Goal: Information Seeking & Learning: Learn about a topic

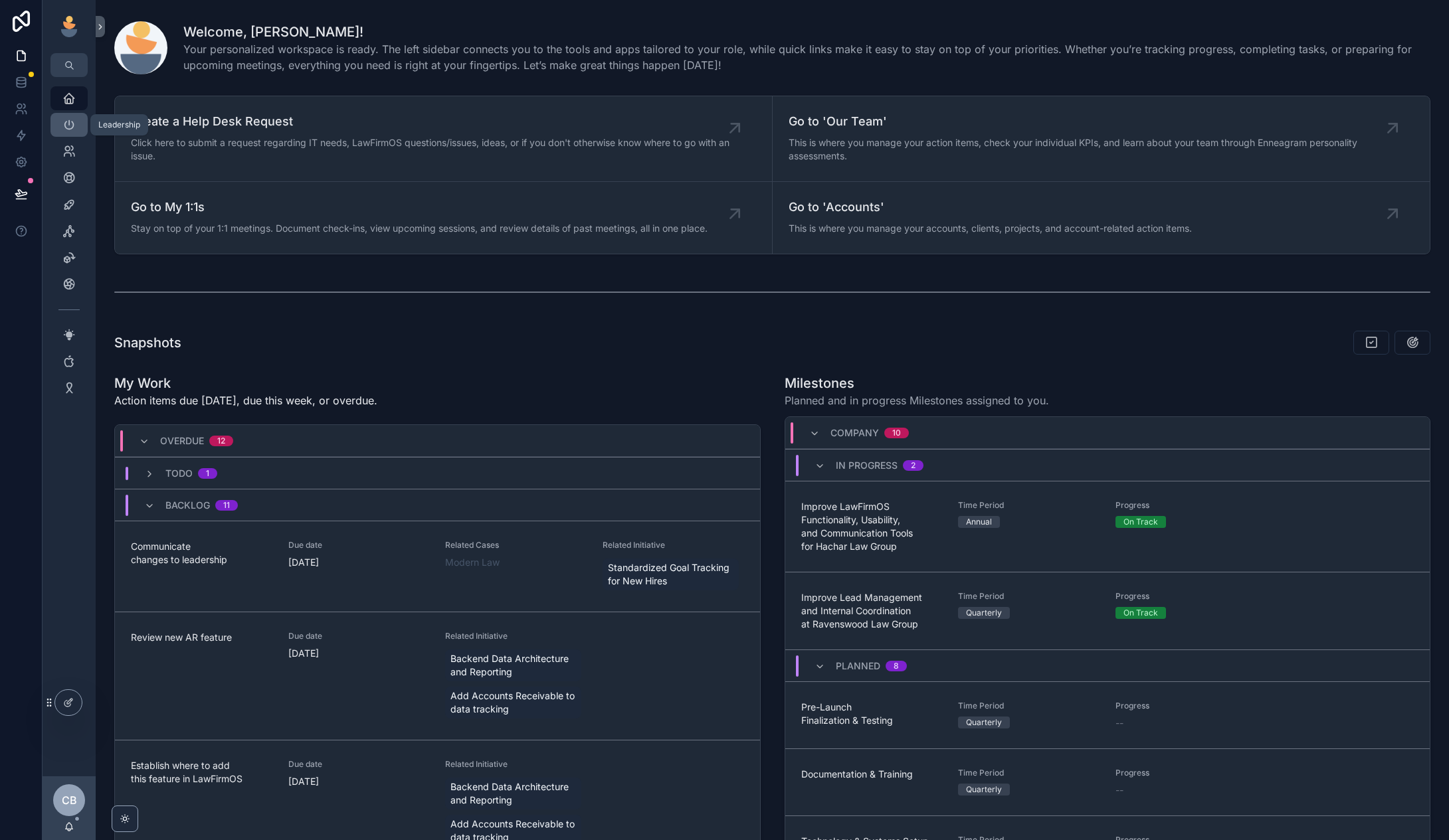
click at [64, 131] on span "scrollable content" at bounding box center [69, 125] width 14 height 14
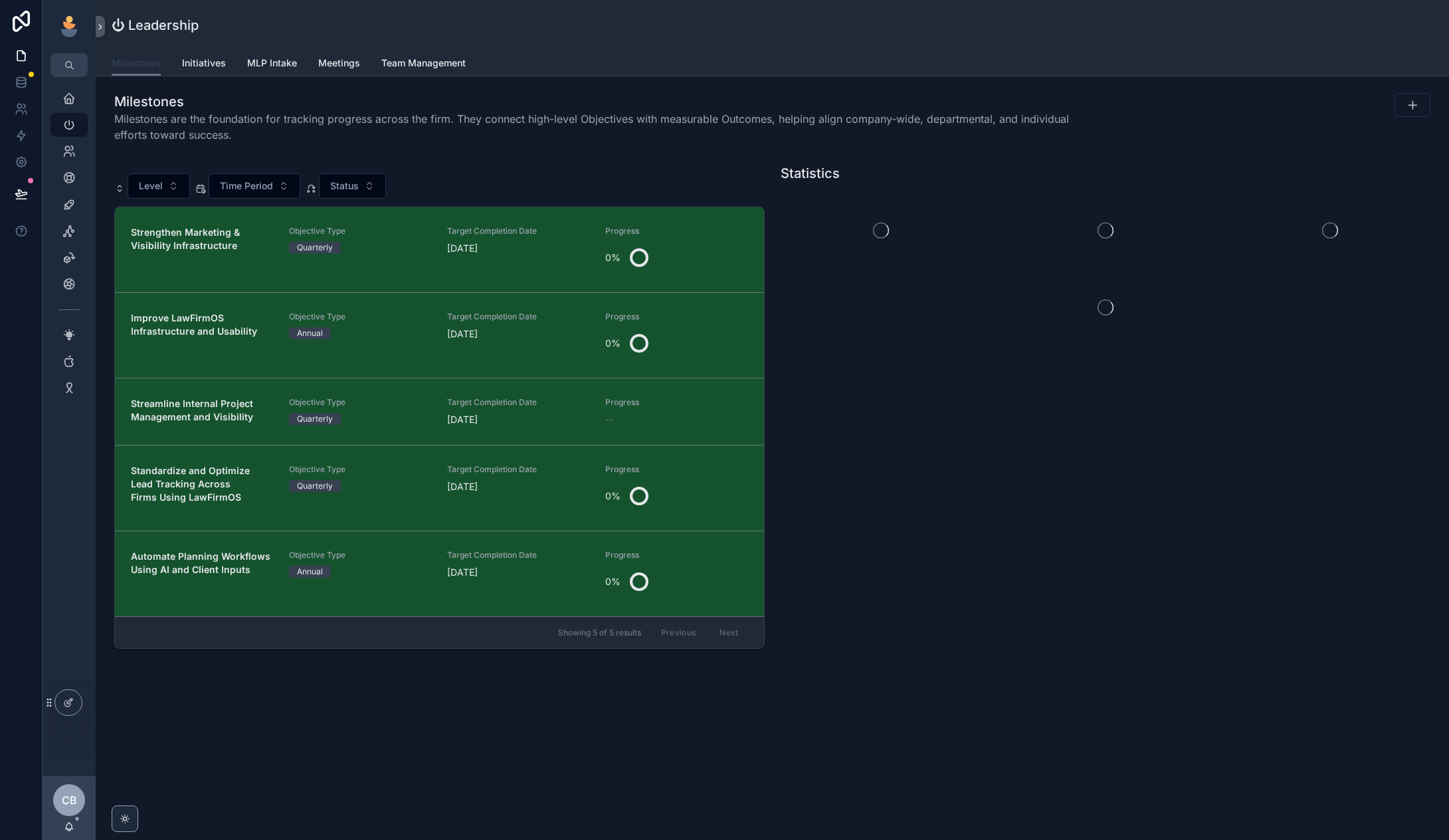
click at [146, 68] on span "Milestones" at bounding box center [136, 63] width 49 height 14
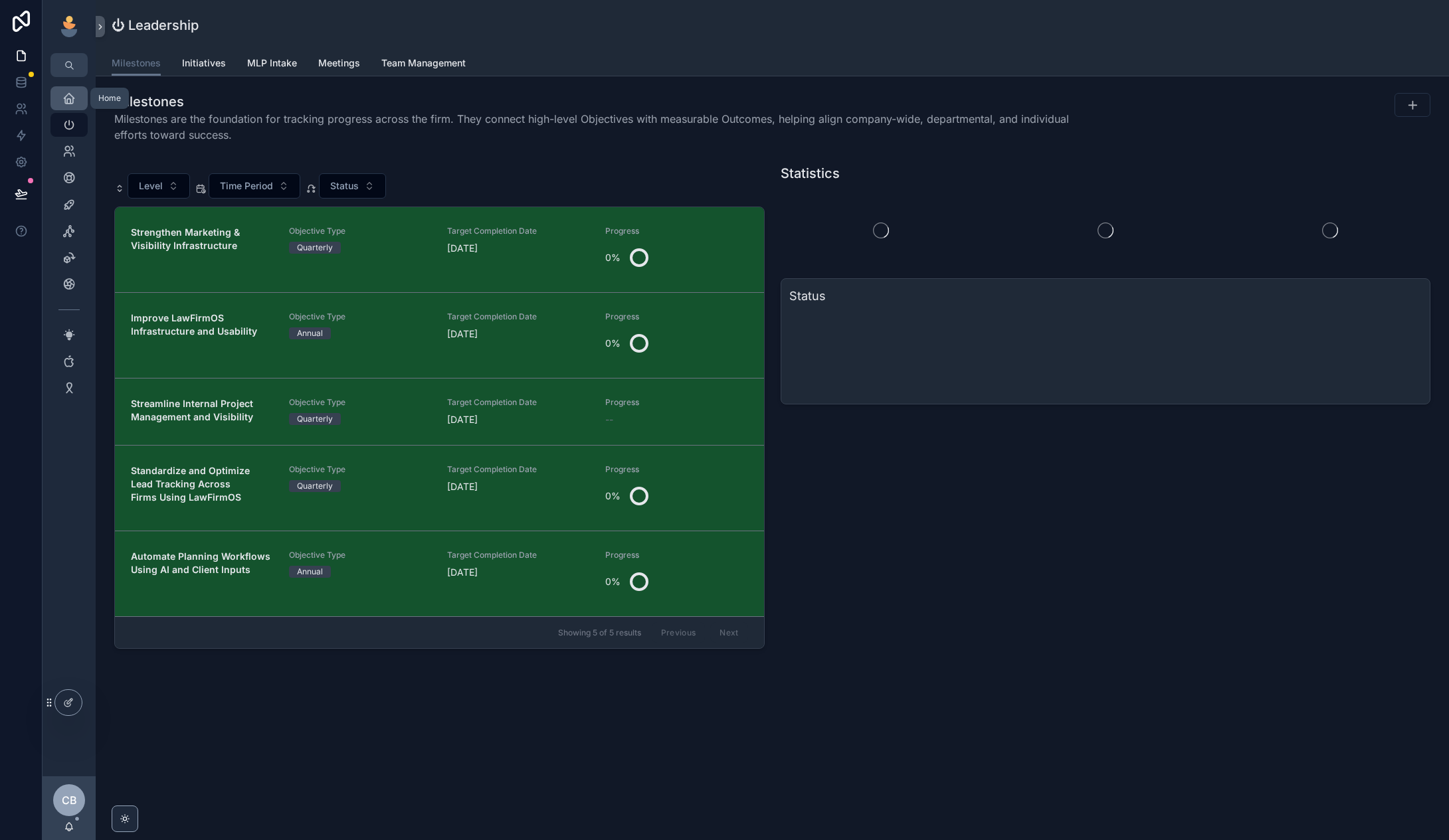
click at [63, 100] on icon "scrollable content" at bounding box center [69, 98] width 14 height 14
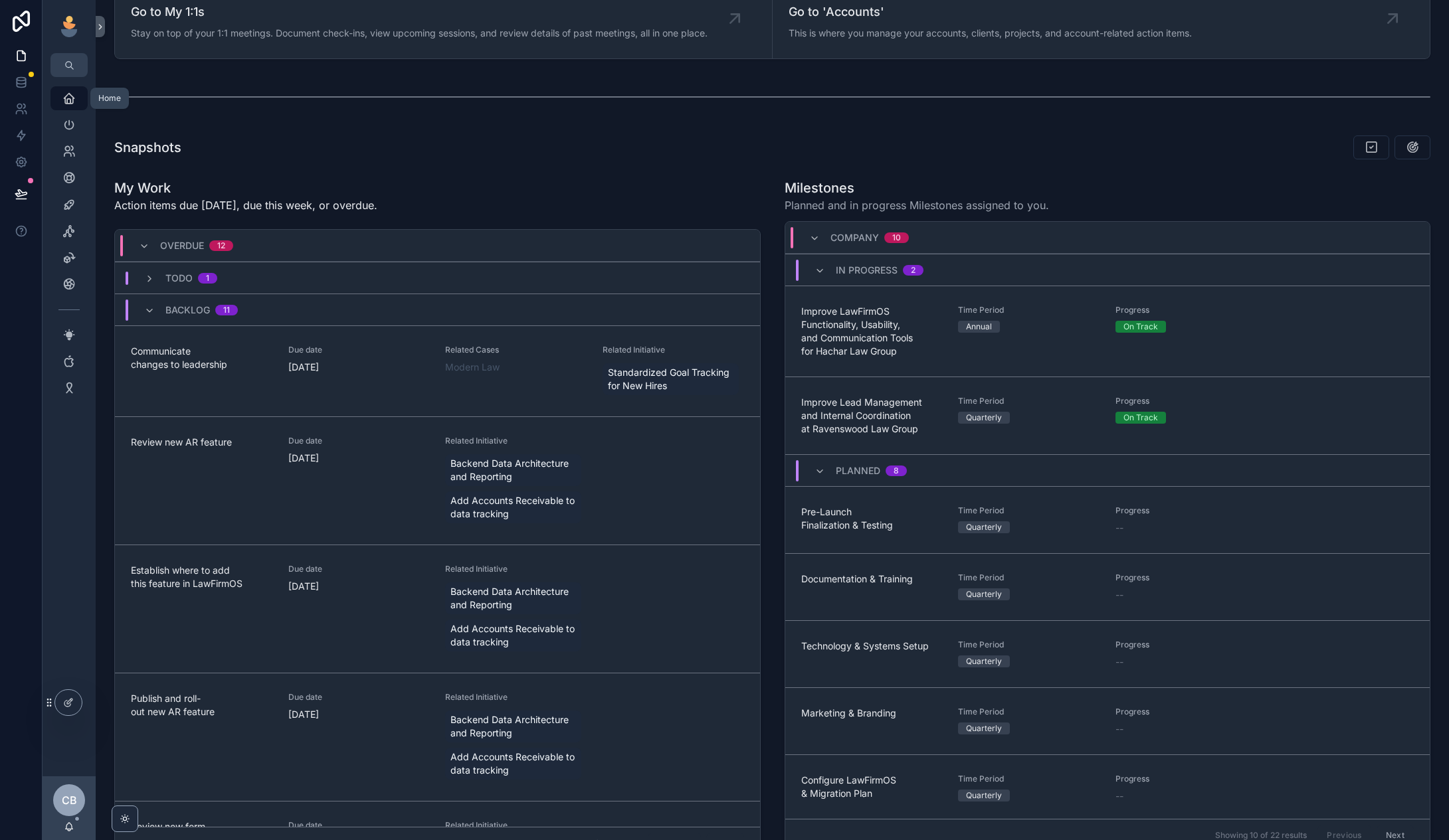
click at [72, 101] on icon "scrollable content" at bounding box center [69, 98] width 14 height 14
click at [67, 122] on icon "scrollable content" at bounding box center [69, 125] width 14 height 14
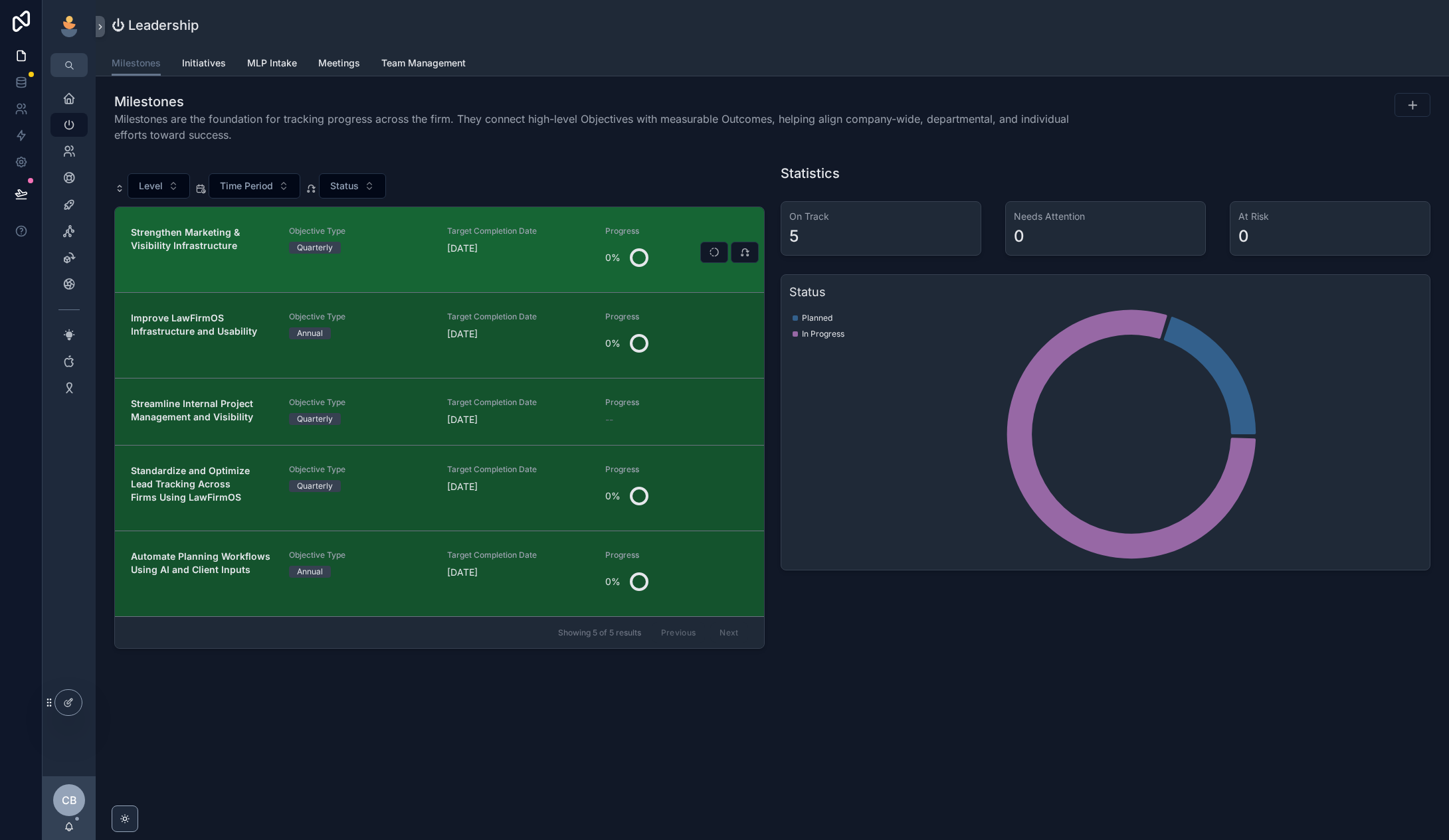
click at [426, 280] on link "Strengthen Marketing & Visibility Infrastructure Objective Type Quarterly Targe…" at bounding box center [440, 250] width 649 height 85
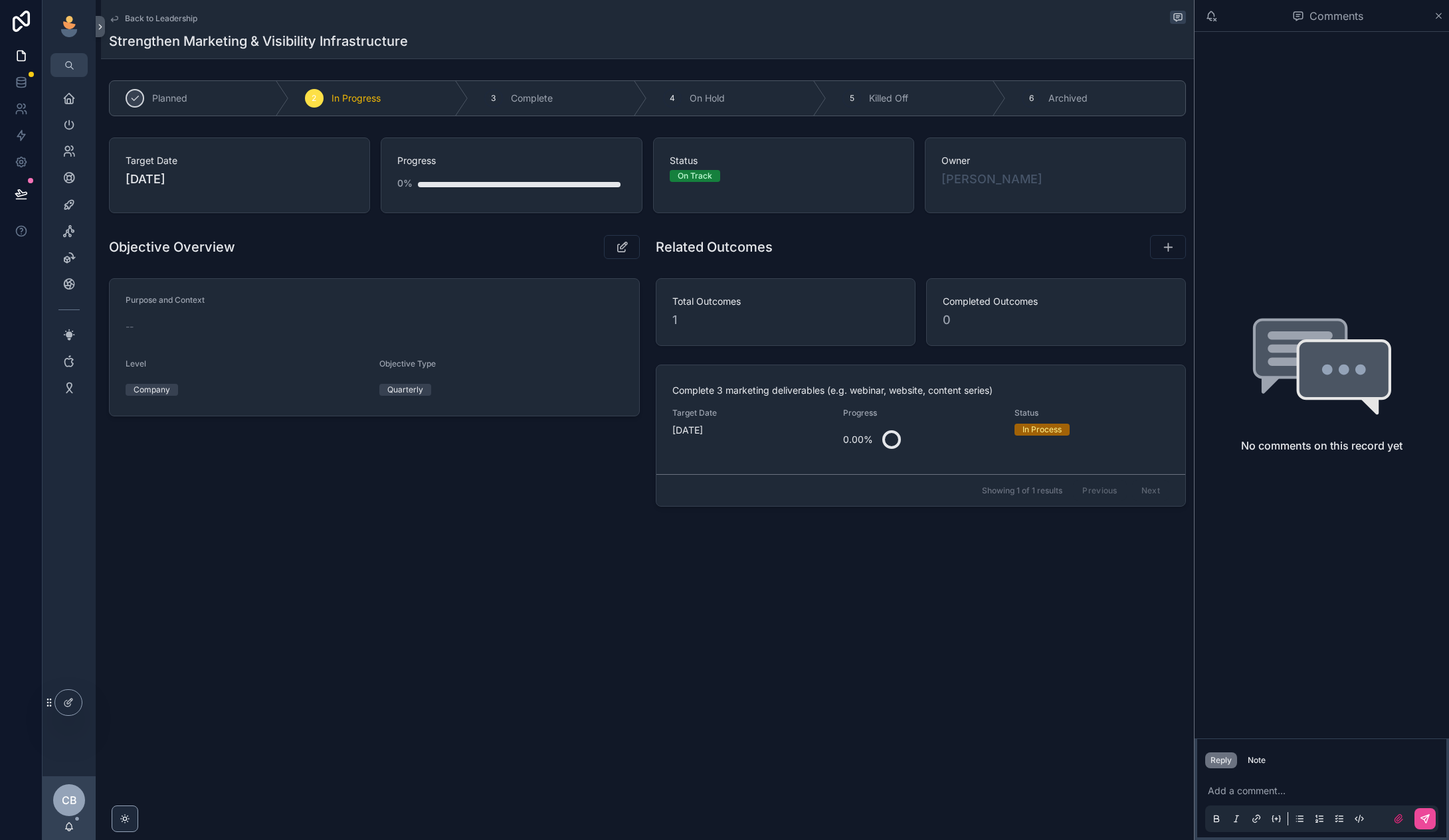
click at [158, 19] on span "Back to Leadership" at bounding box center [161, 19] width 72 height 10
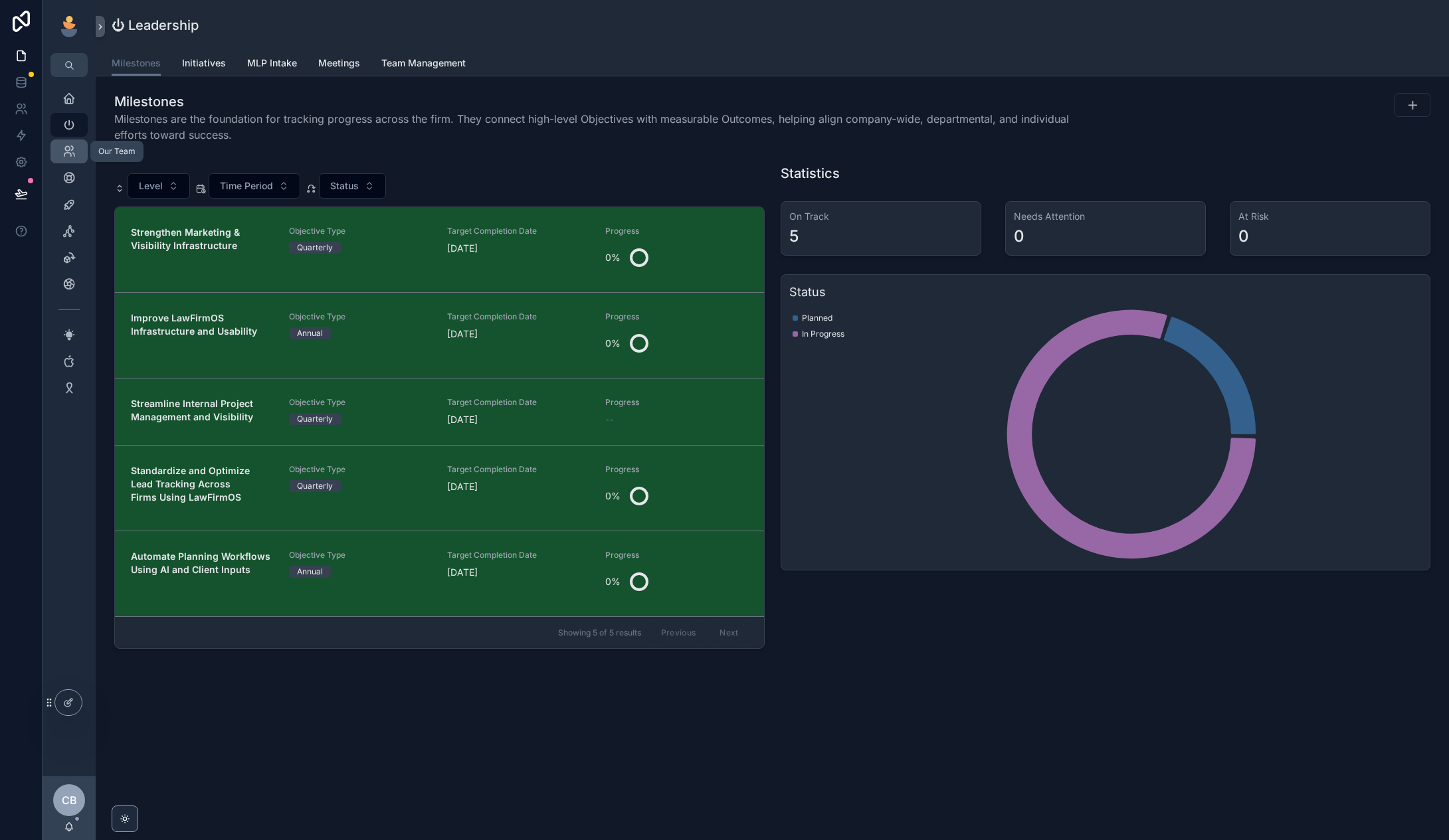
click at [69, 158] on icon "scrollable content" at bounding box center [69, 151] width 14 height 14
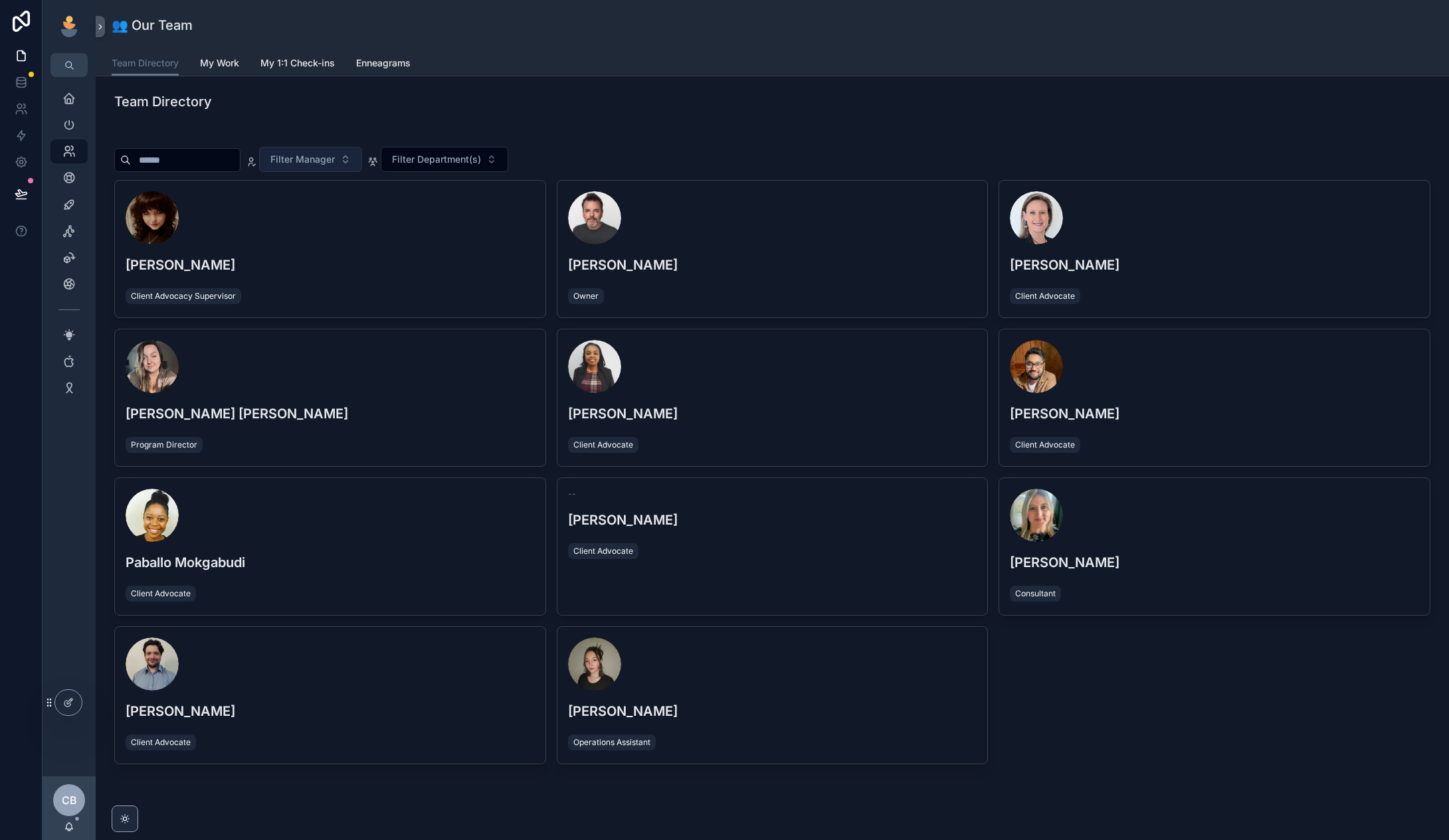
click at [335, 159] on span "Filter Manager" at bounding box center [303, 159] width 64 height 14
click at [408, 113] on div "Team Directory" at bounding box center [772, 101] width 1332 height 29
click at [55, 127] on link "Leadership" at bounding box center [69, 125] width 37 height 24
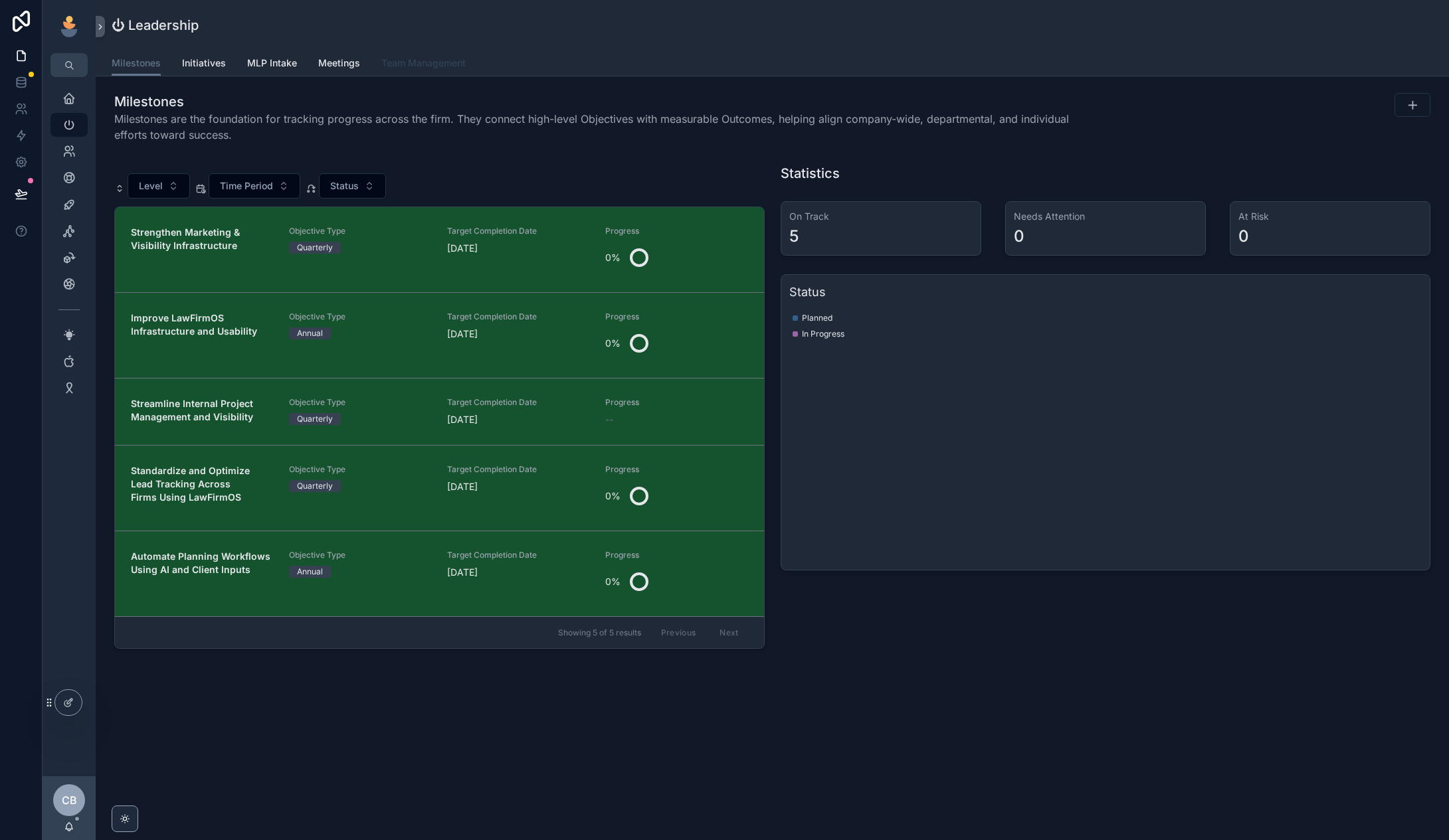
click at [421, 74] on link "Team Management" at bounding box center [423, 64] width 85 height 27
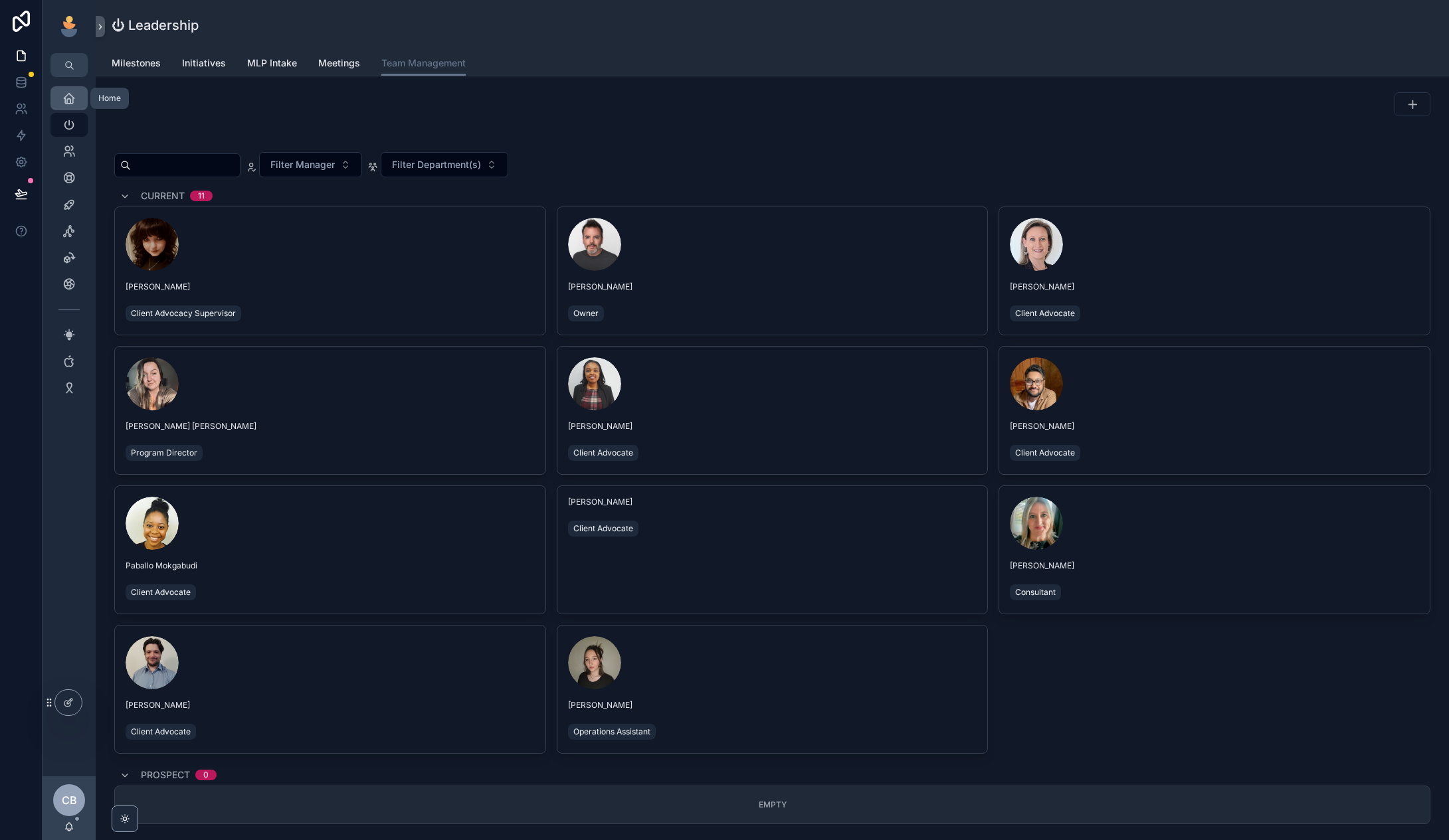
click at [81, 97] on link "Home" at bounding box center [69, 98] width 37 height 24
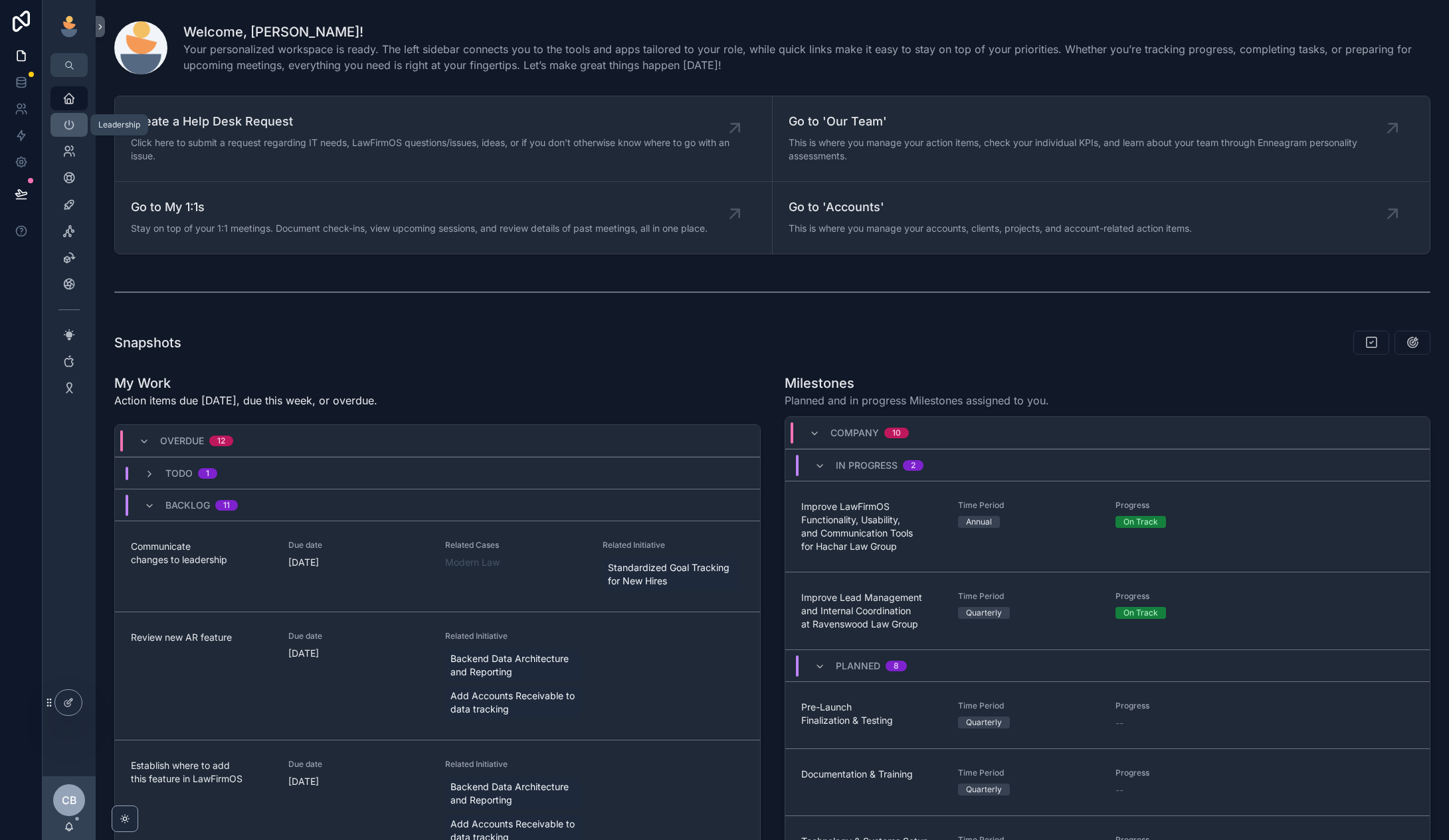
click at [67, 124] on icon "scrollable content" at bounding box center [69, 125] width 14 height 14
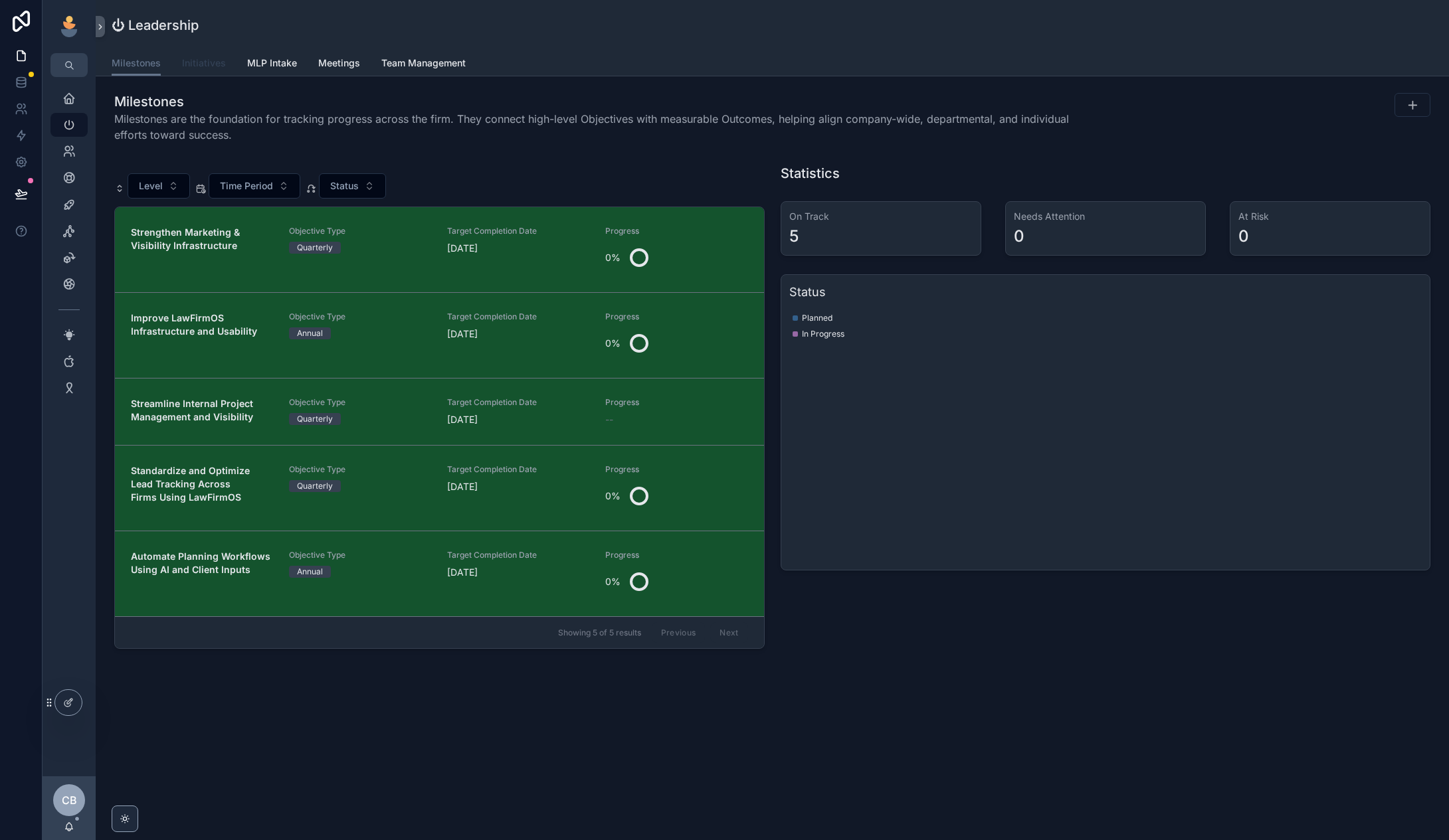
click at [206, 55] on link "Initiatives" at bounding box center [204, 64] width 43 height 27
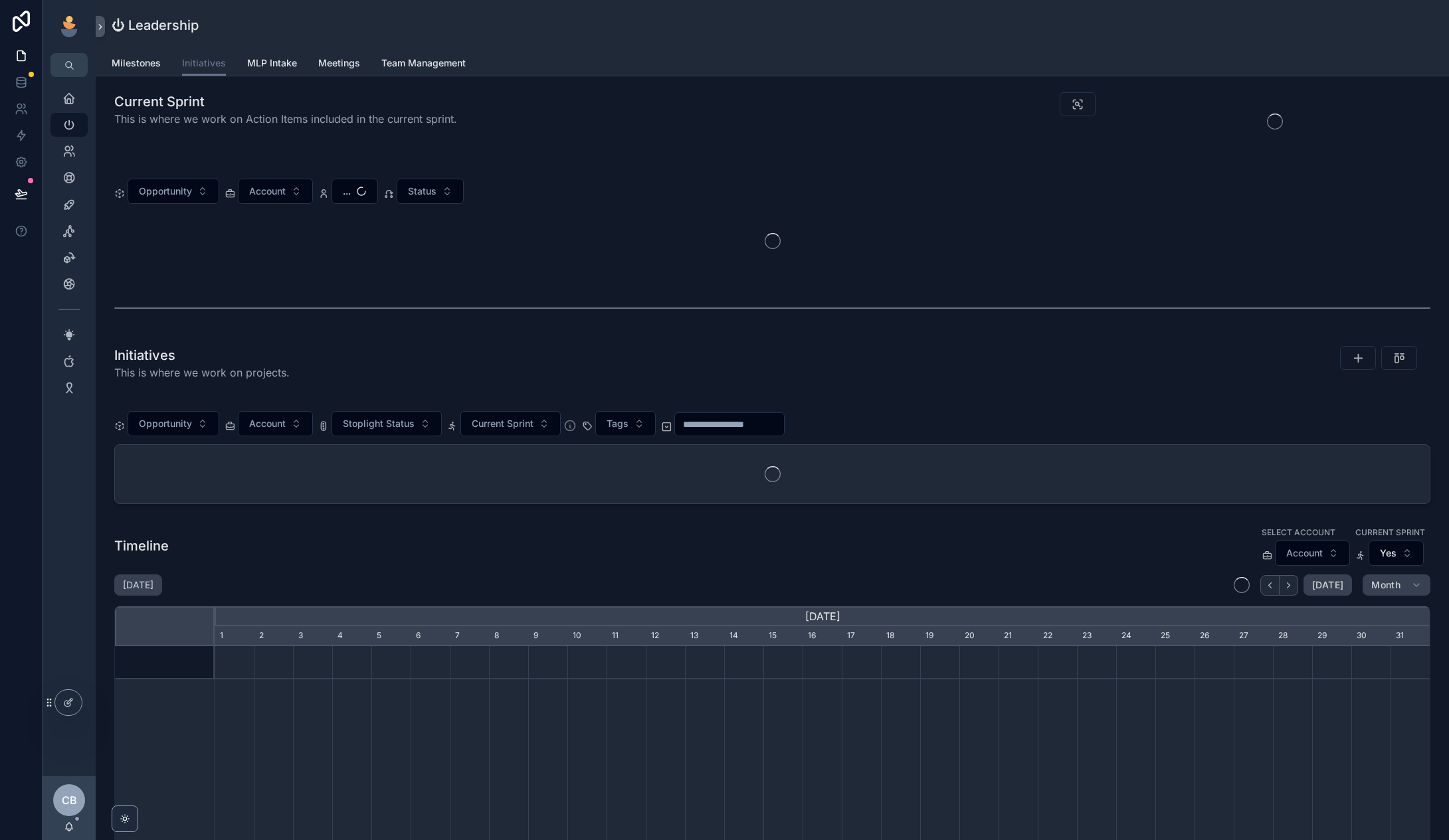
scroll to position [0, 1216]
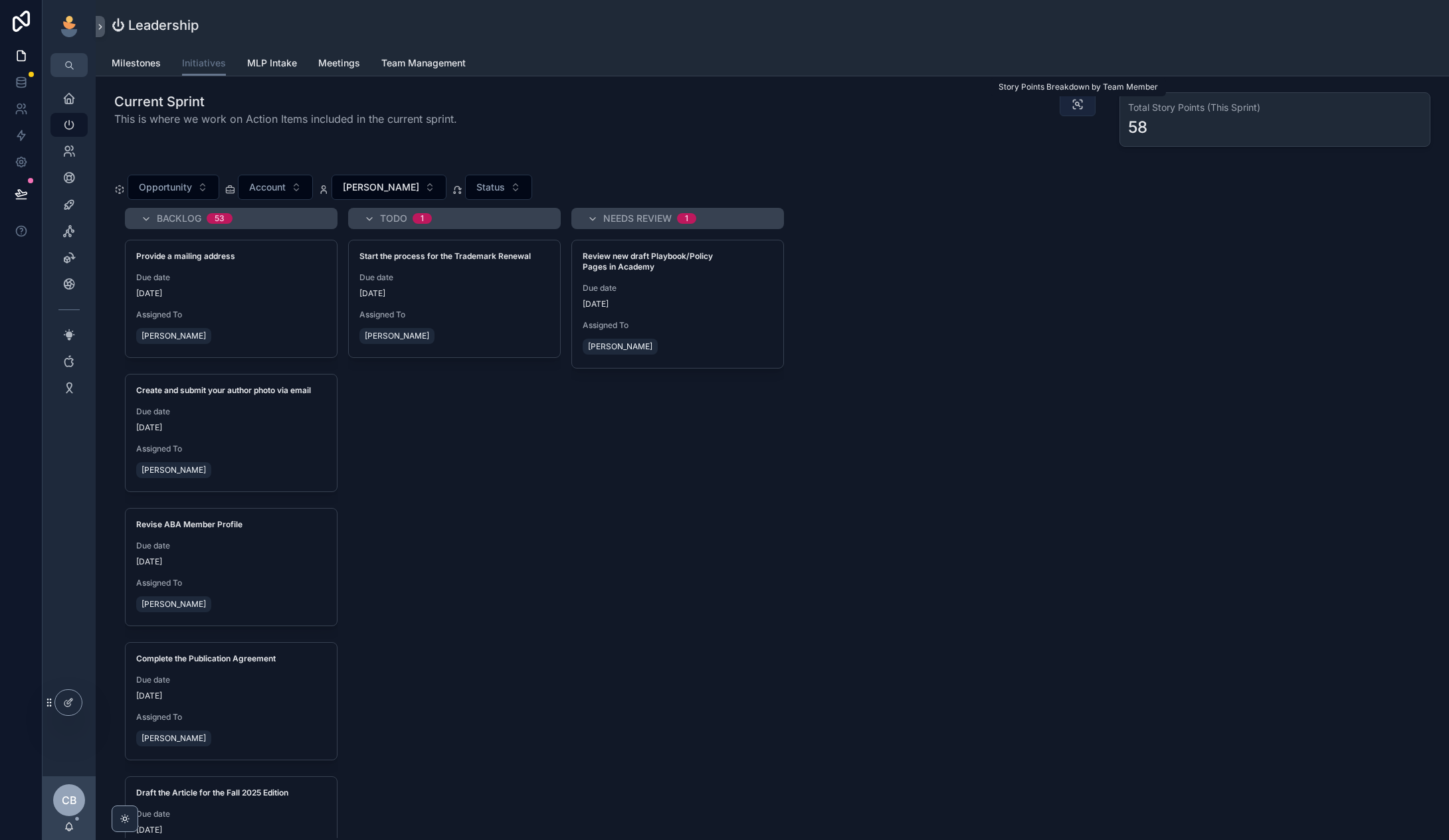
click at [1075, 109] on icon "scrollable content" at bounding box center [1078, 104] width 14 height 14
click at [390, 181] on span "[PERSON_NAME]" at bounding box center [381, 187] width 76 height 14
click at [390, 183] on span "[PERSON_NAME]" at bounding box center [381, 187] width 76 height 14
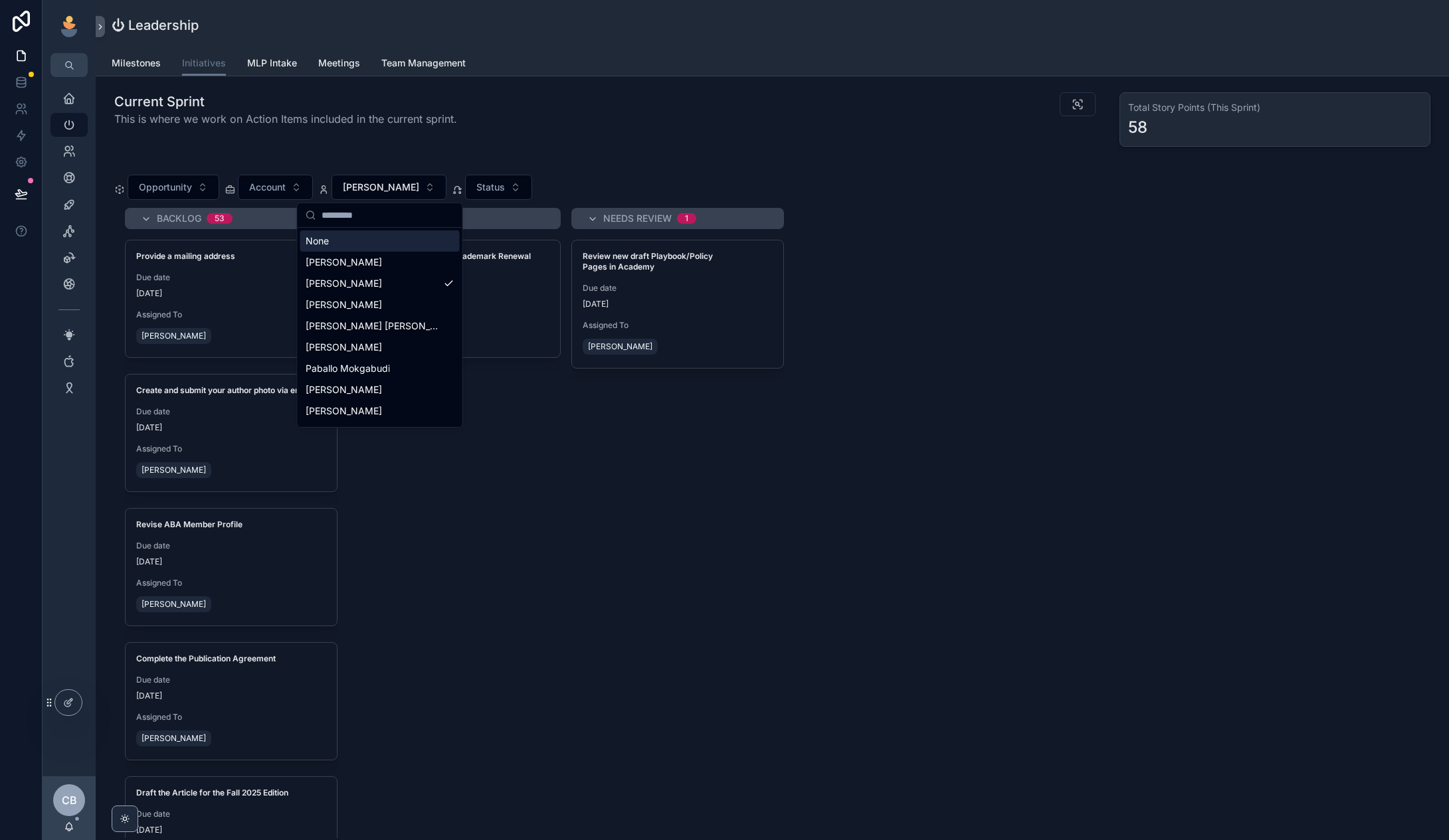
click at [400, 249] on div "None" at bounding box center [380, 241] width 159 height 21
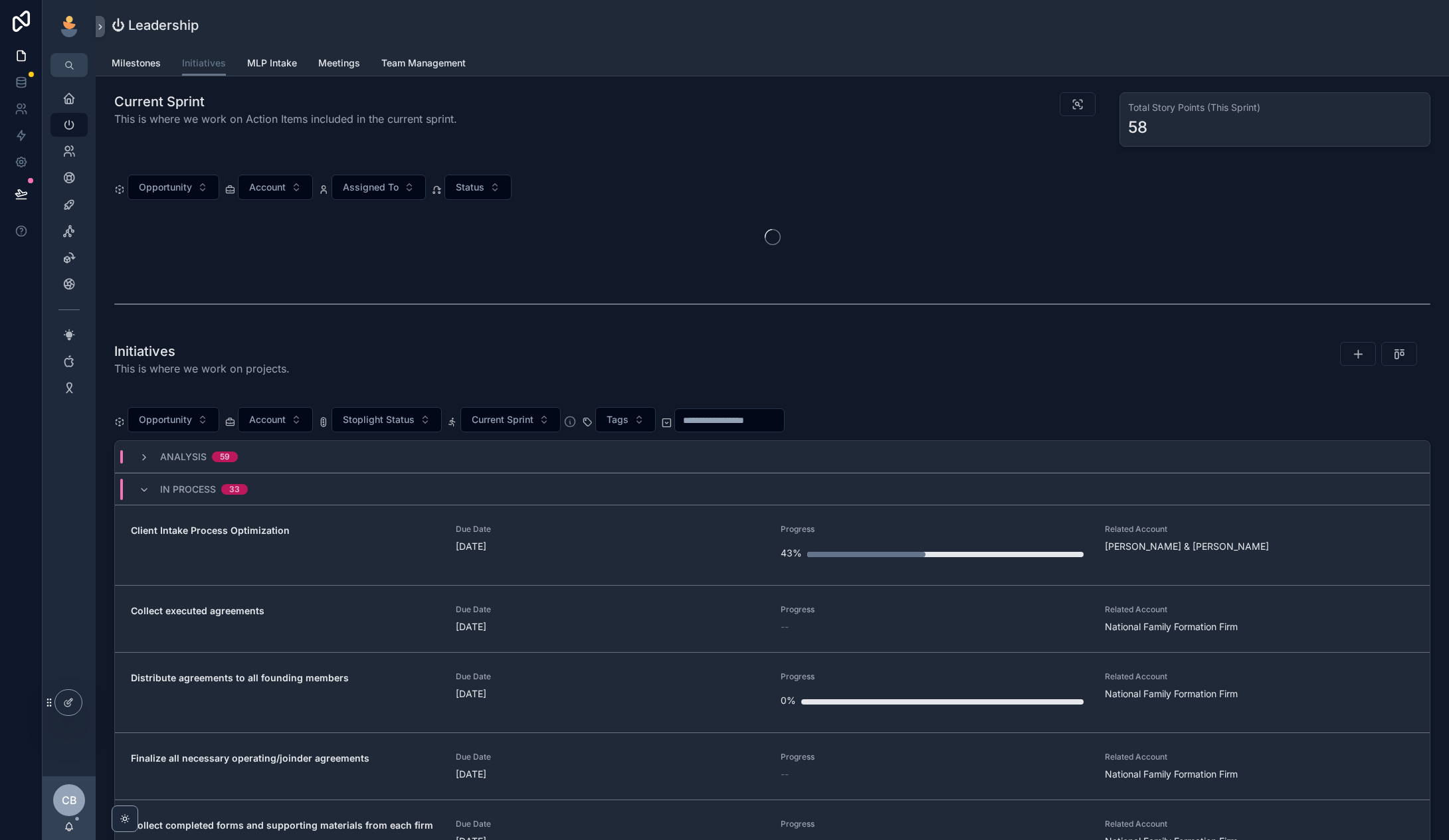
click at [613, 119] on div "Current Sprint This is where we work on Action Items included in the current sp…" at bounding box center [437, 109] width 646 height 35
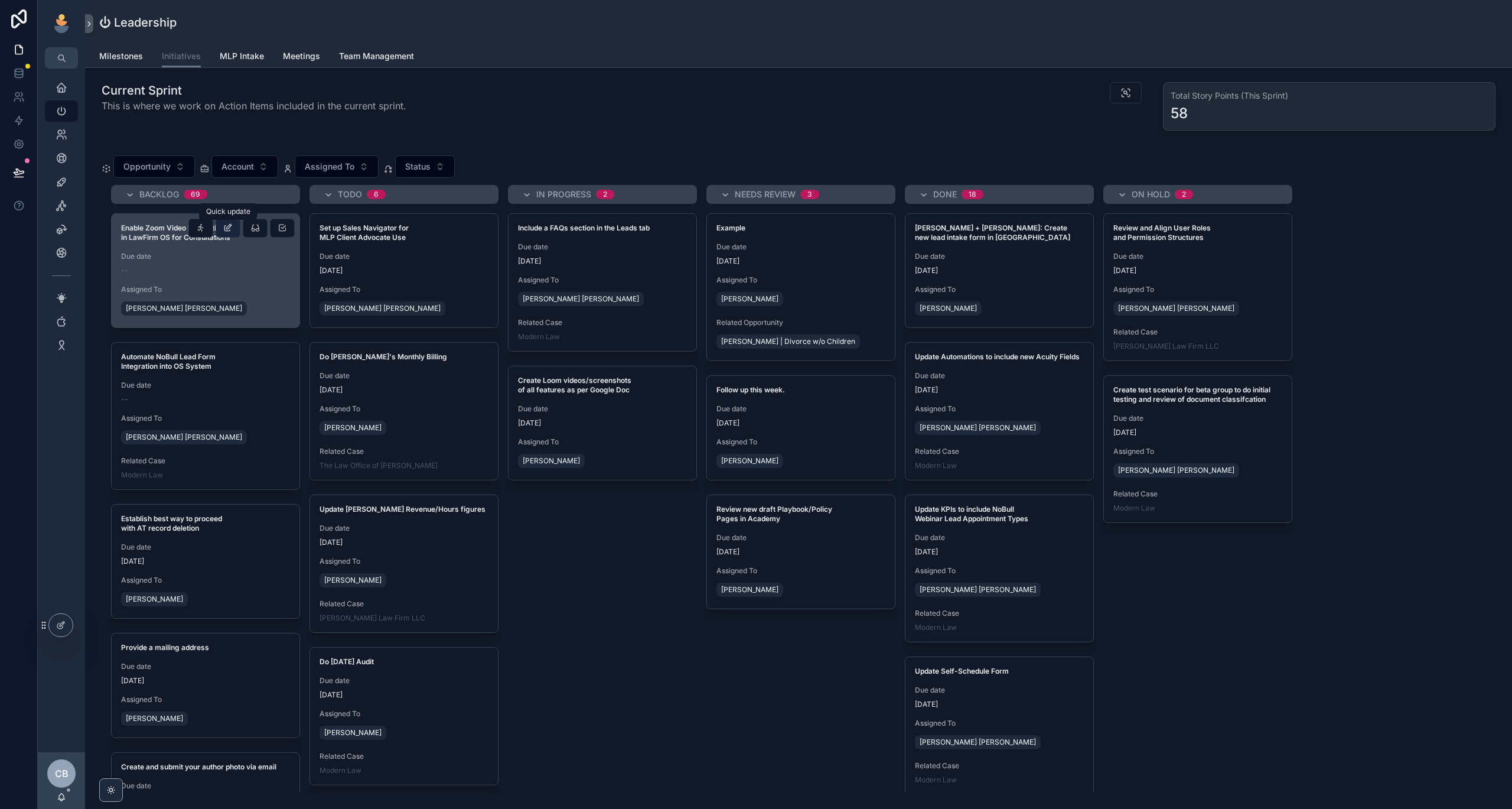
click at [223, 228] on icon "scrollable content" at bounding box center [228, 228] width 9 height 9
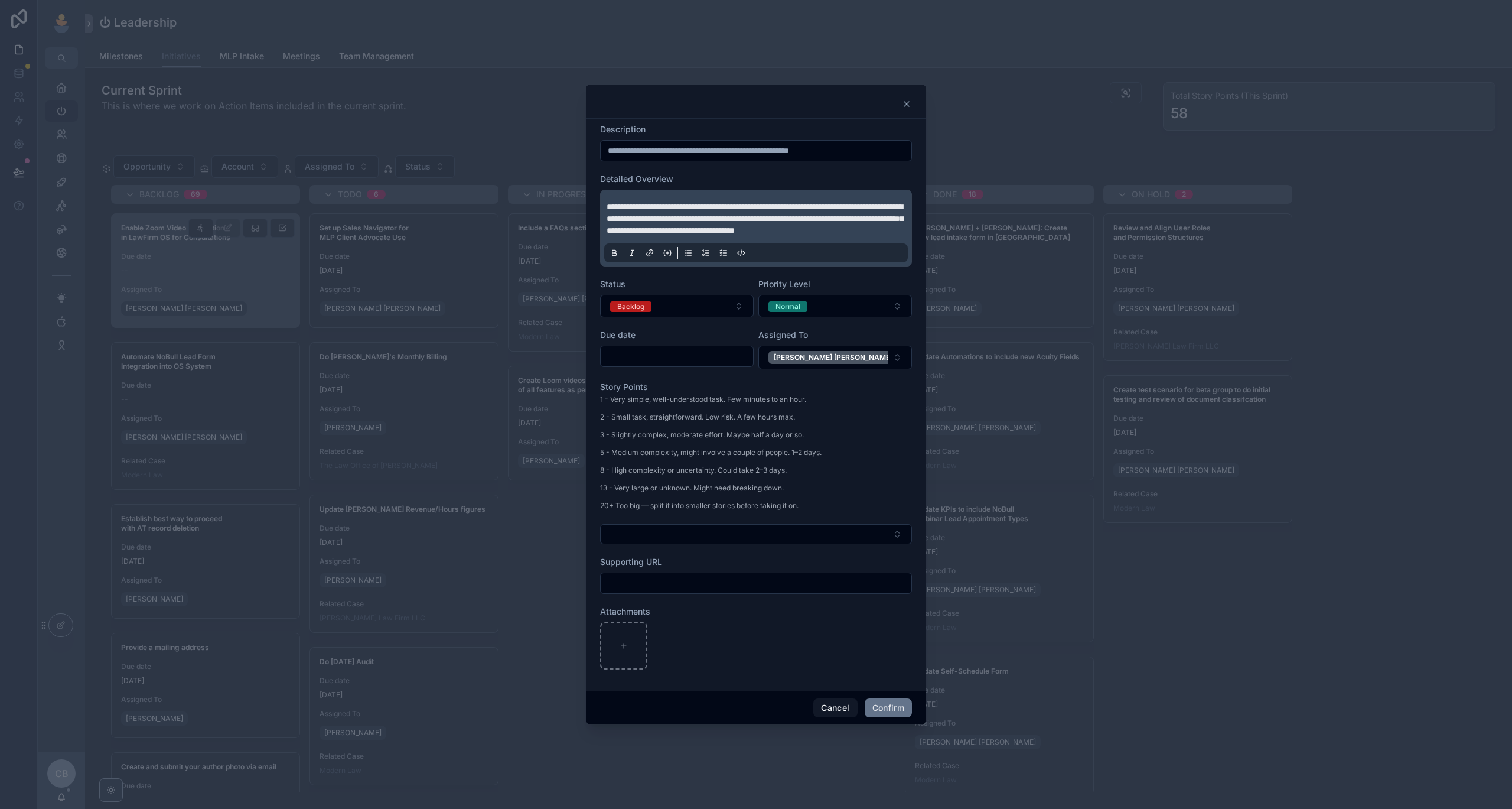
click at [785, 551] on form "**********" at bounding box center [756, 402] width 312 height 558
click at [788, 542] on button "Select Button" at bounding box center [756, 534] width 312 height 20
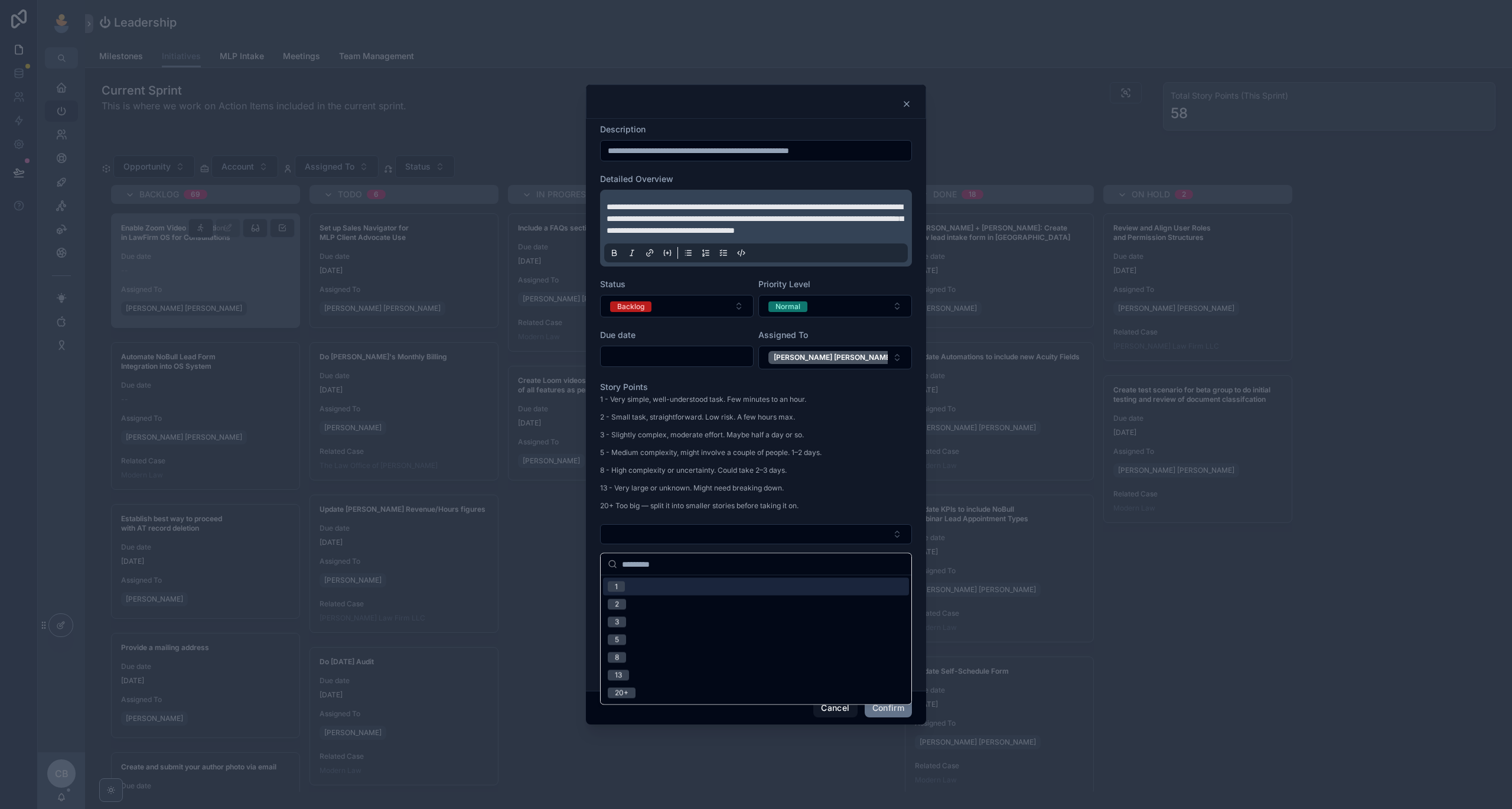
click at [829, 513] on div "1 - Very simple, well-understood task. Few minutes to an hour. 2 - Small task, …" at bounding box center [756, 456] width 312 height 127
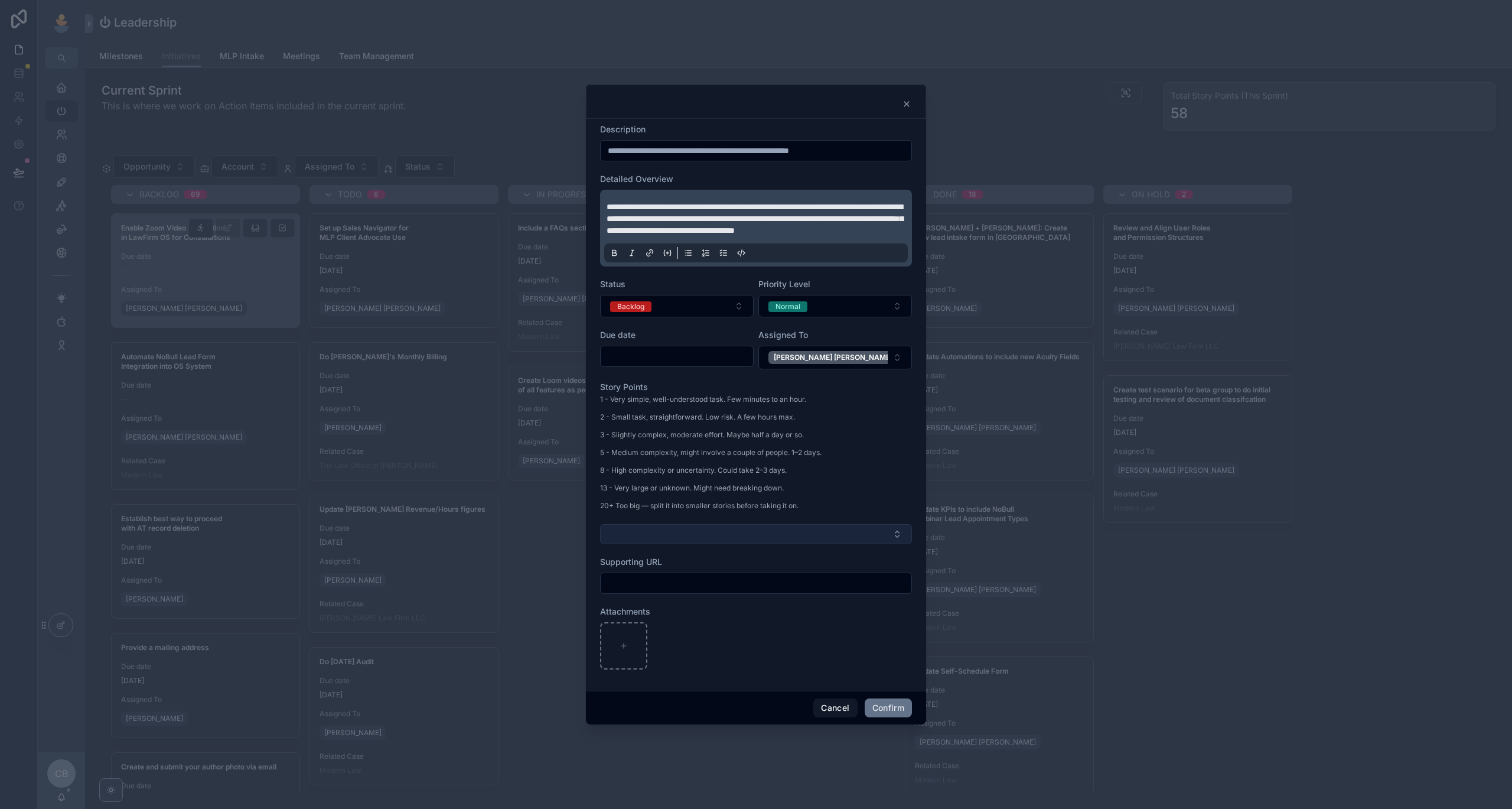
click at [827, 544] on button "Select Button" at bounding box center [756, 534] width 312 height 20
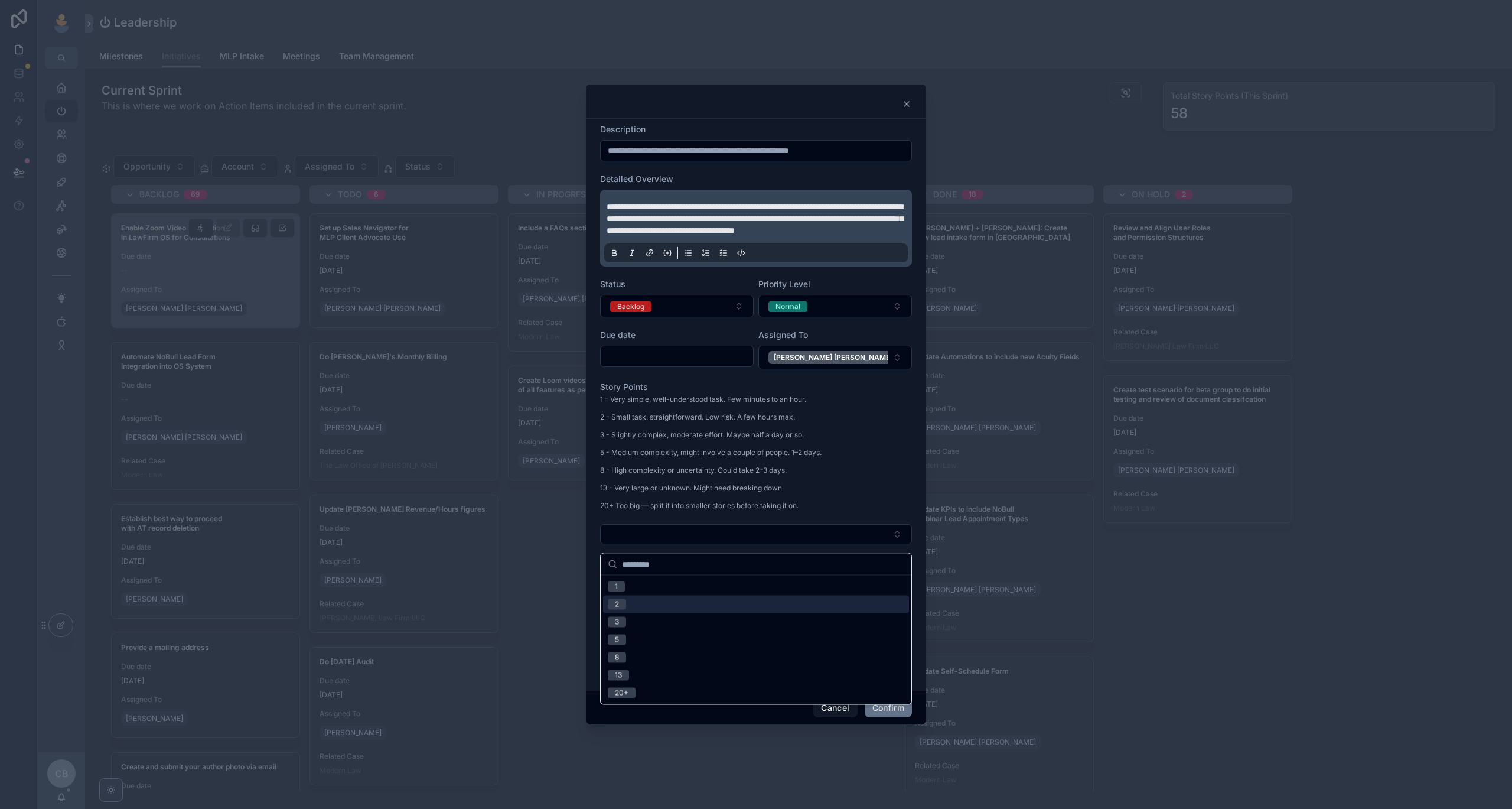
click at [795, 599] on div "2" at bounding box center [756, 604] width 306 height 18
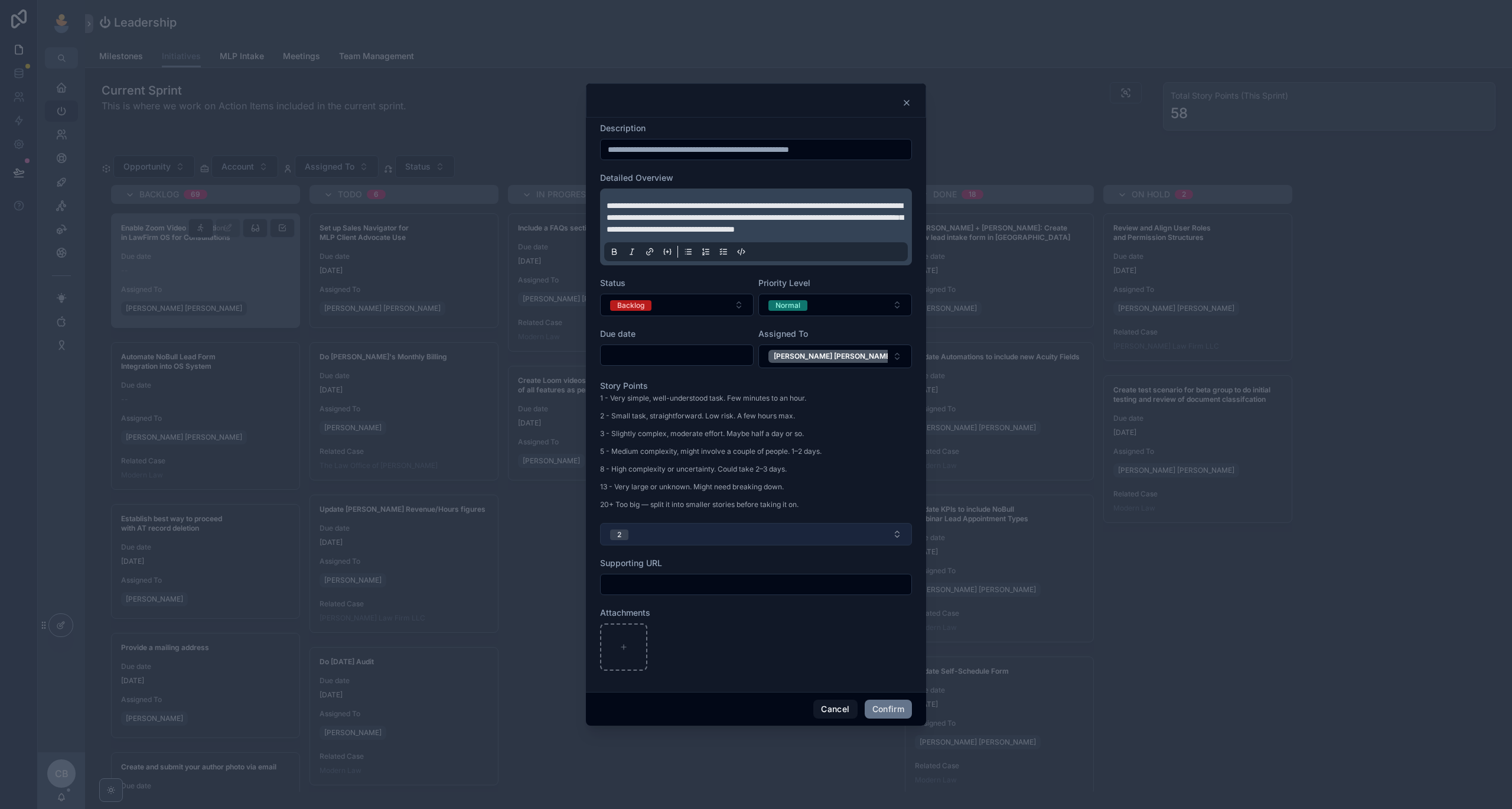
click at [820, 538] on button "2" at bounding box center [756, 533] width 312 height 22
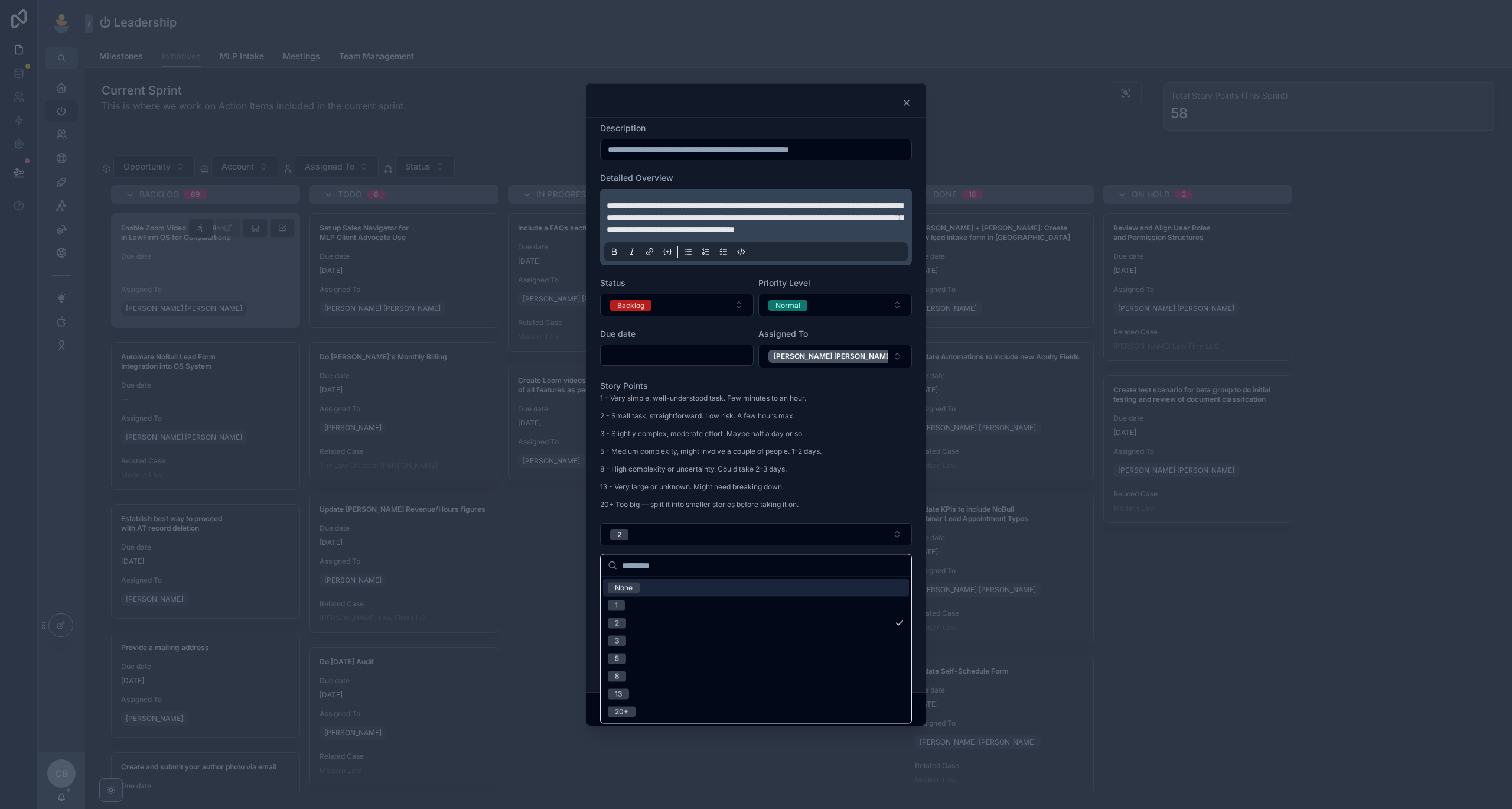
click at [792, 583] on div "None" at bounding box center [756, 588] width 306 height 18
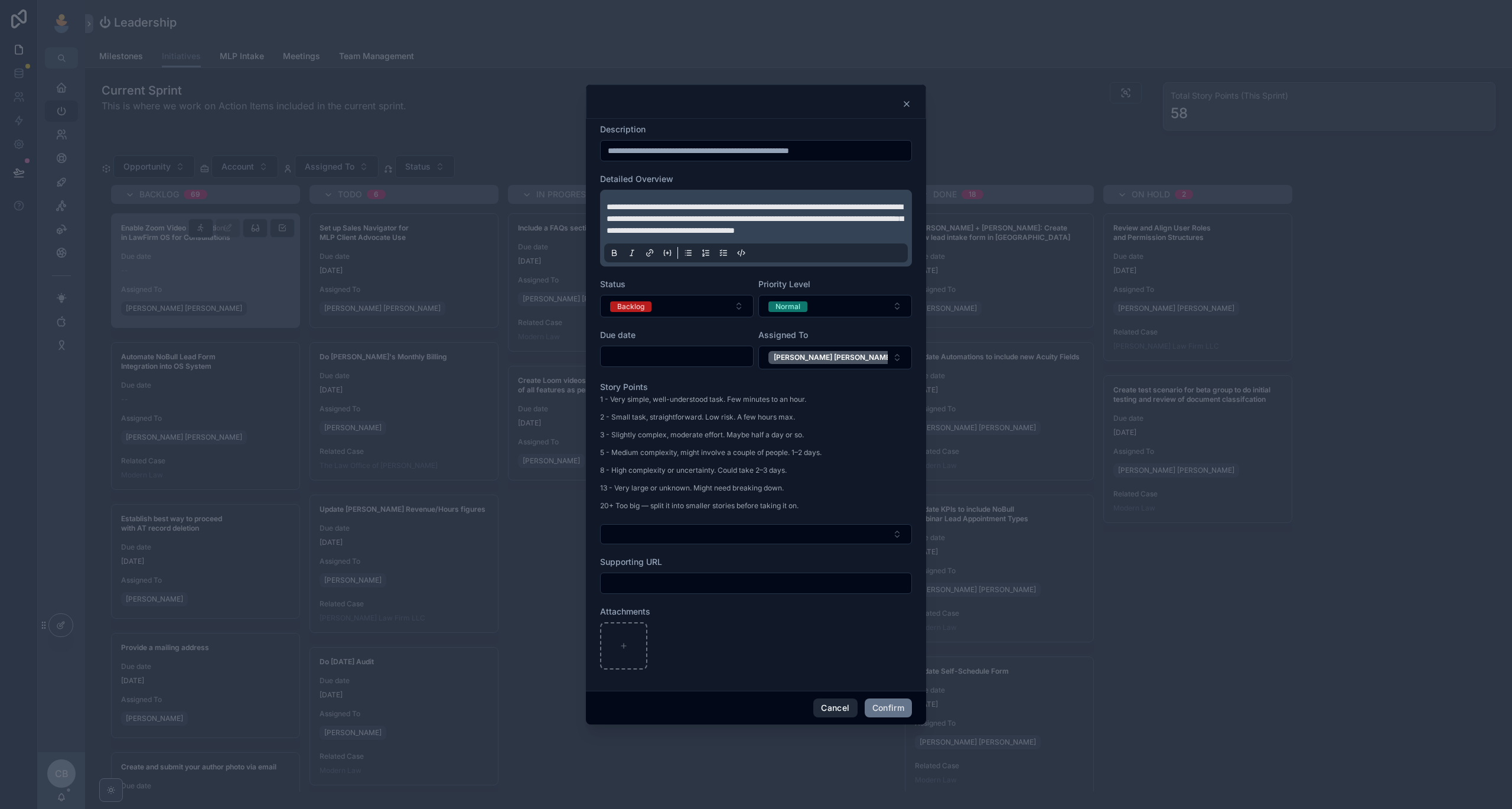
click at [822, 714] on button "Cancel" at bounding box center [835, 708] width 44 height 19
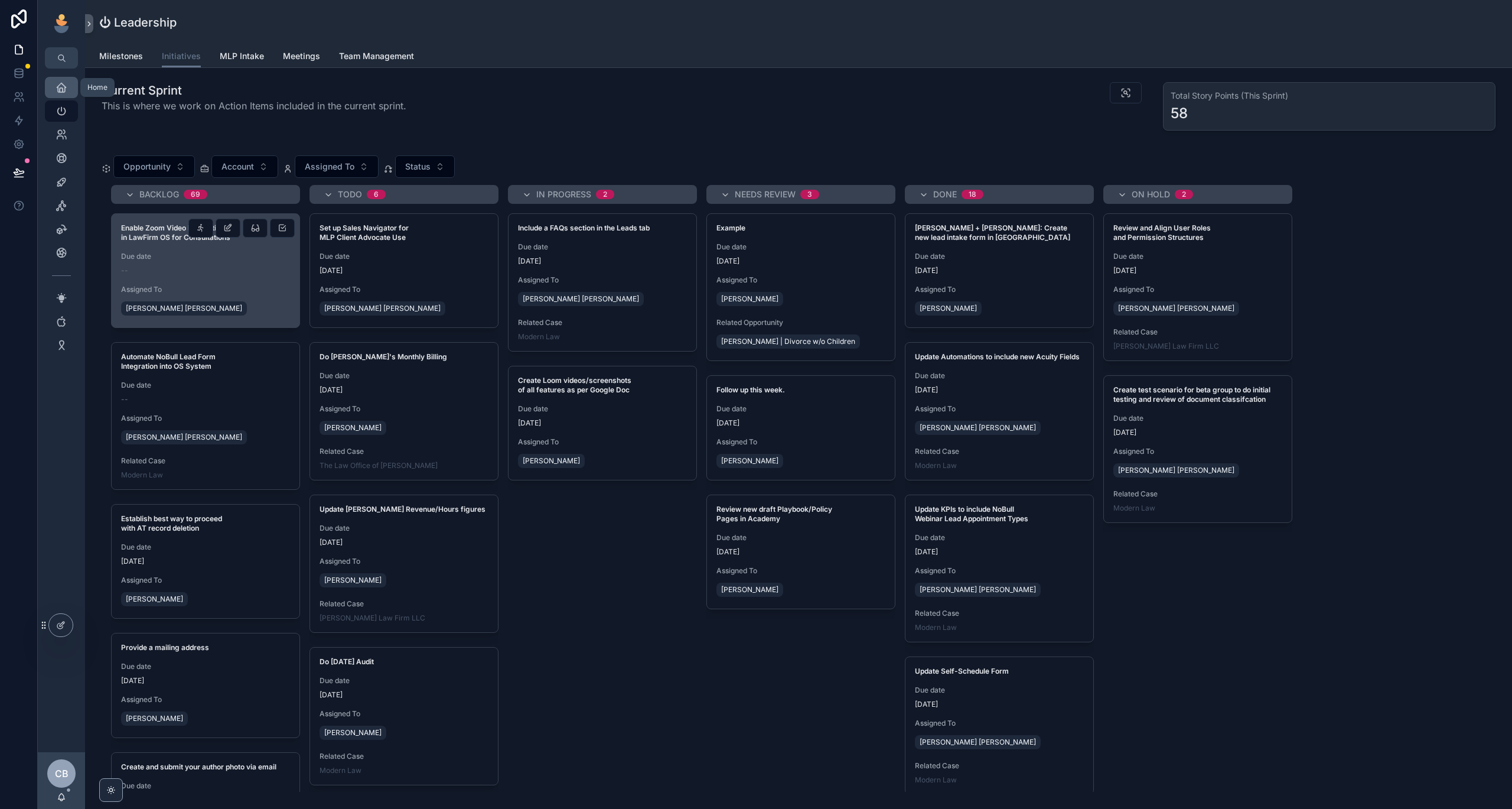
click at [58, 82] on icon "scrollable content" at bounding box center [62, 87] width 12 height 12
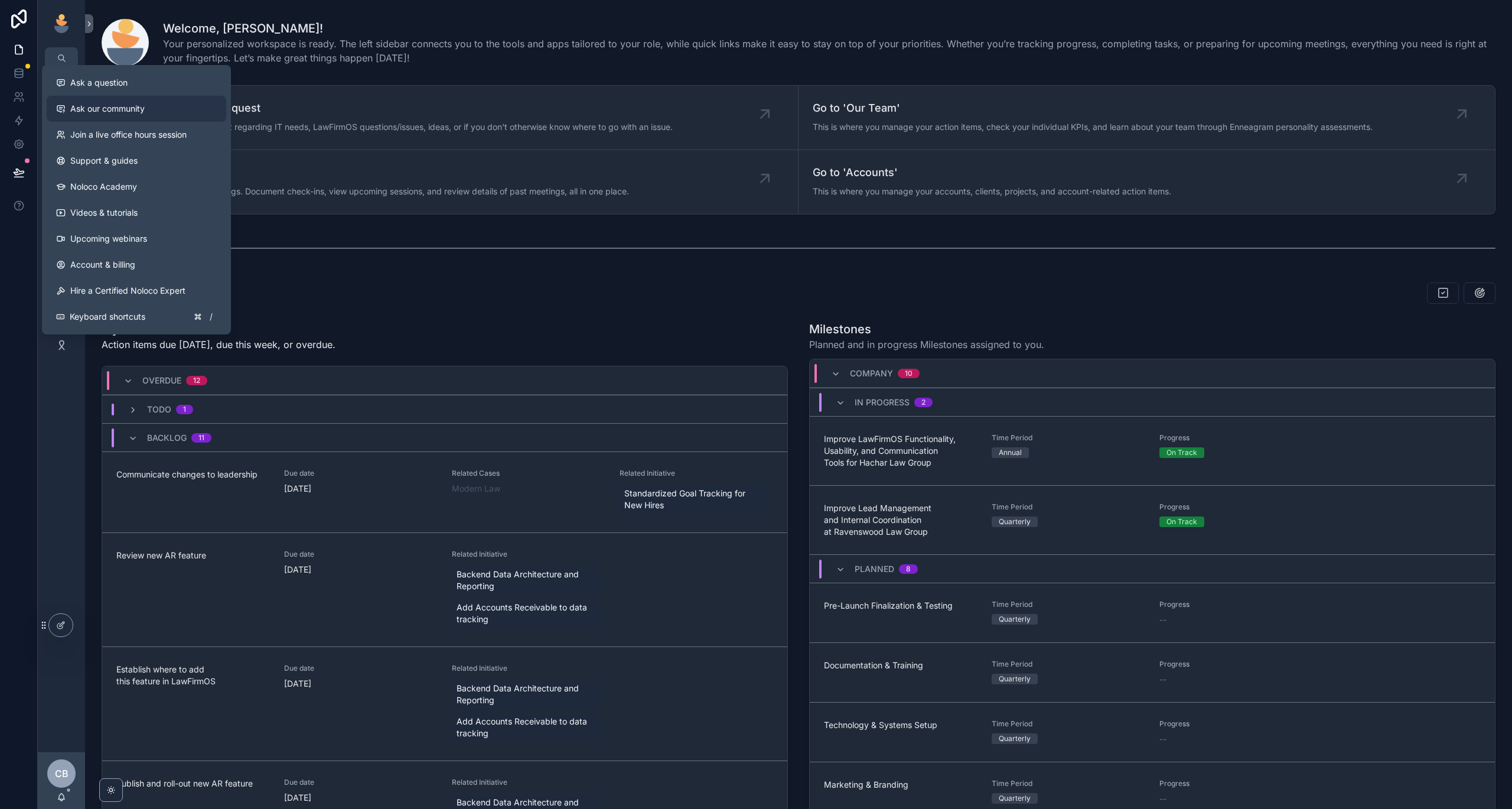
click at [145, 100] on link "Ask our community" at bounding box center [136, 109] width 180 height 26
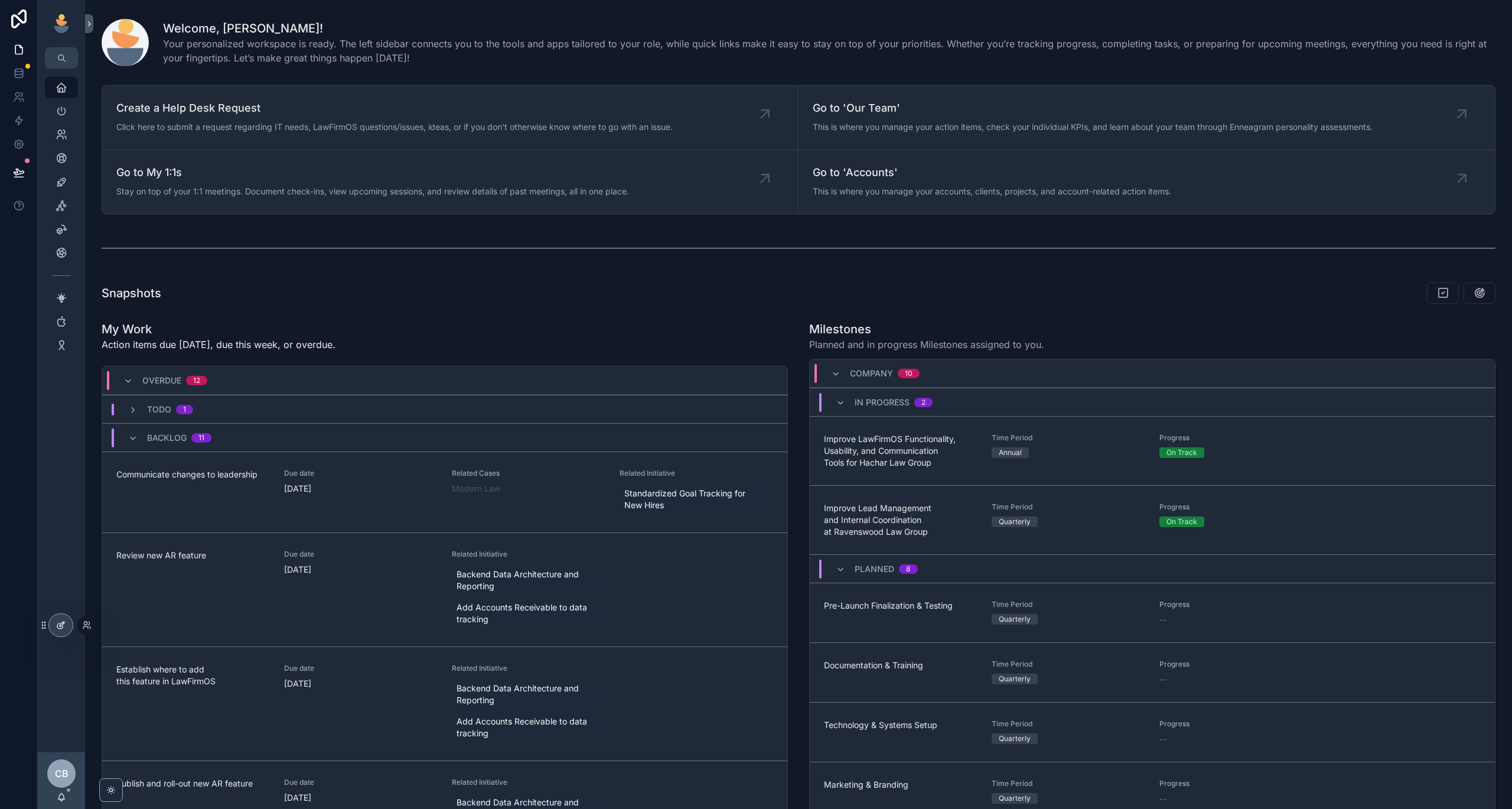
click at [56, 617] on div at bounding box center [61, 625] width 24 height 22
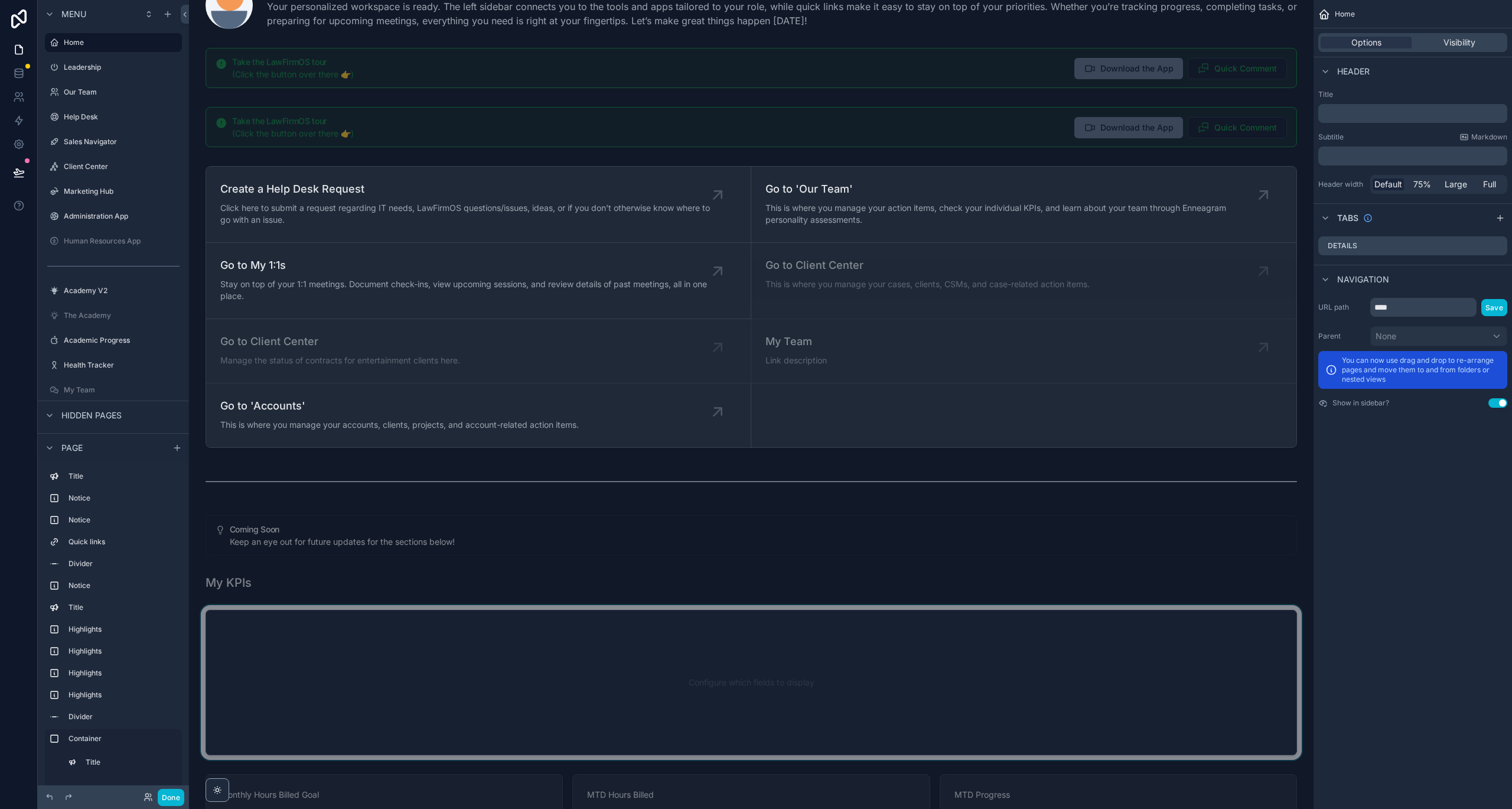
scroll to position [38, 0]
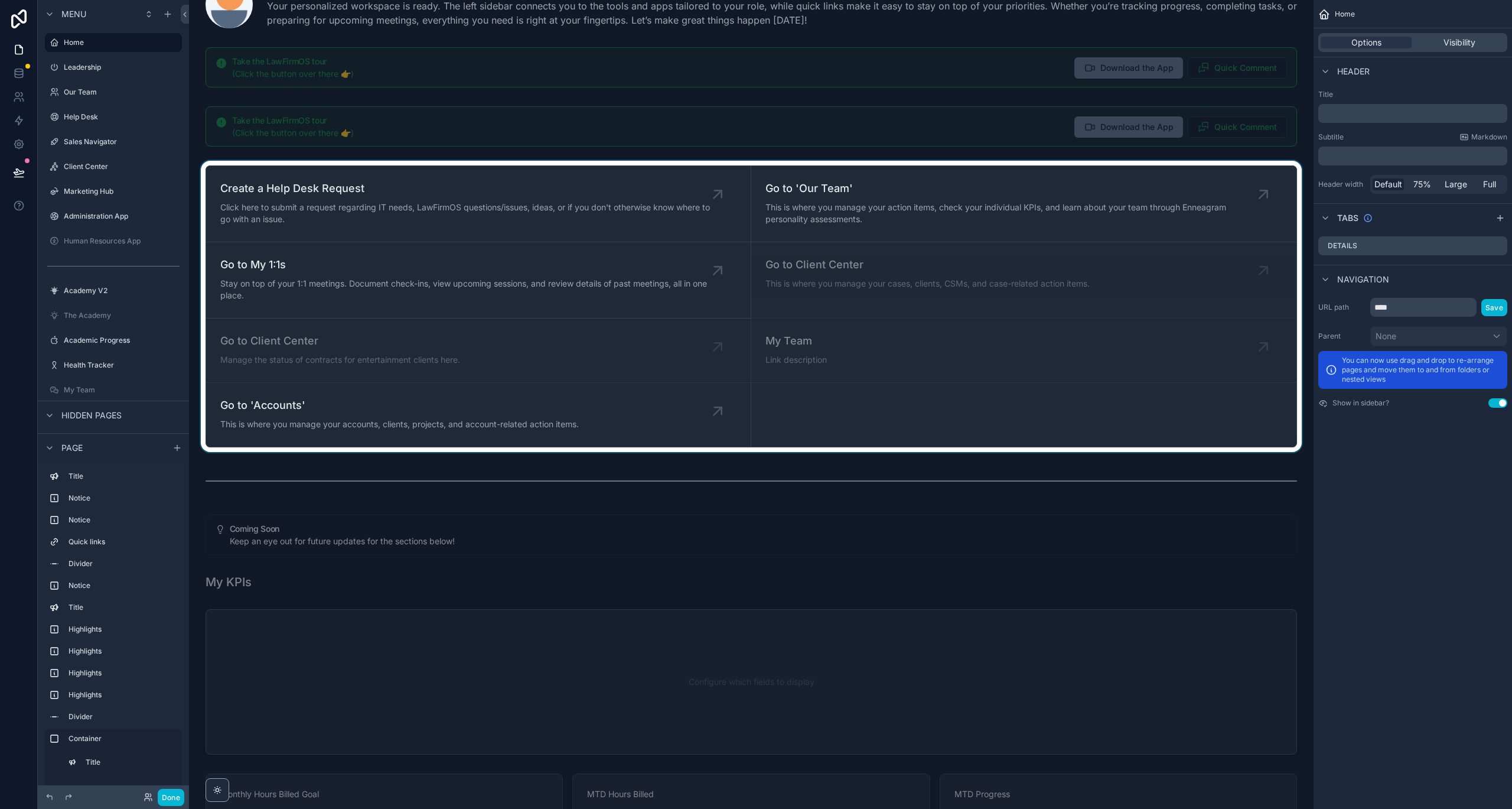
click at [690, 317] on div "scrollable content" at bounding box center [751, 306] width 1106 height 291
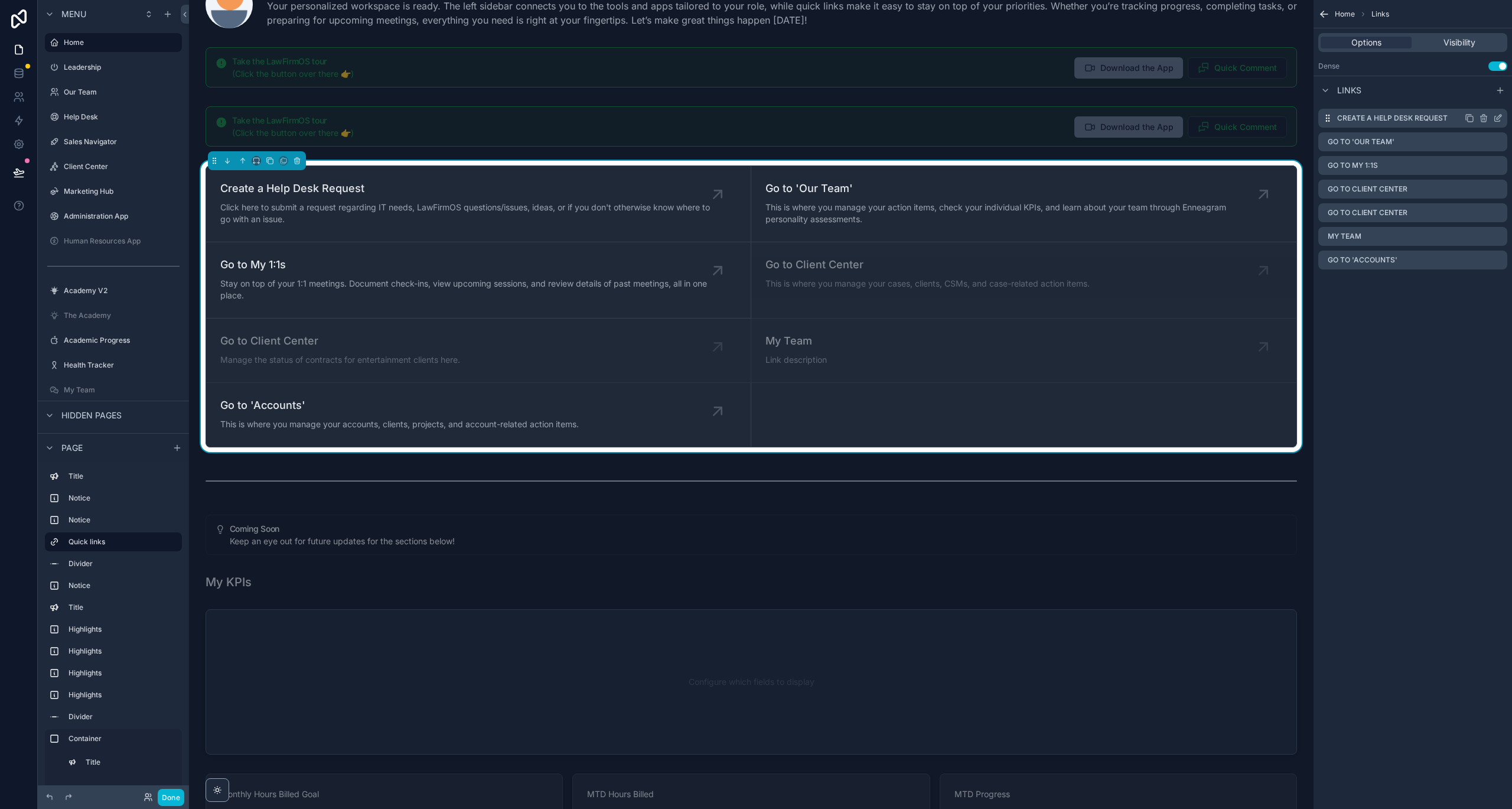
click at [1287, 120] on icon "scrollable content" at bounding box center [1498, 117] width 9 height 9
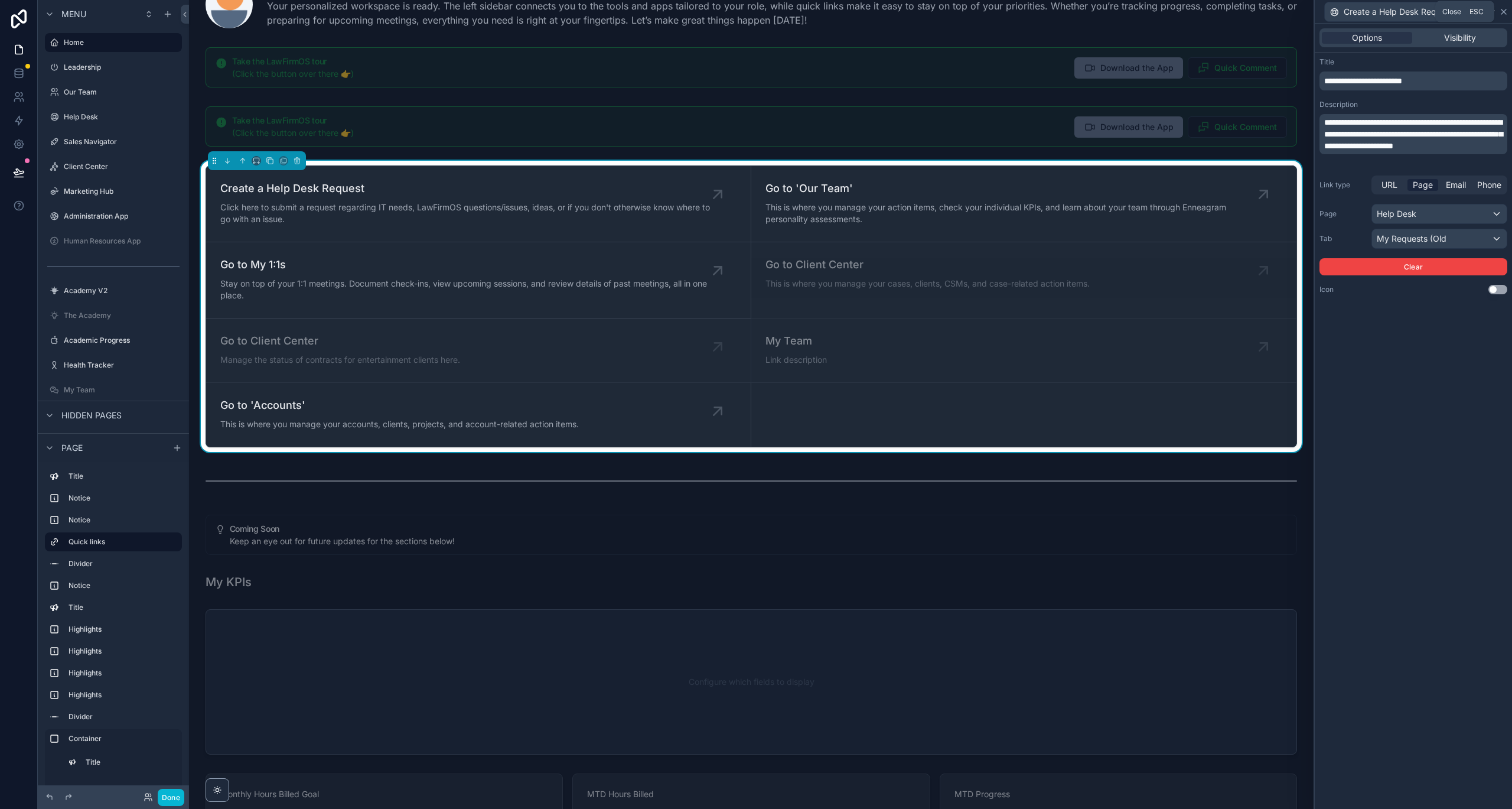
click at [1287, 12] on icon at bounding box center [1503, 11] width 9 height 9
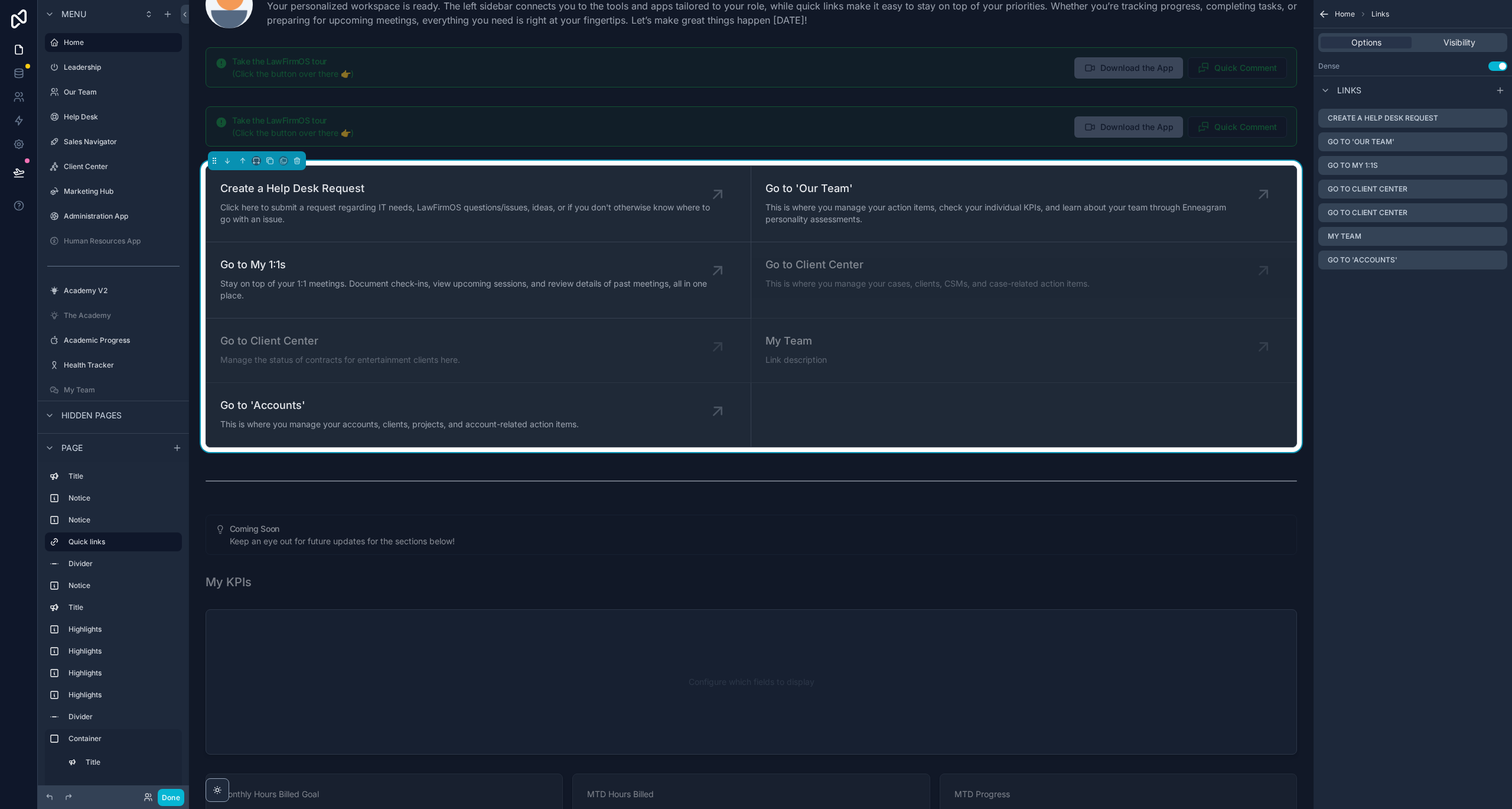
click at [1287, 16] on icon "scrollable content" at bounding box center [1324, 14] width 12 height 12
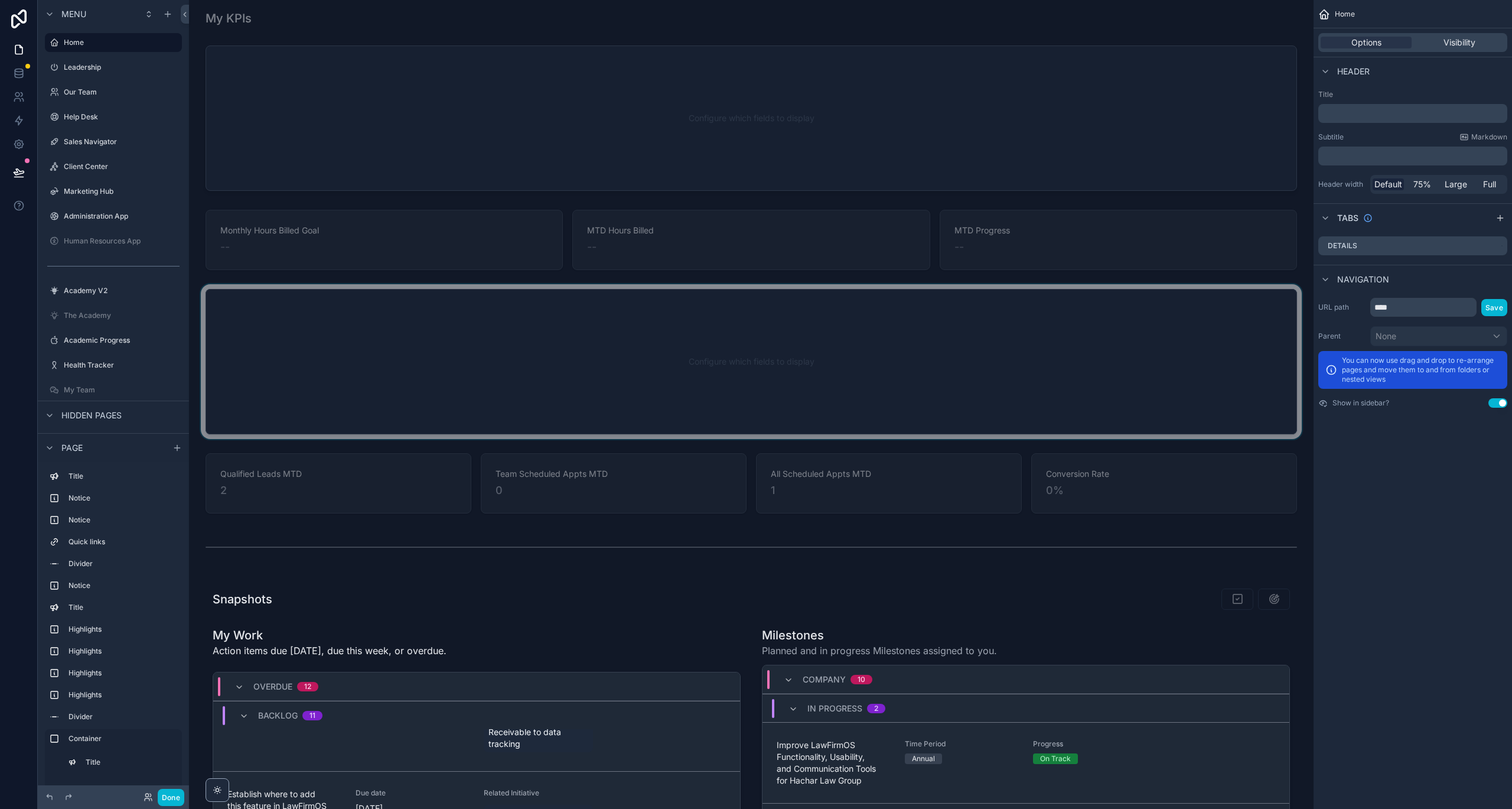
scroll to position [604, 0]
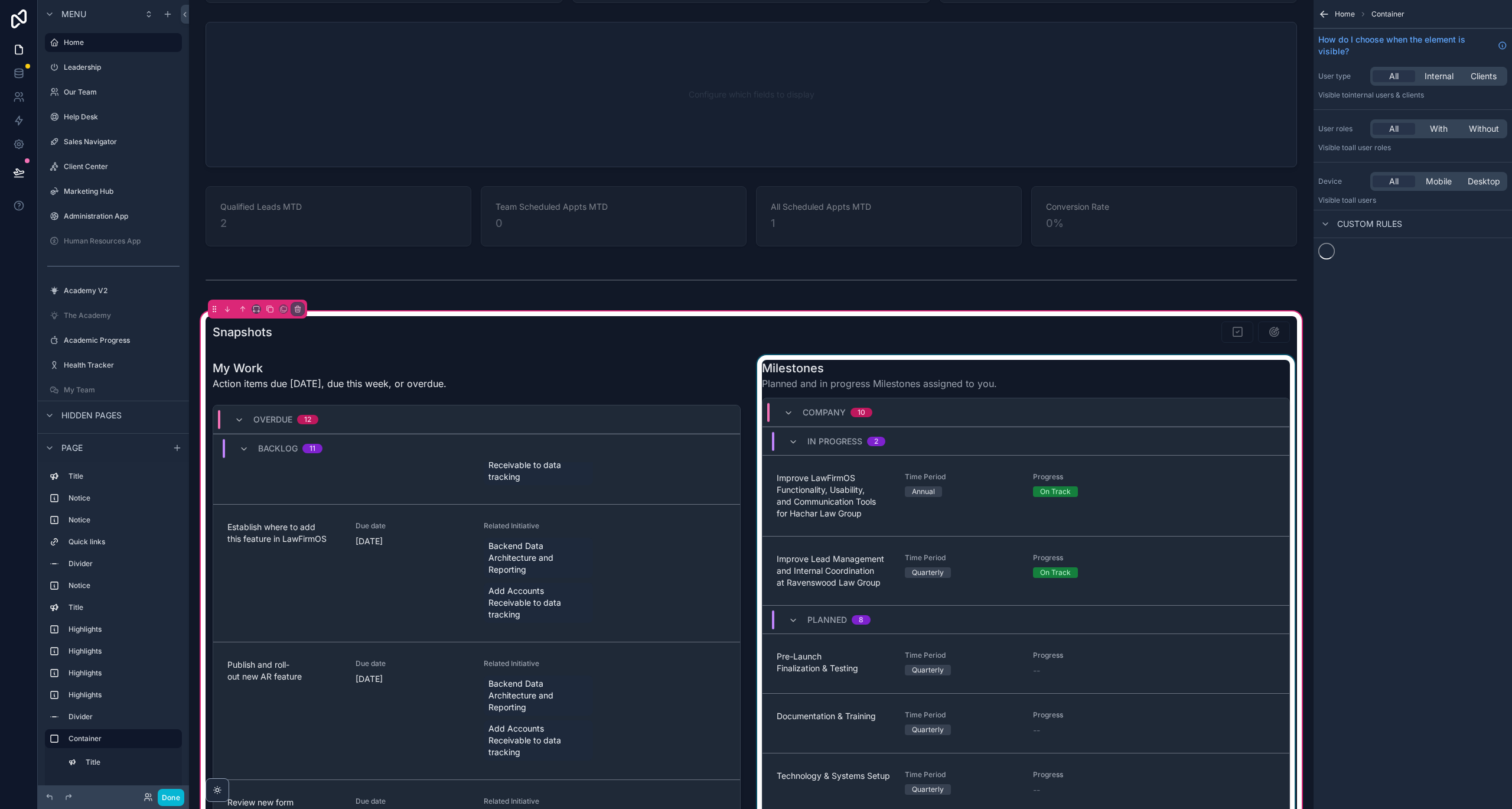
scroll to position [895, 0]
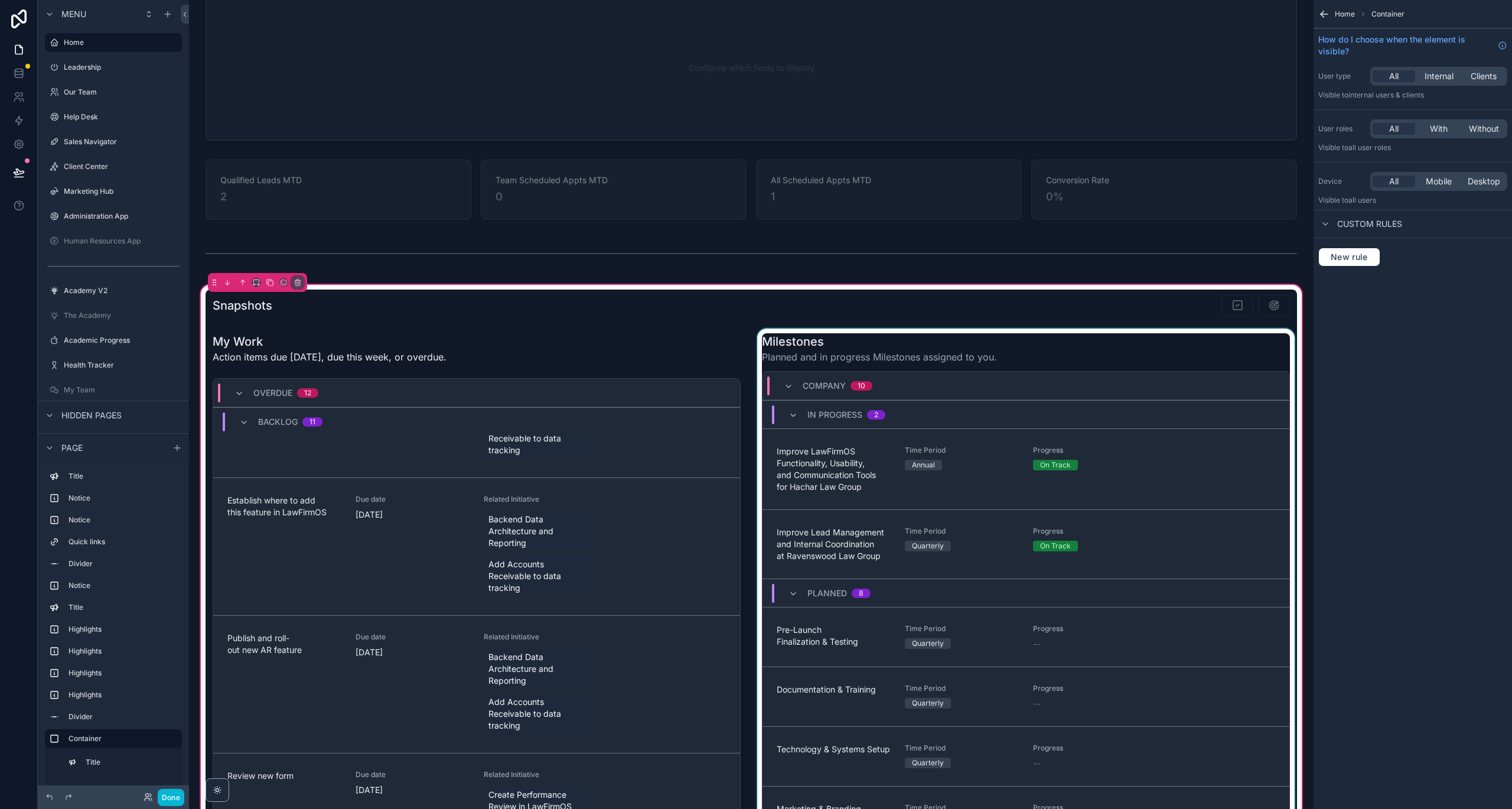
click at [1069, 364] on div "scrollable content" at bounding box center [1026, 659] width 542 height 662
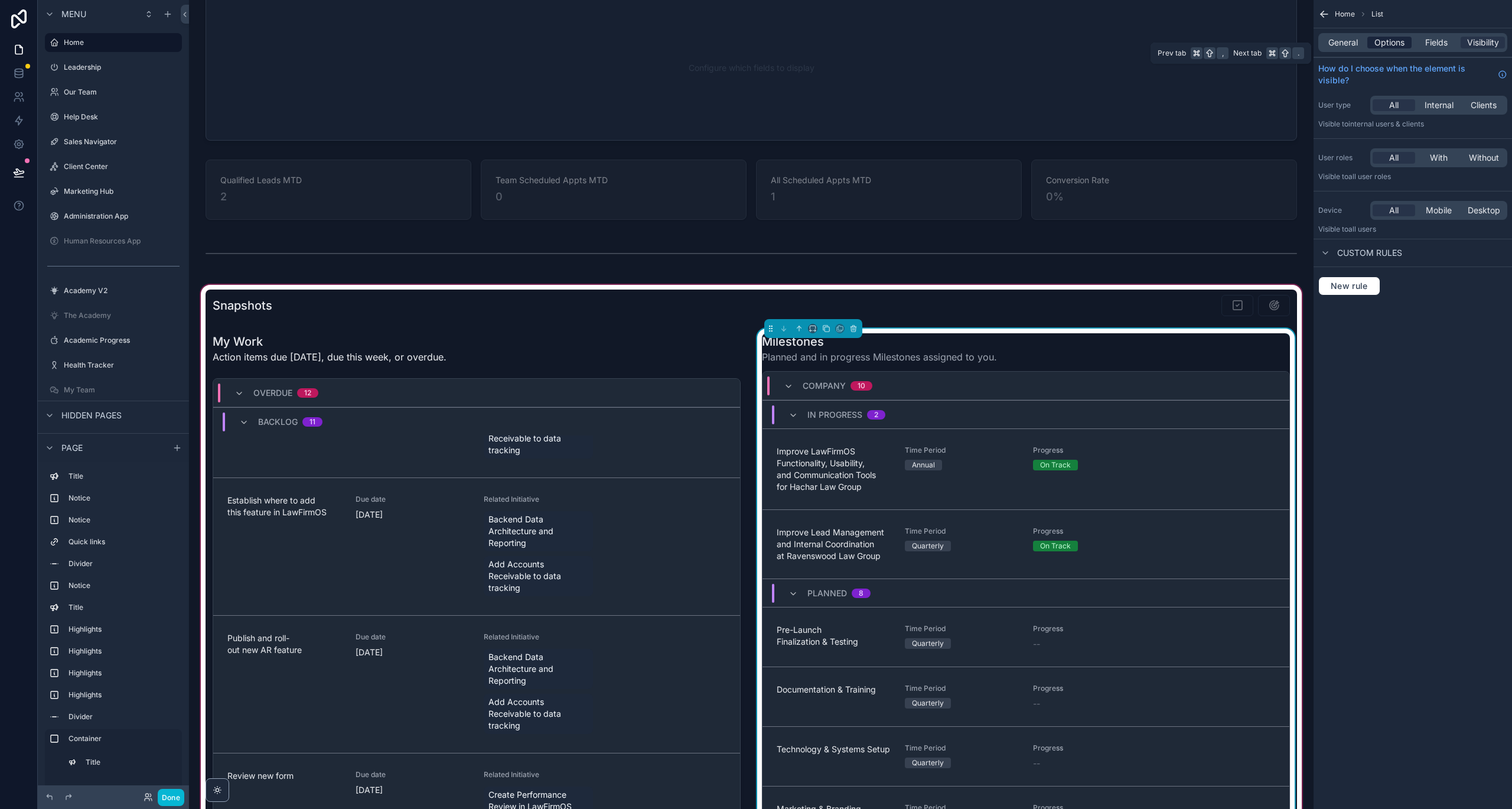
click at [1287, 39] on span "Options" at bounding box center [1390, 42] width 30 height 12
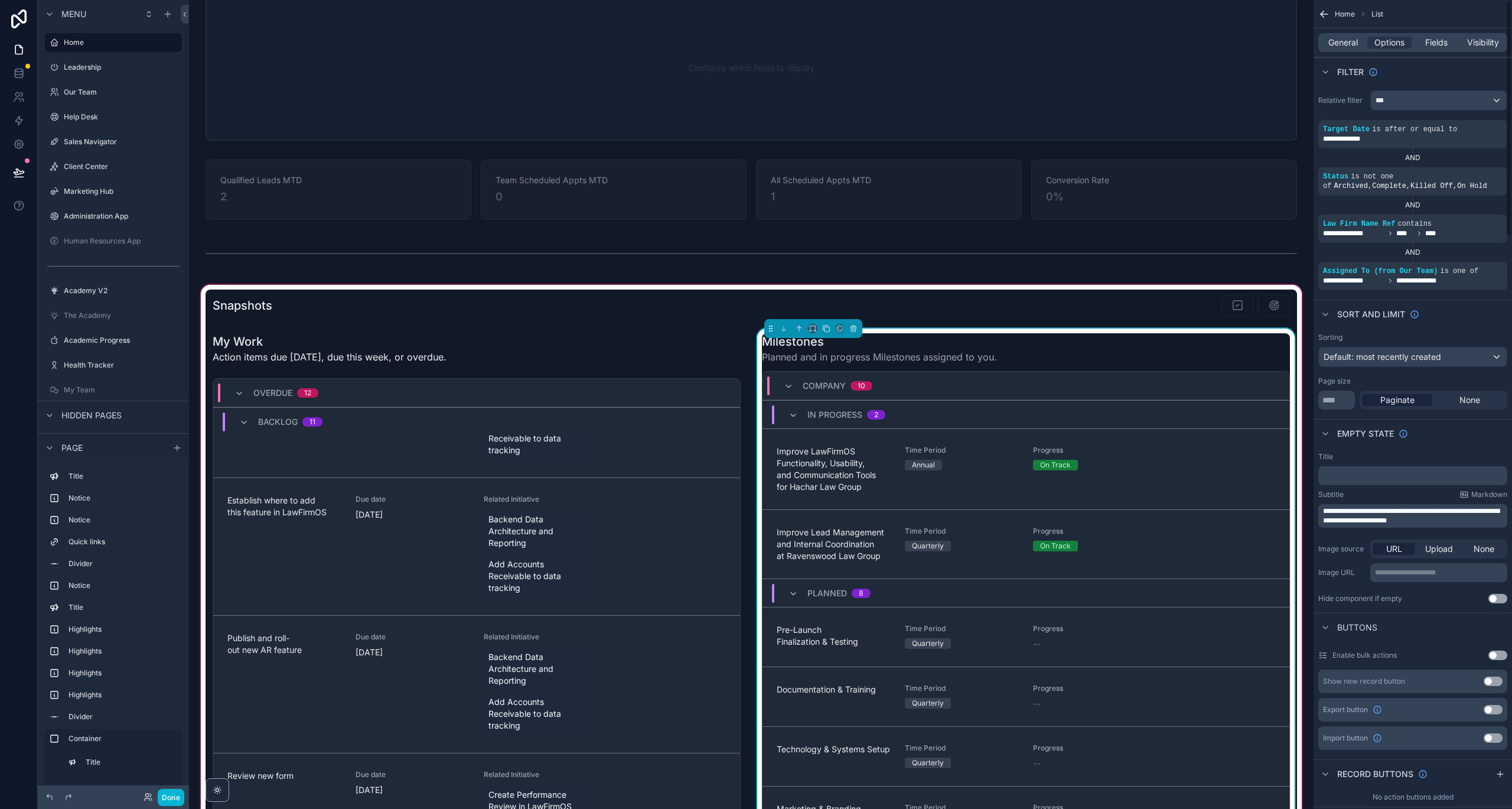
scroll to position [0, 0]
click at [1287, 48] on span "Fields" at bounding box center [1436, 42] width 22 height 12
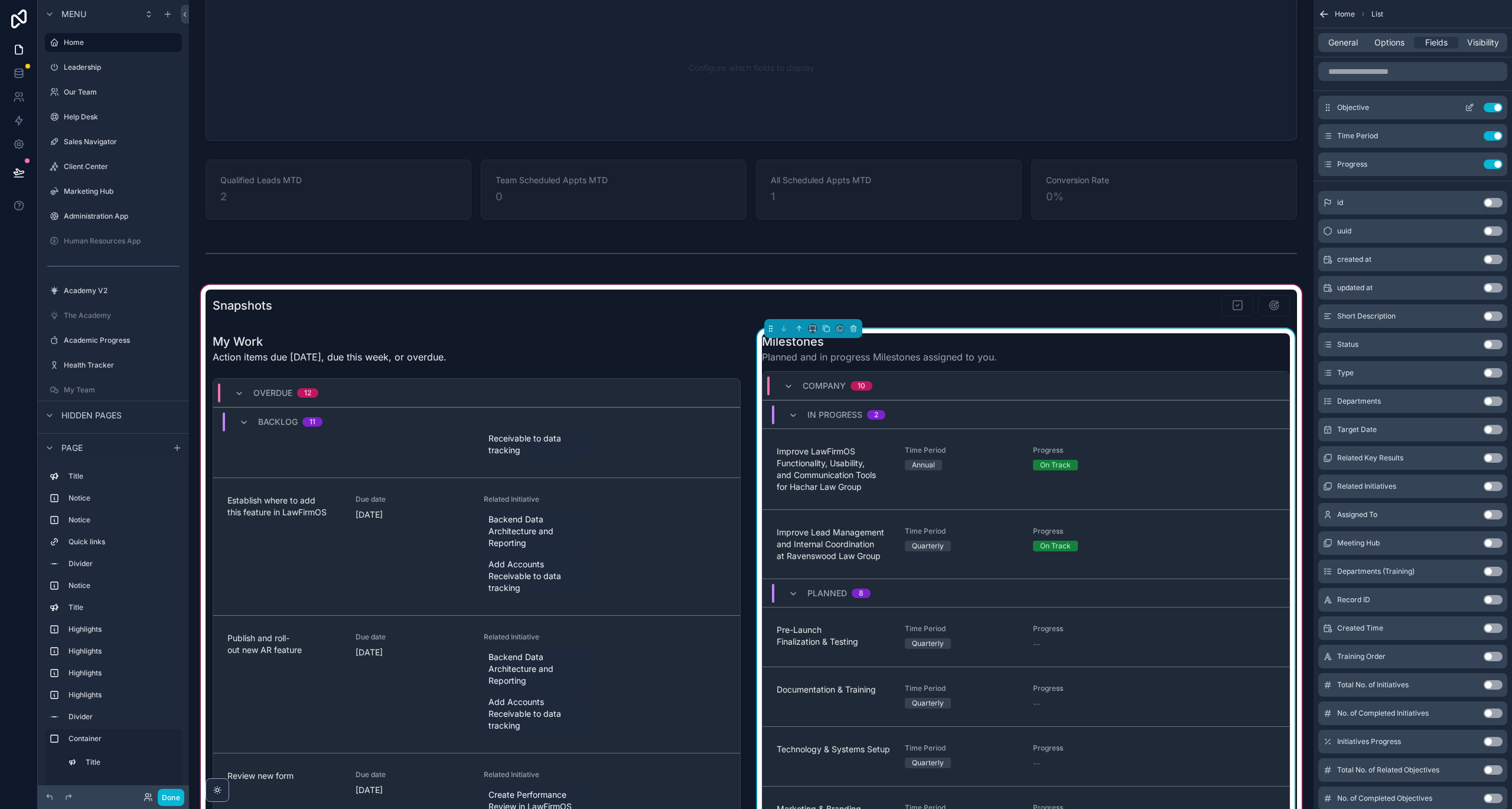
click at [1287, 104] on icon "scrollable content" at bounding box center [1469, 107] width 9 height 9
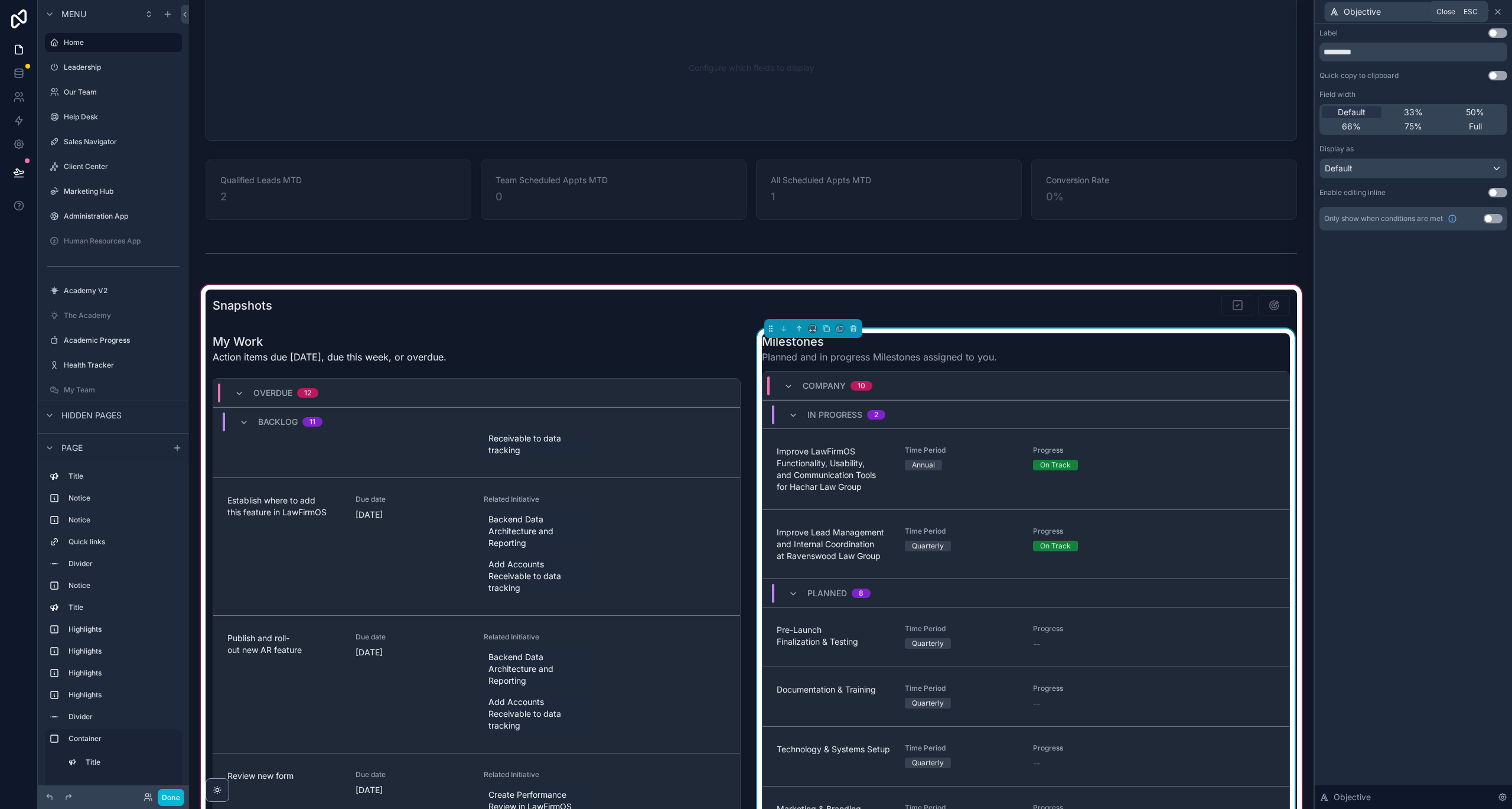
click at [1287, 11] on icon at bounding box center [1498, 11] width 9 height 9
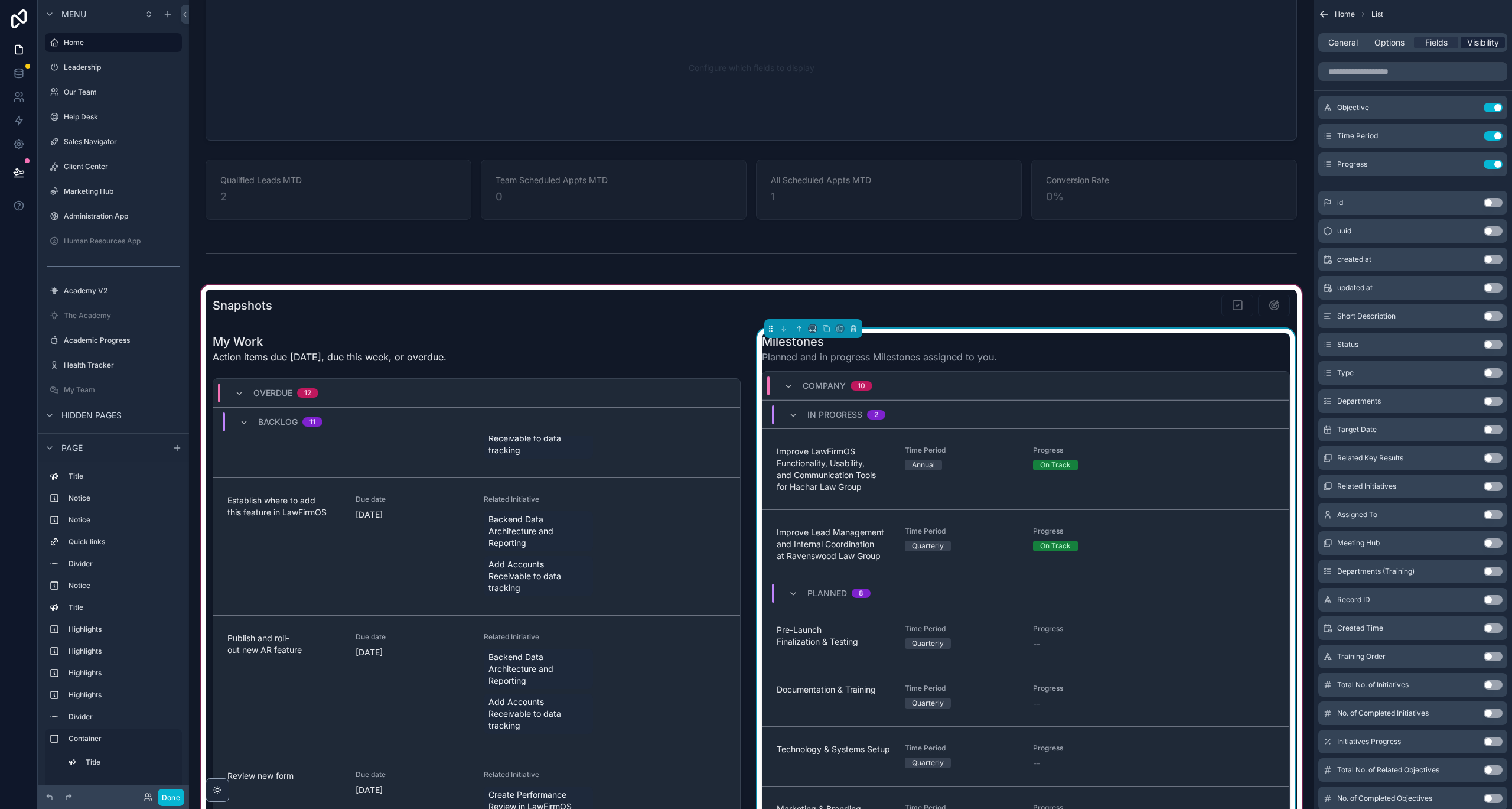
click at [1287, 45] on span "Visibility" at bounding box center [1483, 42] width 32 height 12
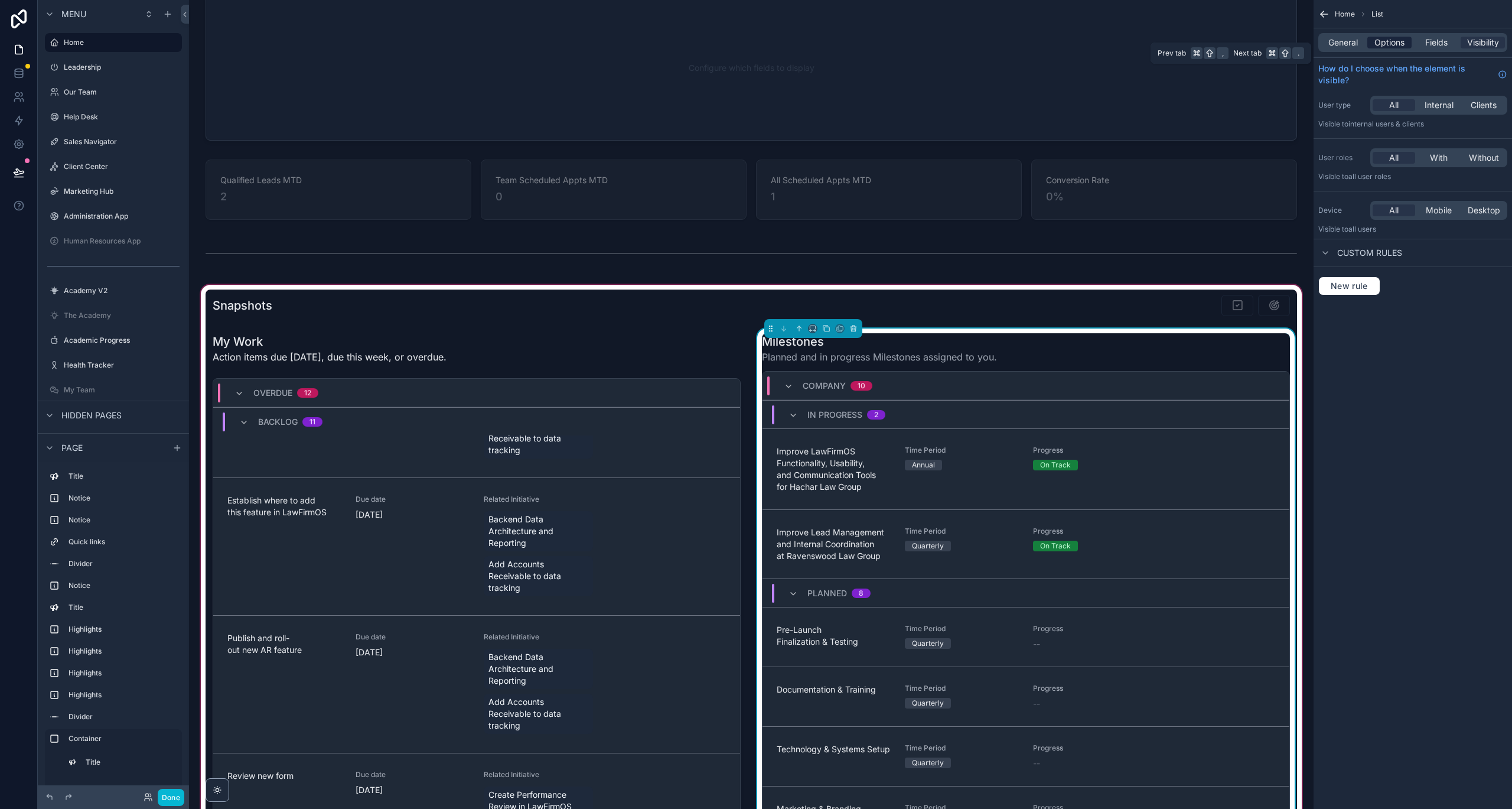
click at [1287, 46] on span "Options" at bounding box center [1390, 42] width 30 height 12
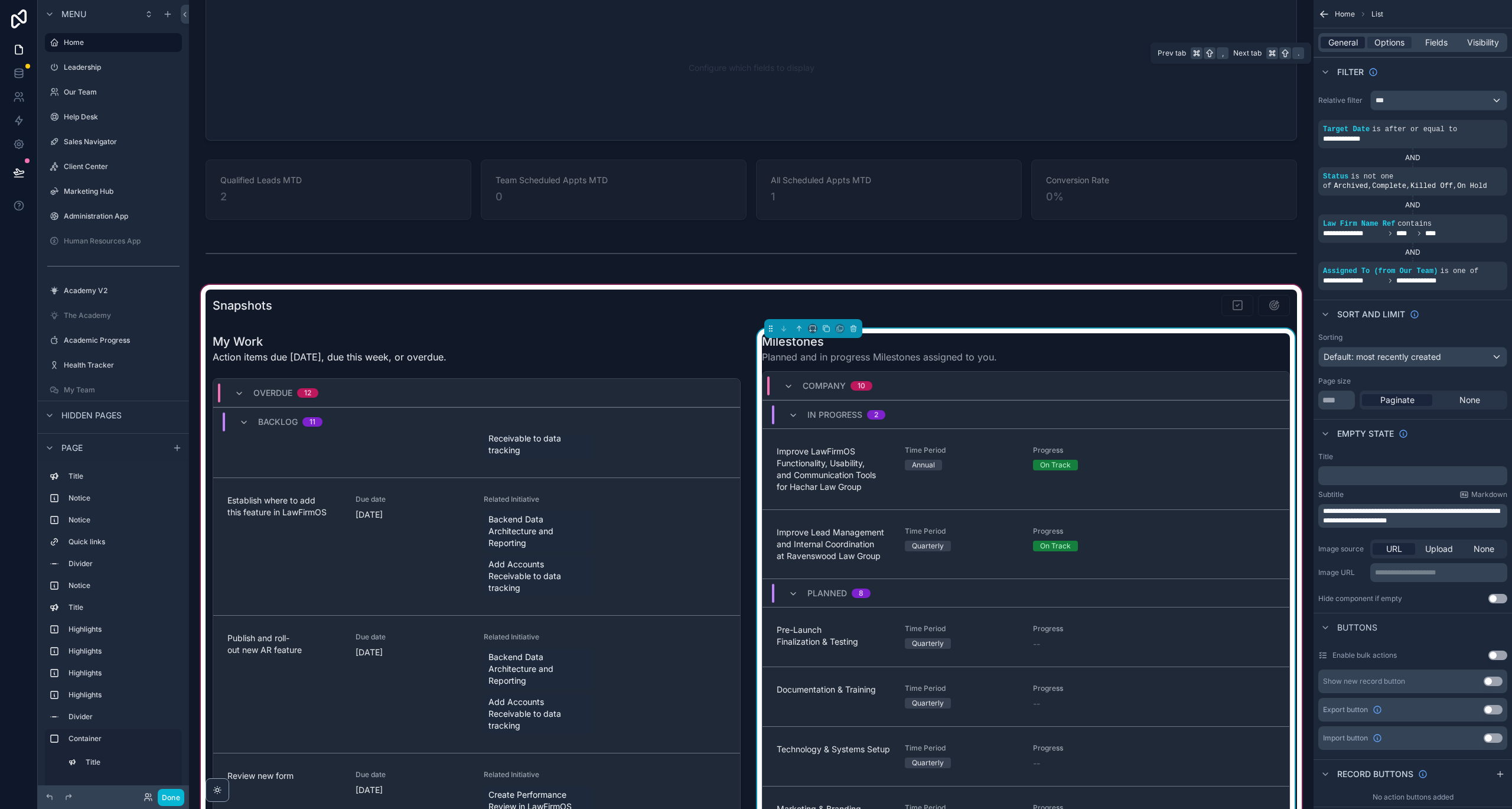
click at [1287, 47] on span "General" at bounding box center [1342, 42] width 29 height 12
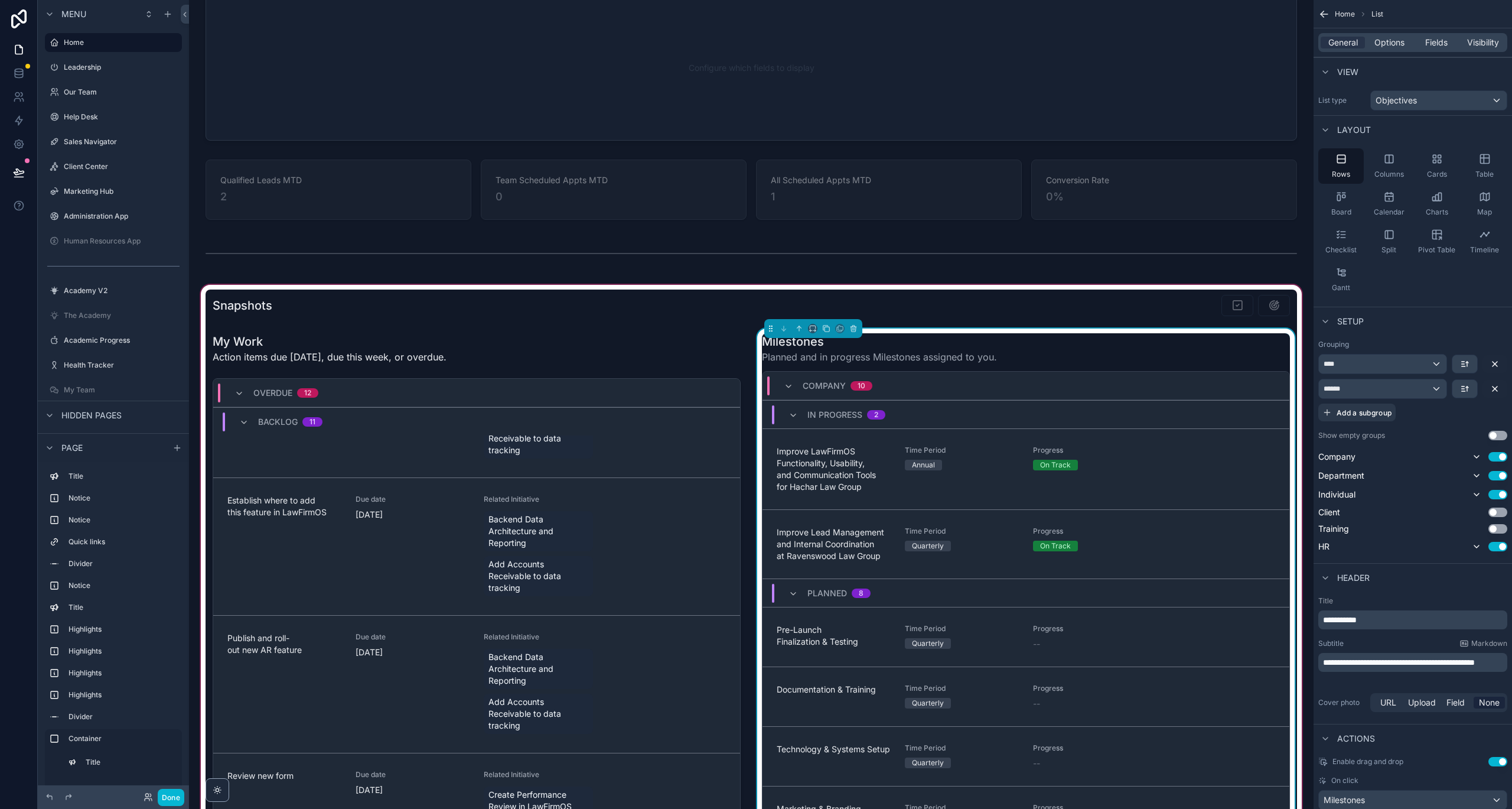
click at [1287, 12] on icon "scrollable content" at bounding box center [1324, 14] width 12 height 12
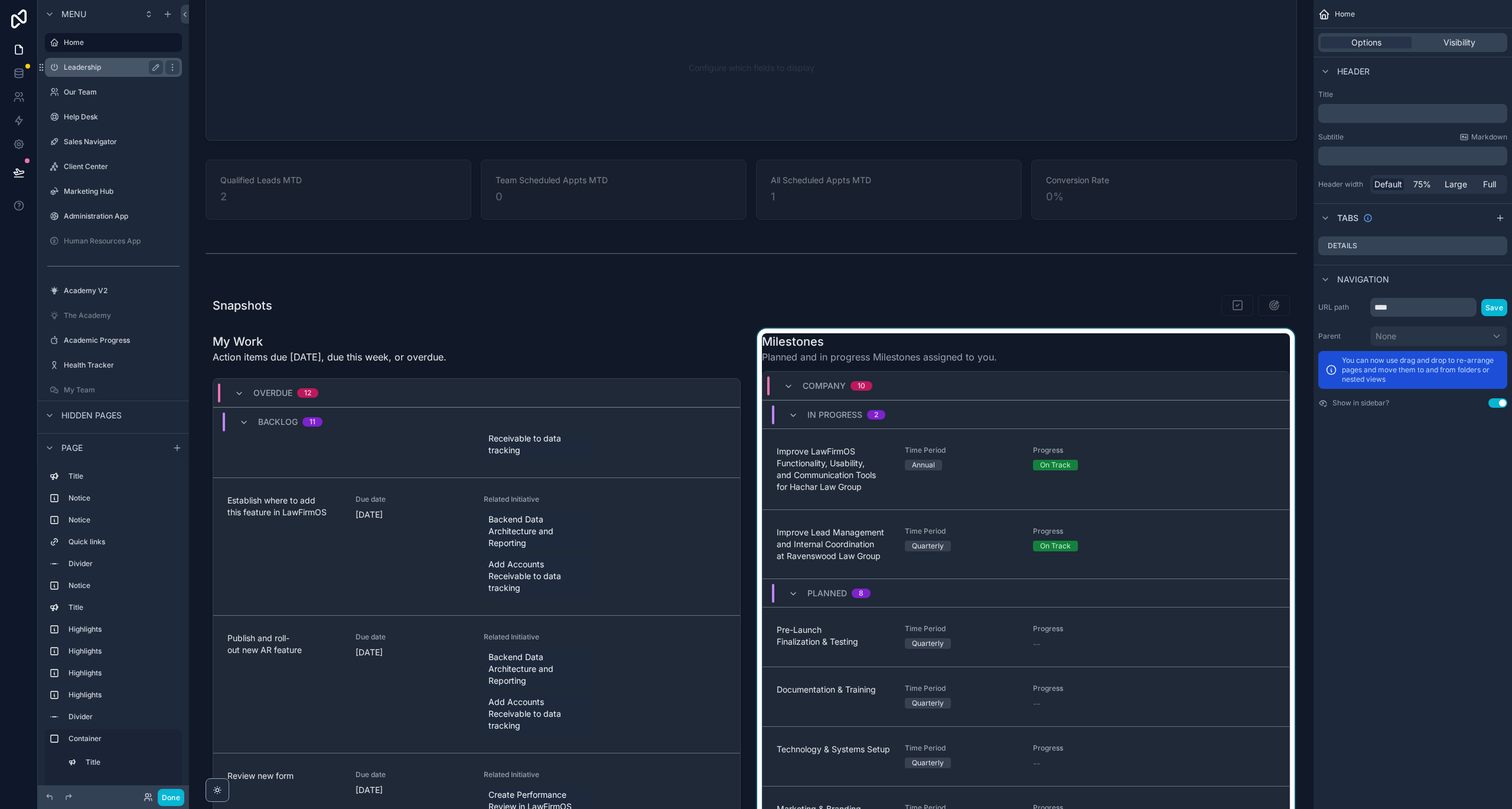
click at [81, 74] on div "Leadership" at bounding box center [113, 67] width 99 height 14
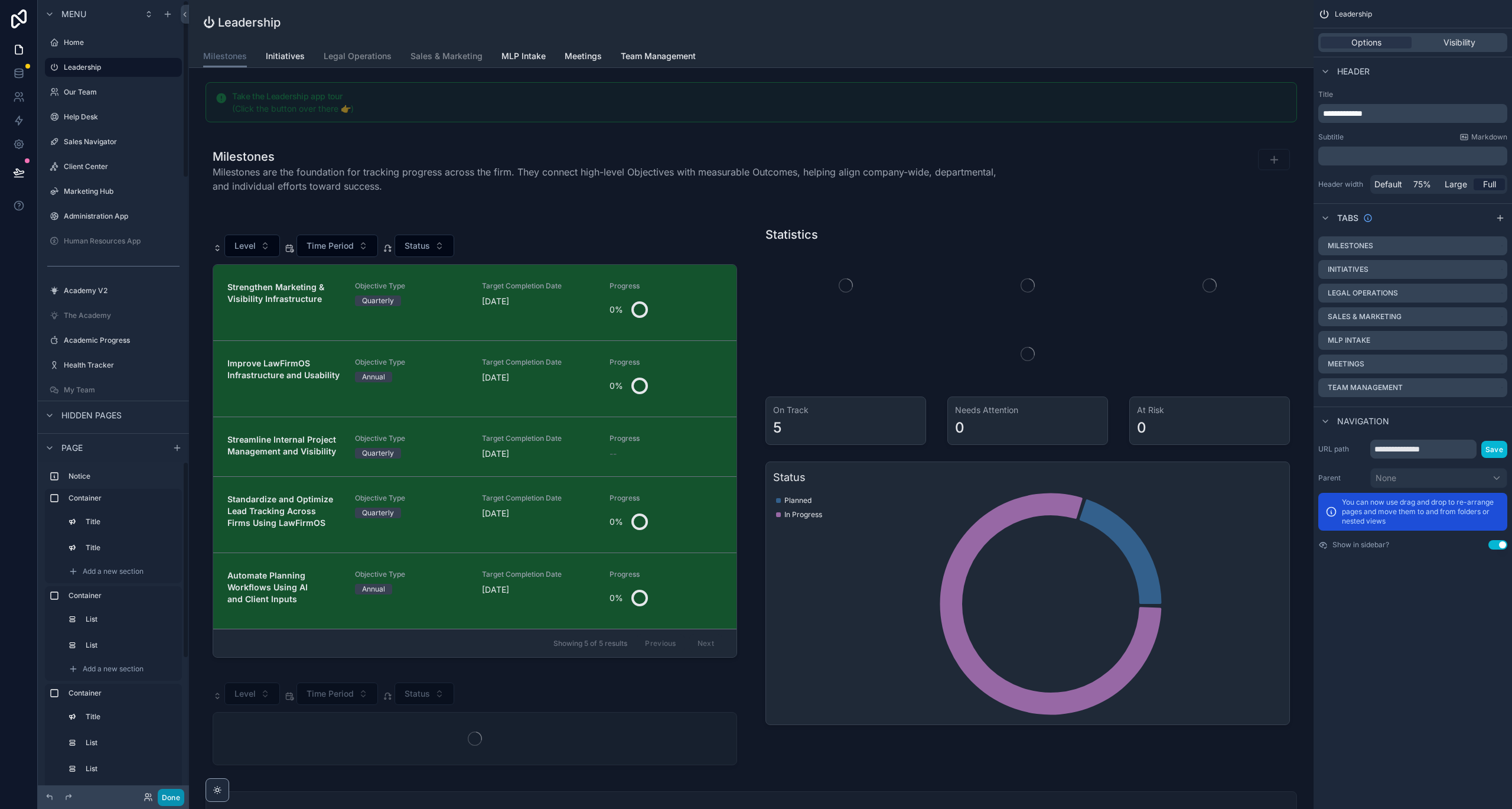
click at [173, 747] on button "Done" at bounding box center [170, 798] width 26 height 17
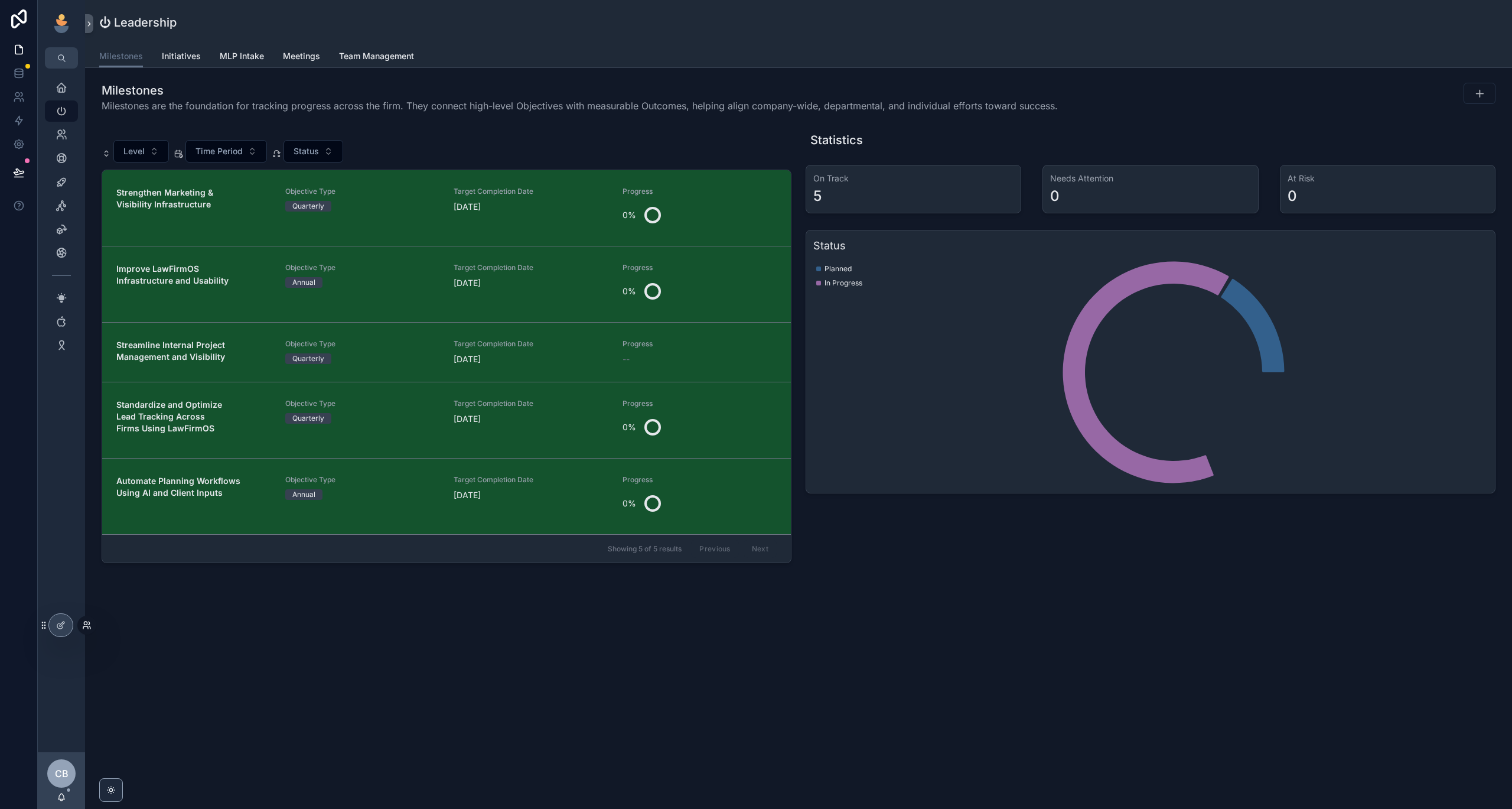
click at [83, 624] on icon at bounding box center [87, 625] width 9 height 9
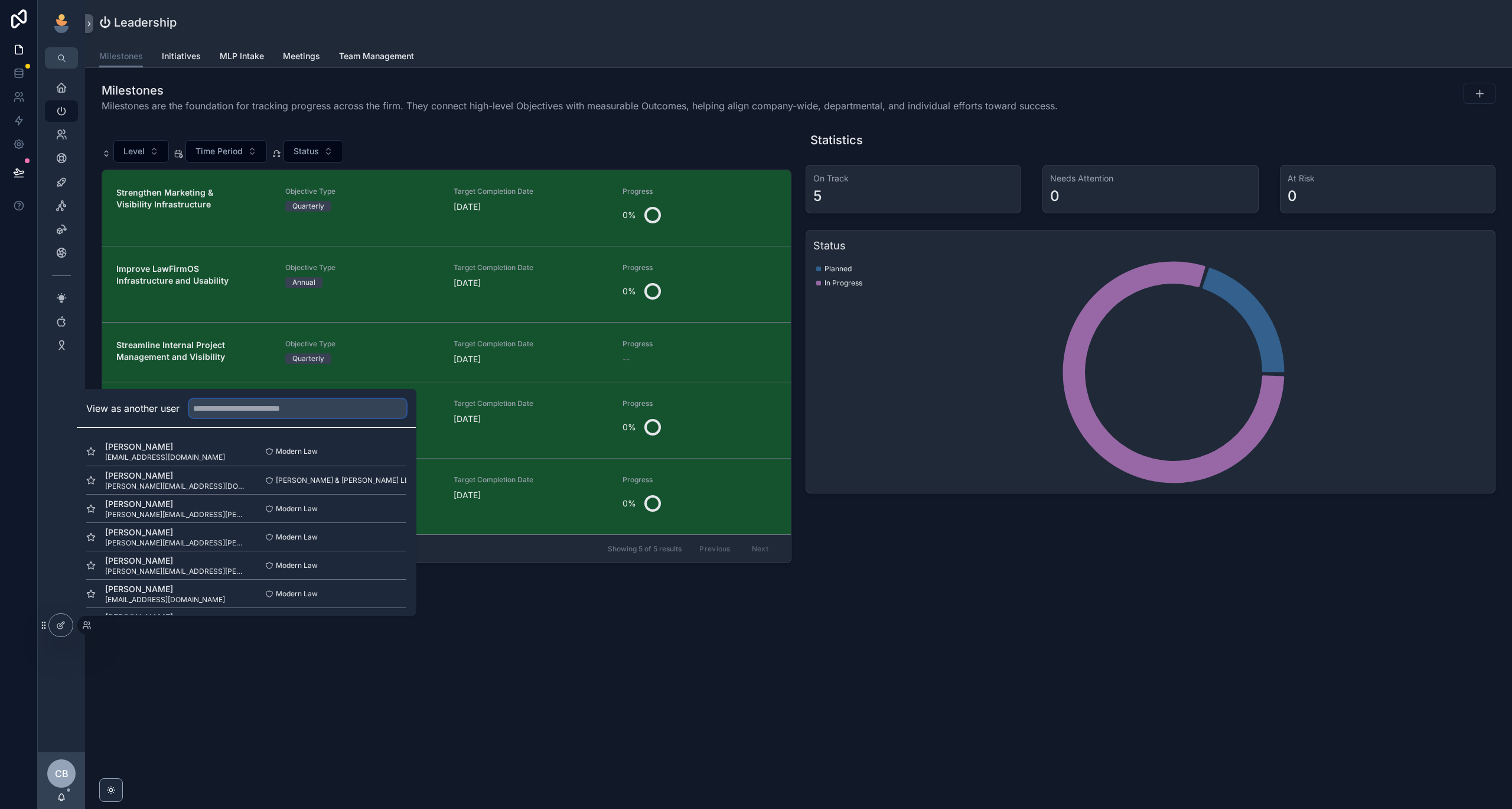
click at [343, 402] on input "text" at bounding box center [298, 408] width 218 height 19
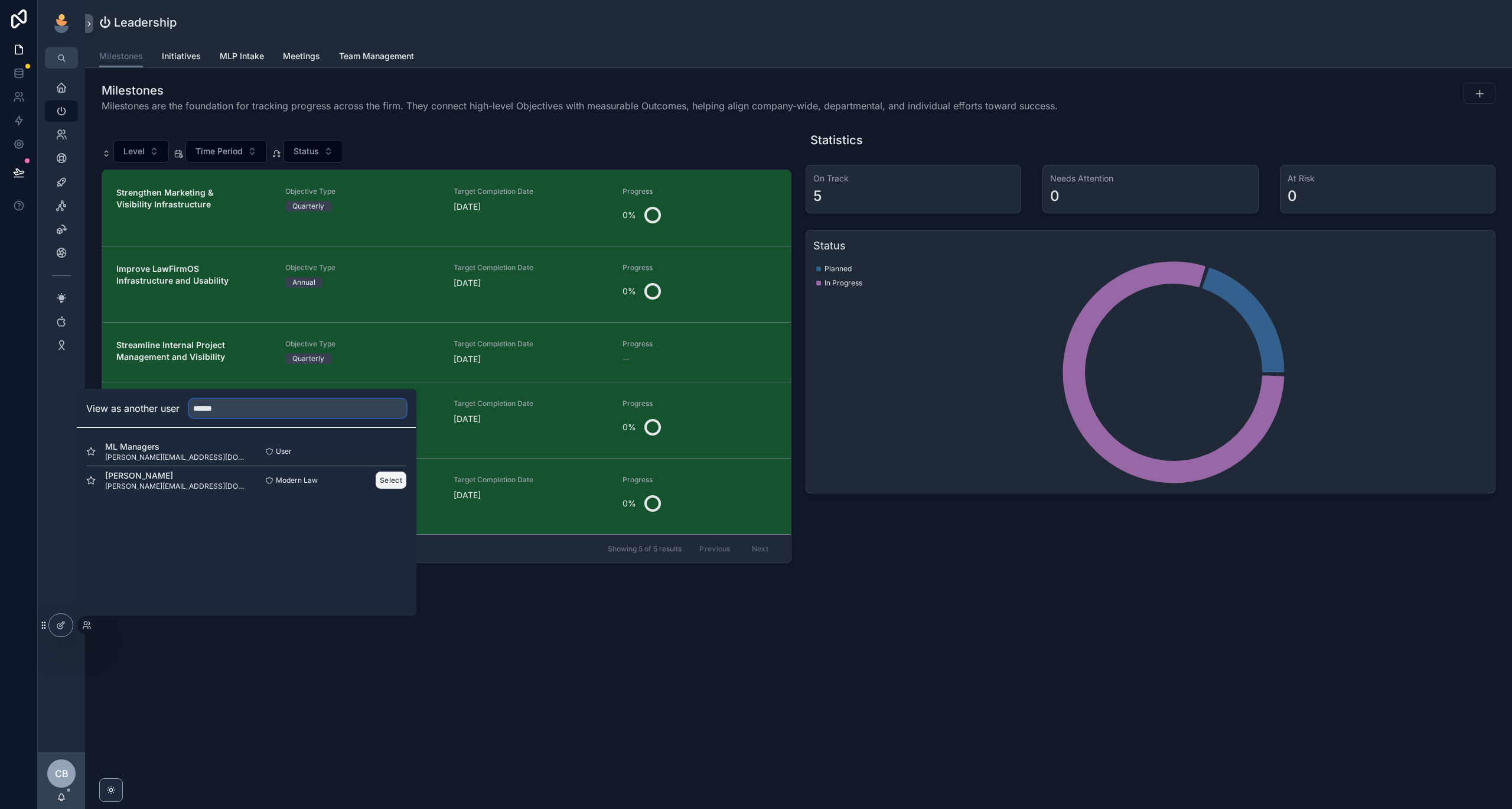
type input "******"
click at [393, 481] on button "Select" at bounding box center [391, 480] width 31 height 17
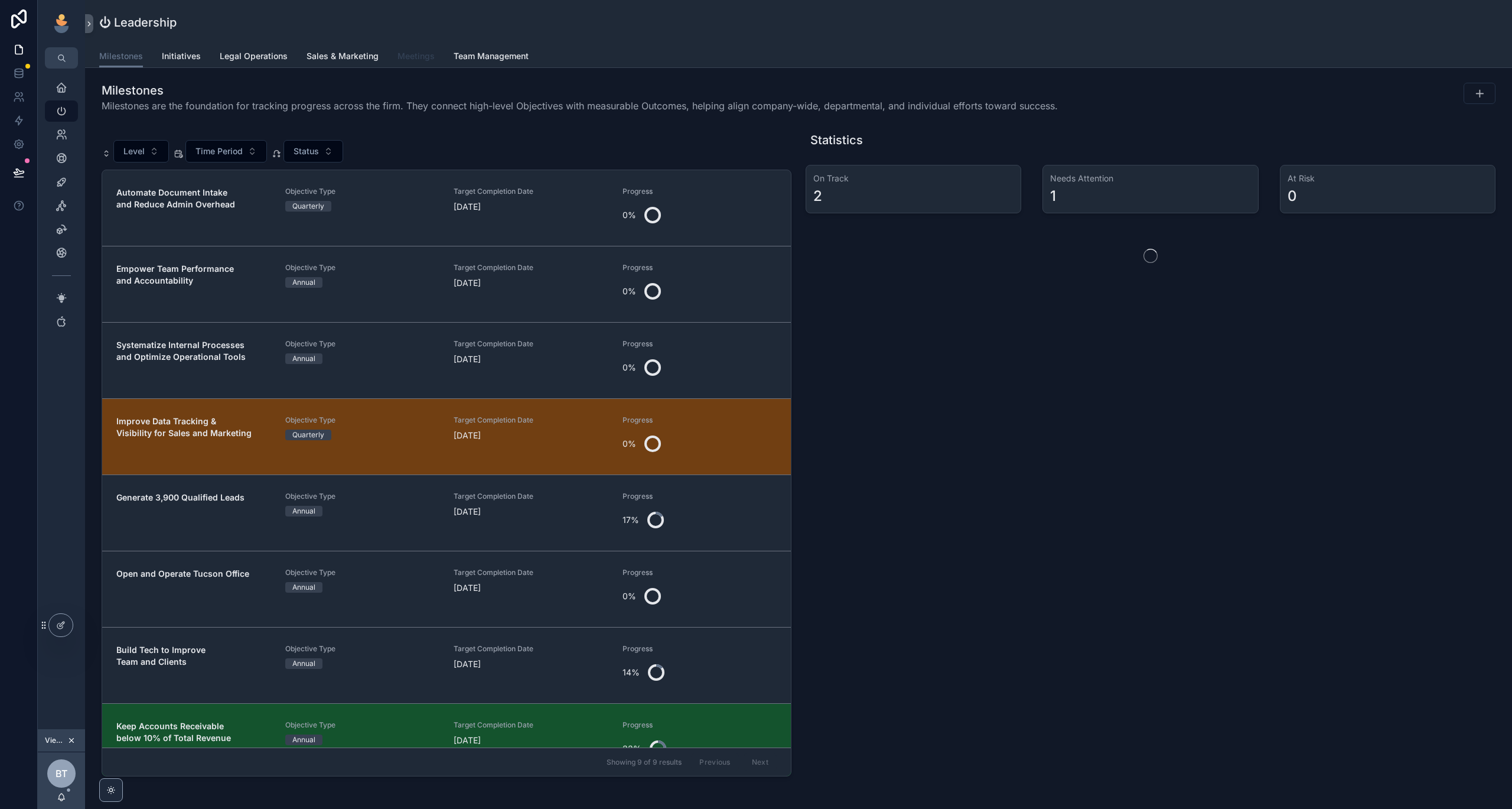
click at [405, 55] on span "Meetings" at bounding box center [416, 56] width 37 height 12
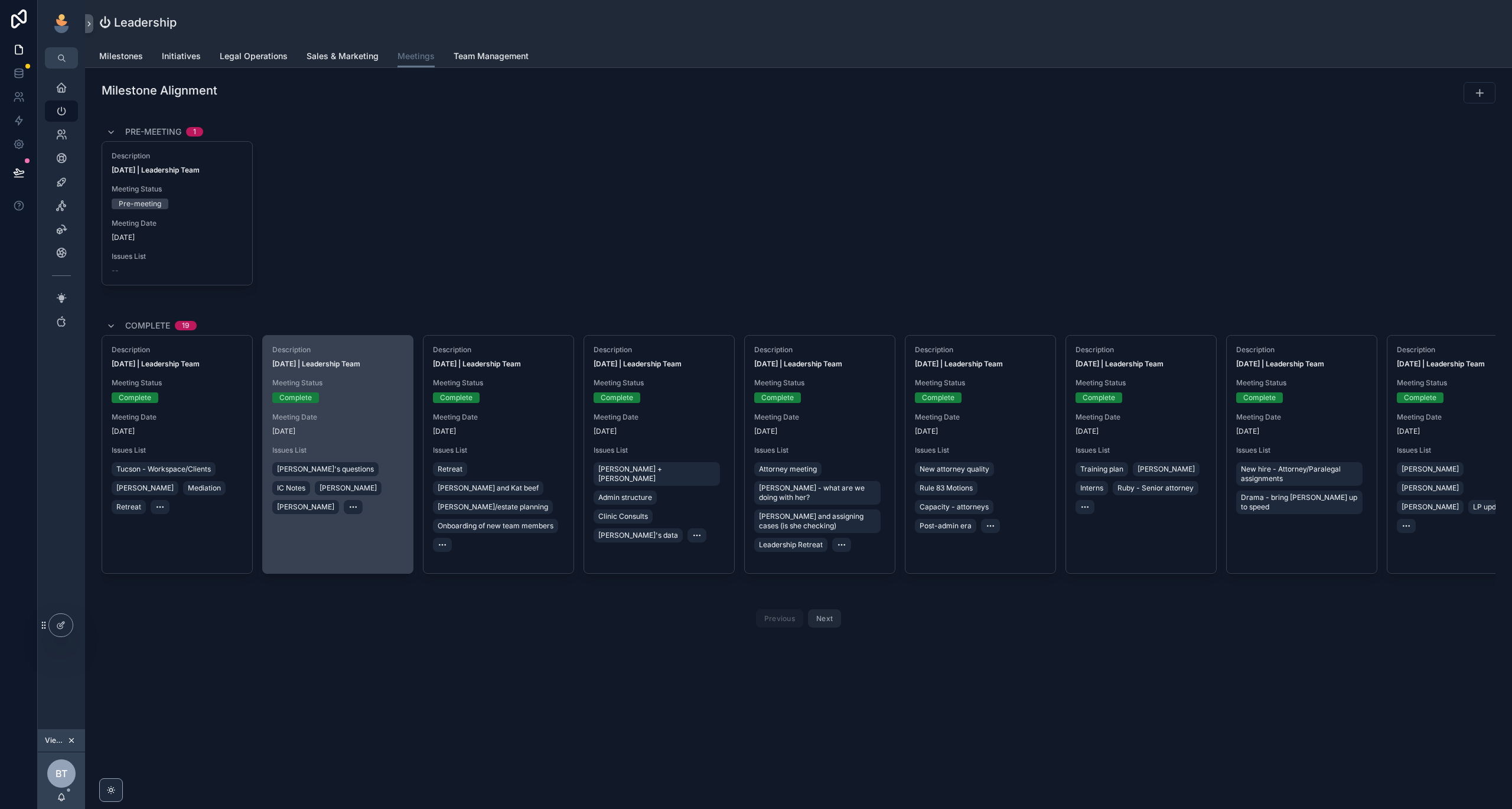
click at [287, 520] on div "Description Aug 20, 2025 | Leadership Team Meeting Status Complete Meeting Date…" at bounding box center [338, 455] width 150 height 238
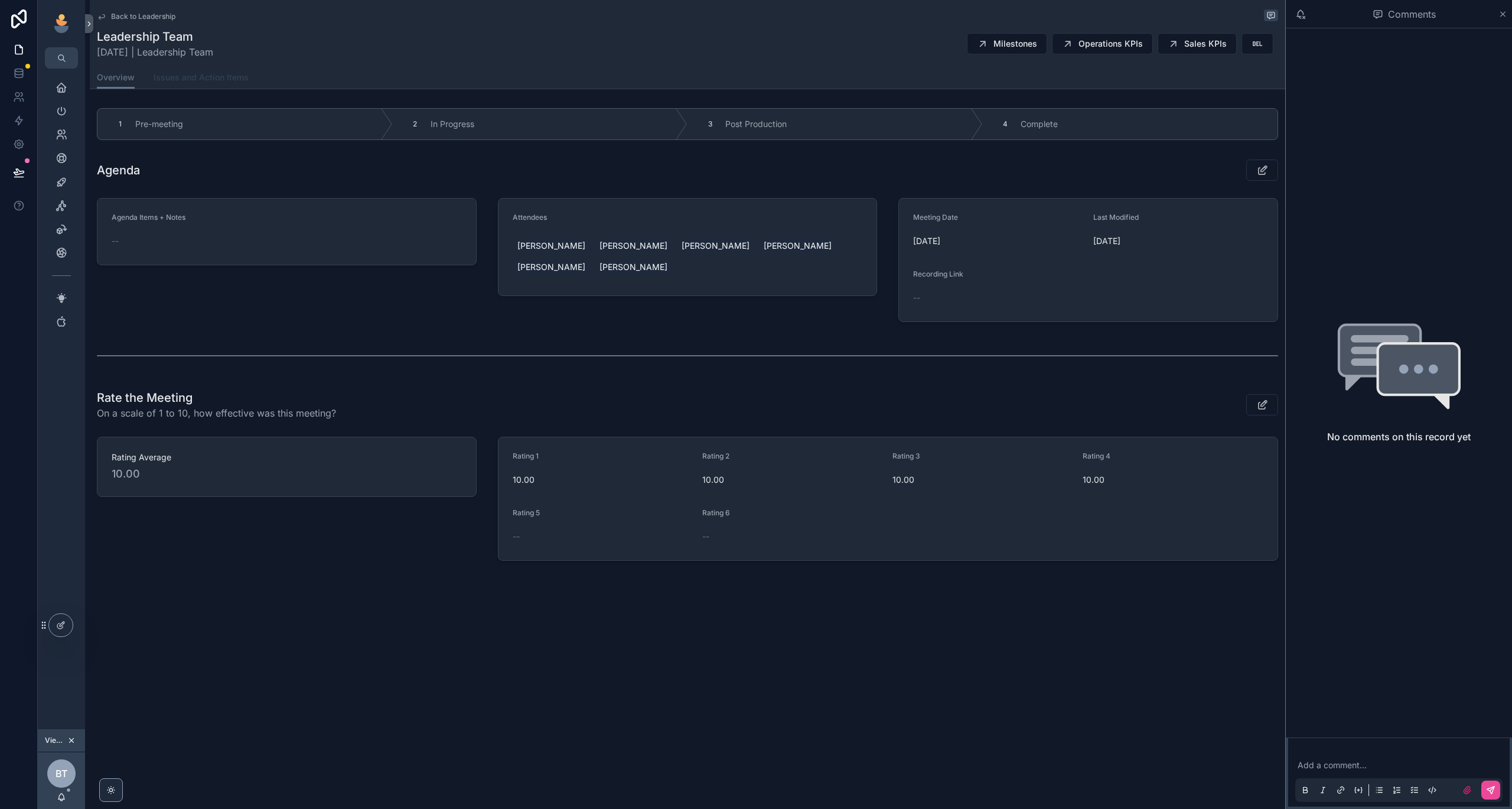
click at [213, 73] on span "Issues and Action Items" at bounding box center [201, 77] width 95 height 12
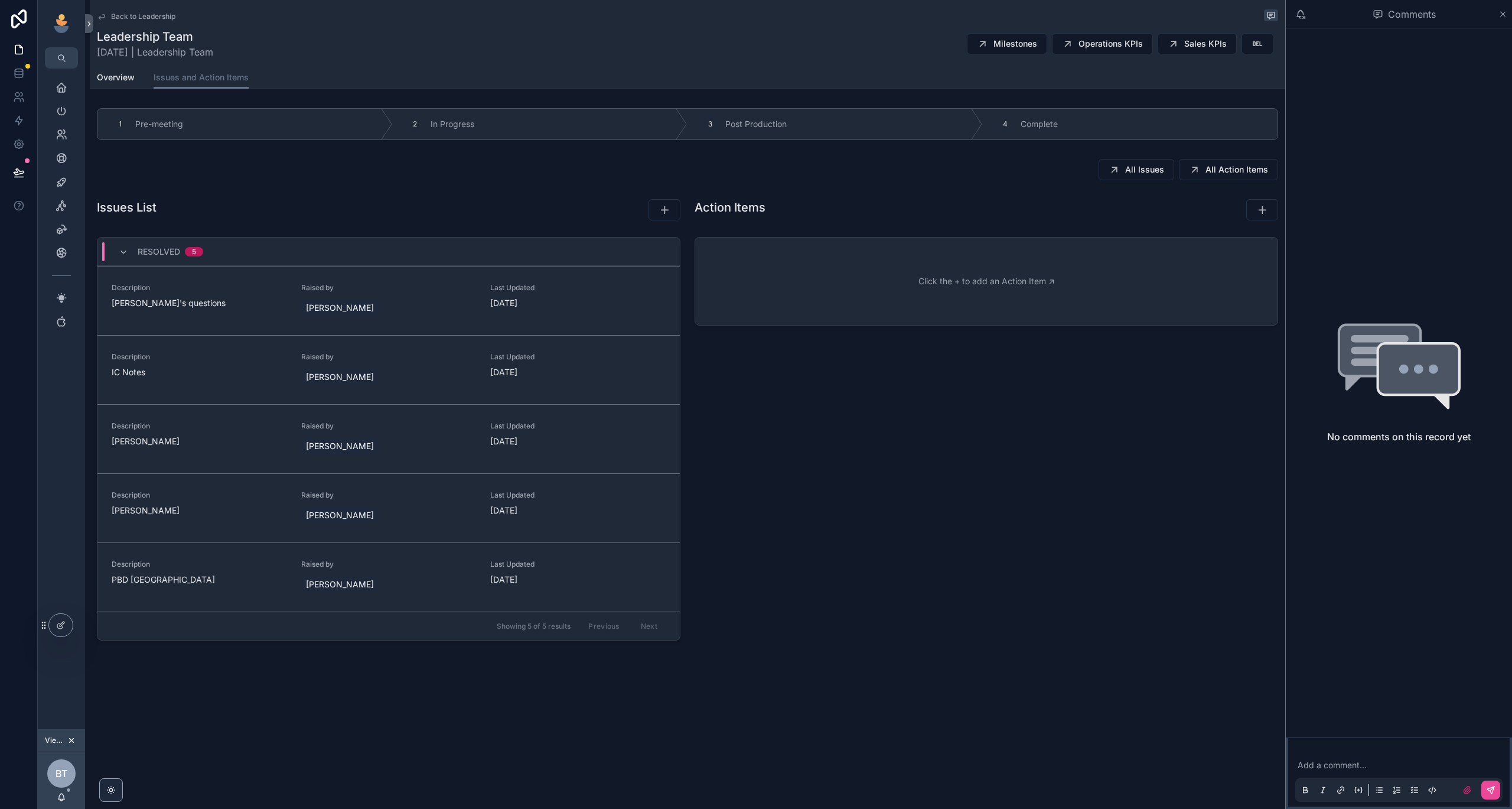
click at [117, 17] on span "Back to Leadership" at bounding box center [143, 16] width 64 height 9
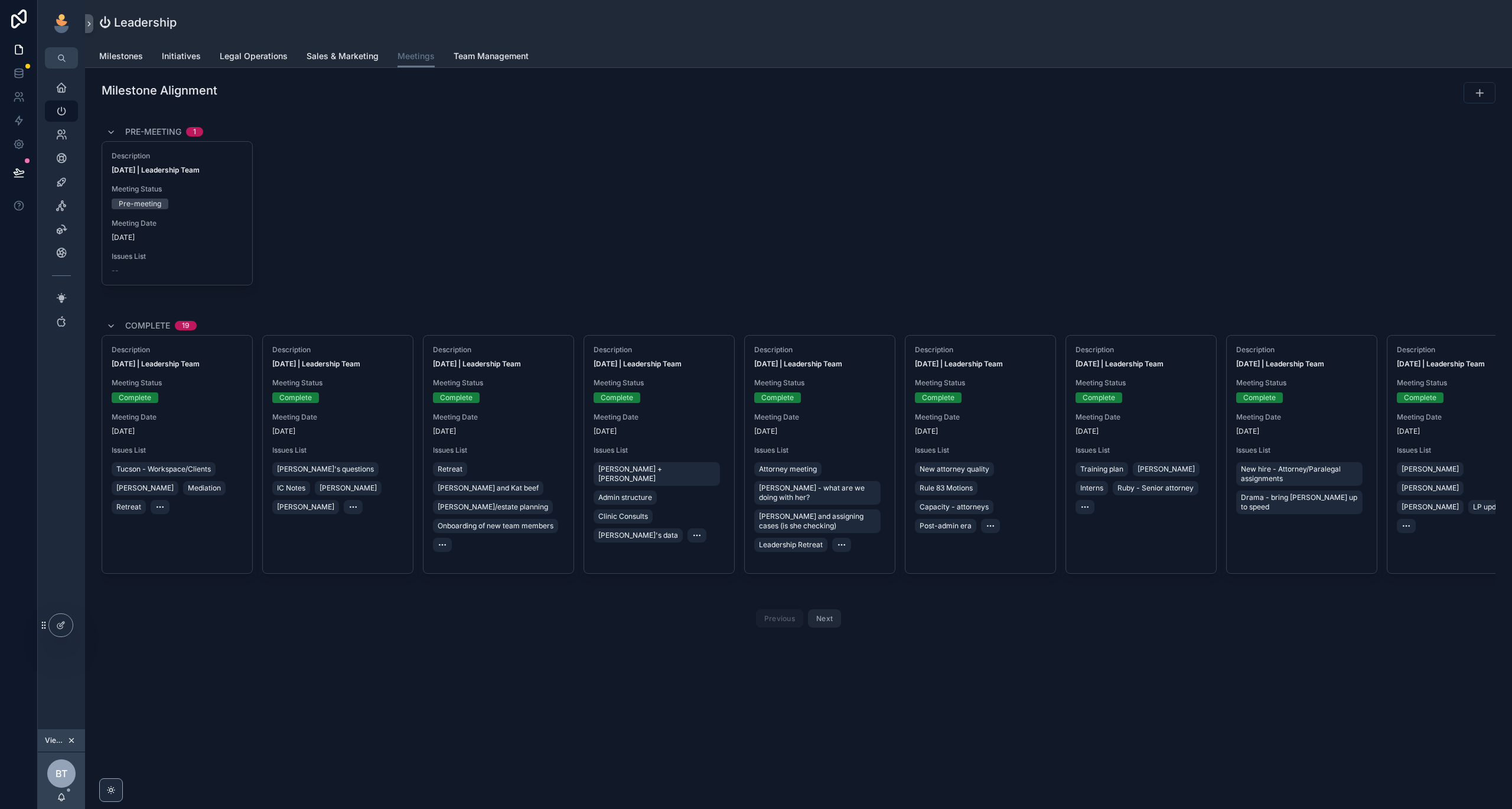
click at [529, 432] on span "8/13/2025" at bounding box center [498, 431] width 131 height 9
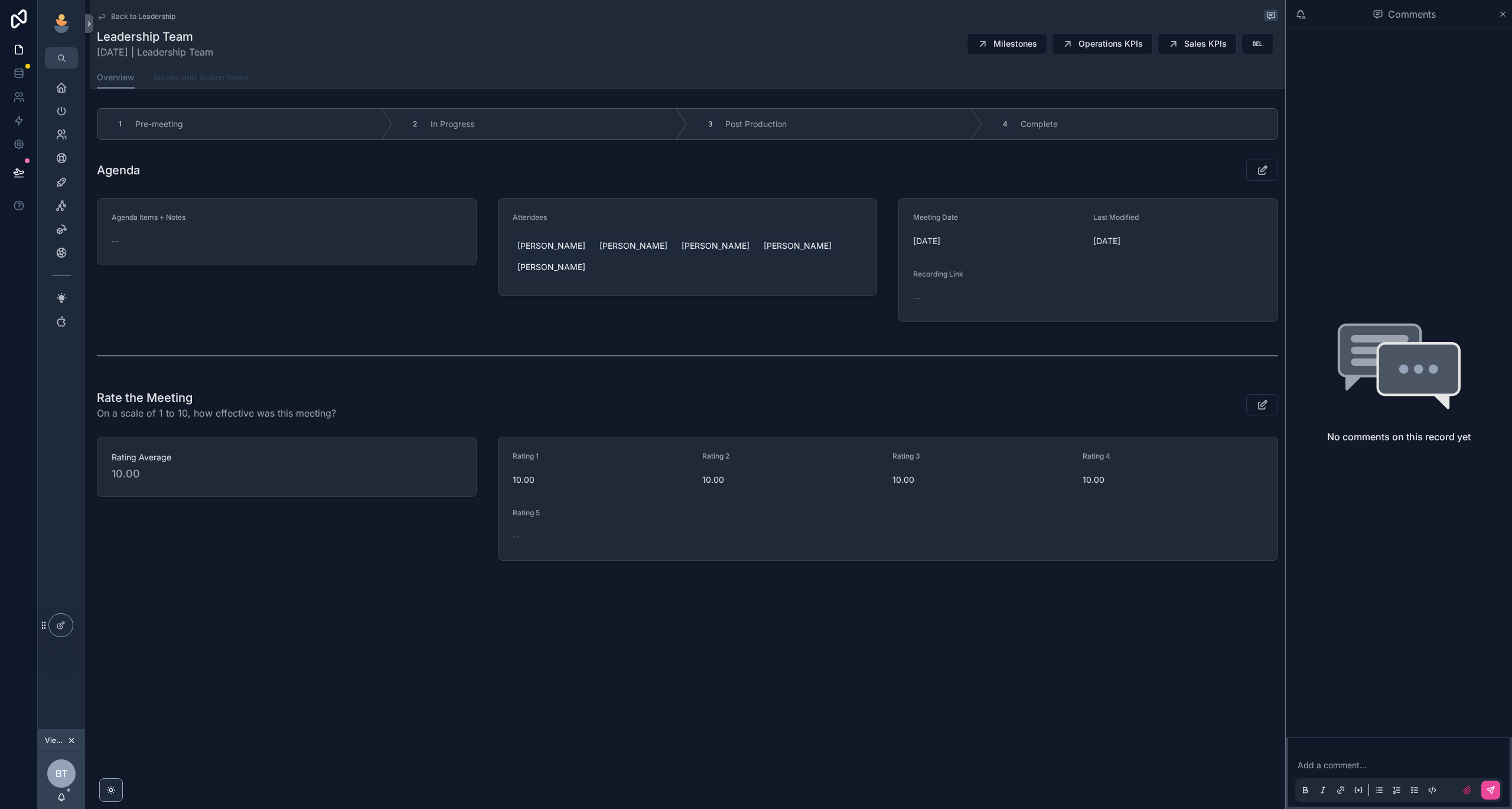
click at [219, 87] on link "Issues and Action Items" at bounding box center [201, 78] width 95 height 24
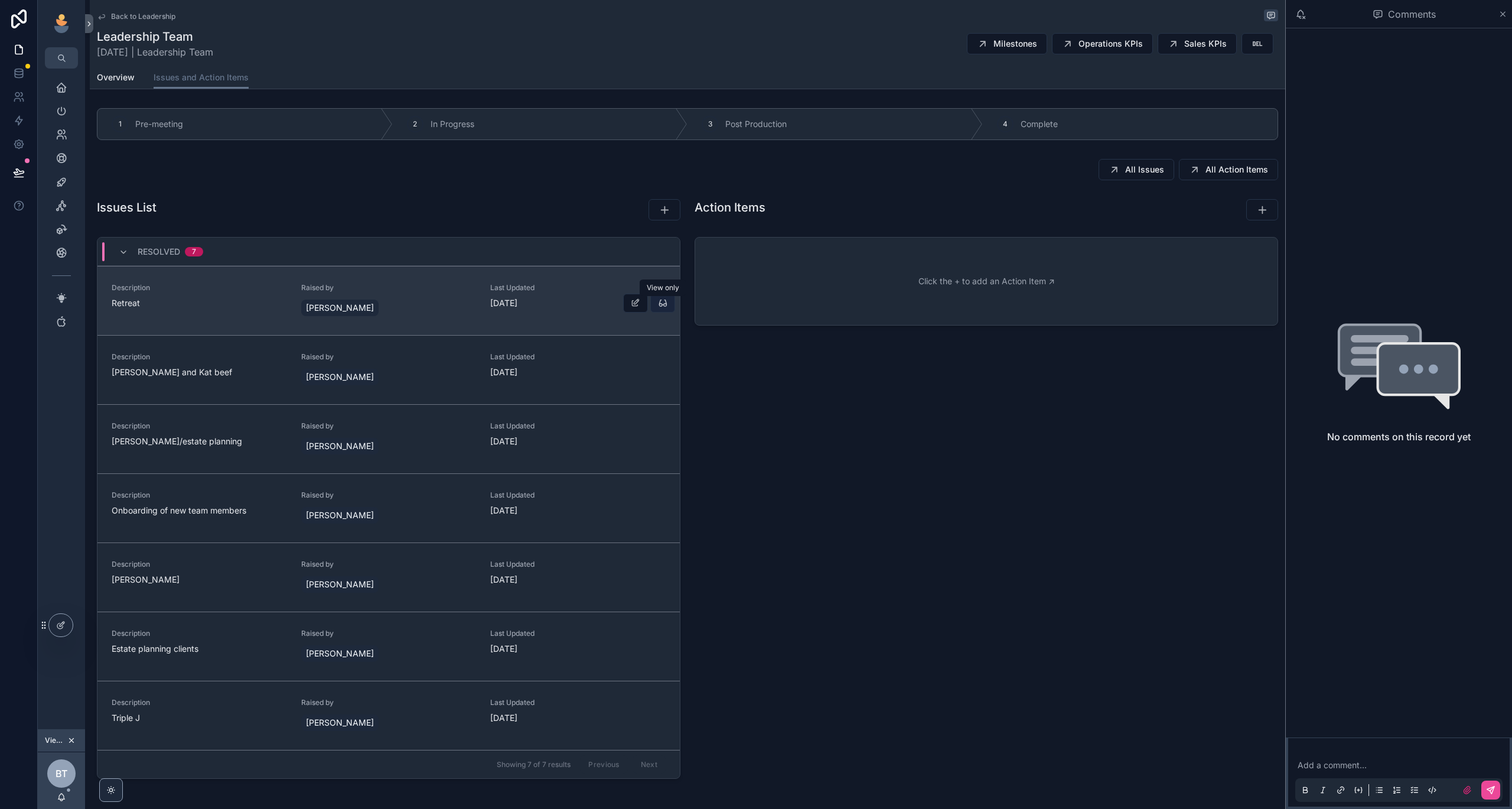
click at [660, 302] on icon "scrollable content" at bounding box center [662, 303] width 9 height 9
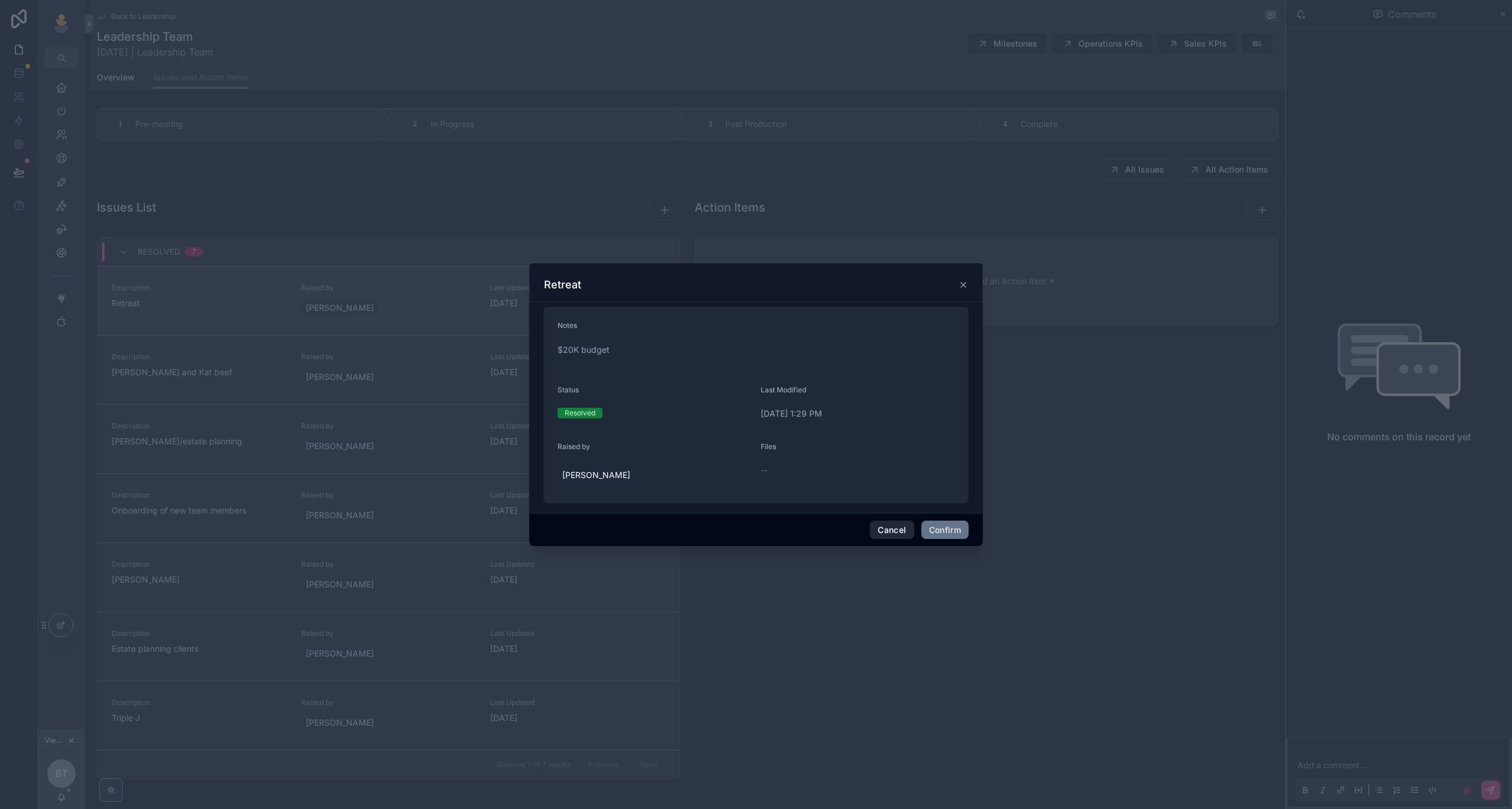
click at [902, 530] on button "Cancel" at bounding box center [892, 530] width 44 height 19
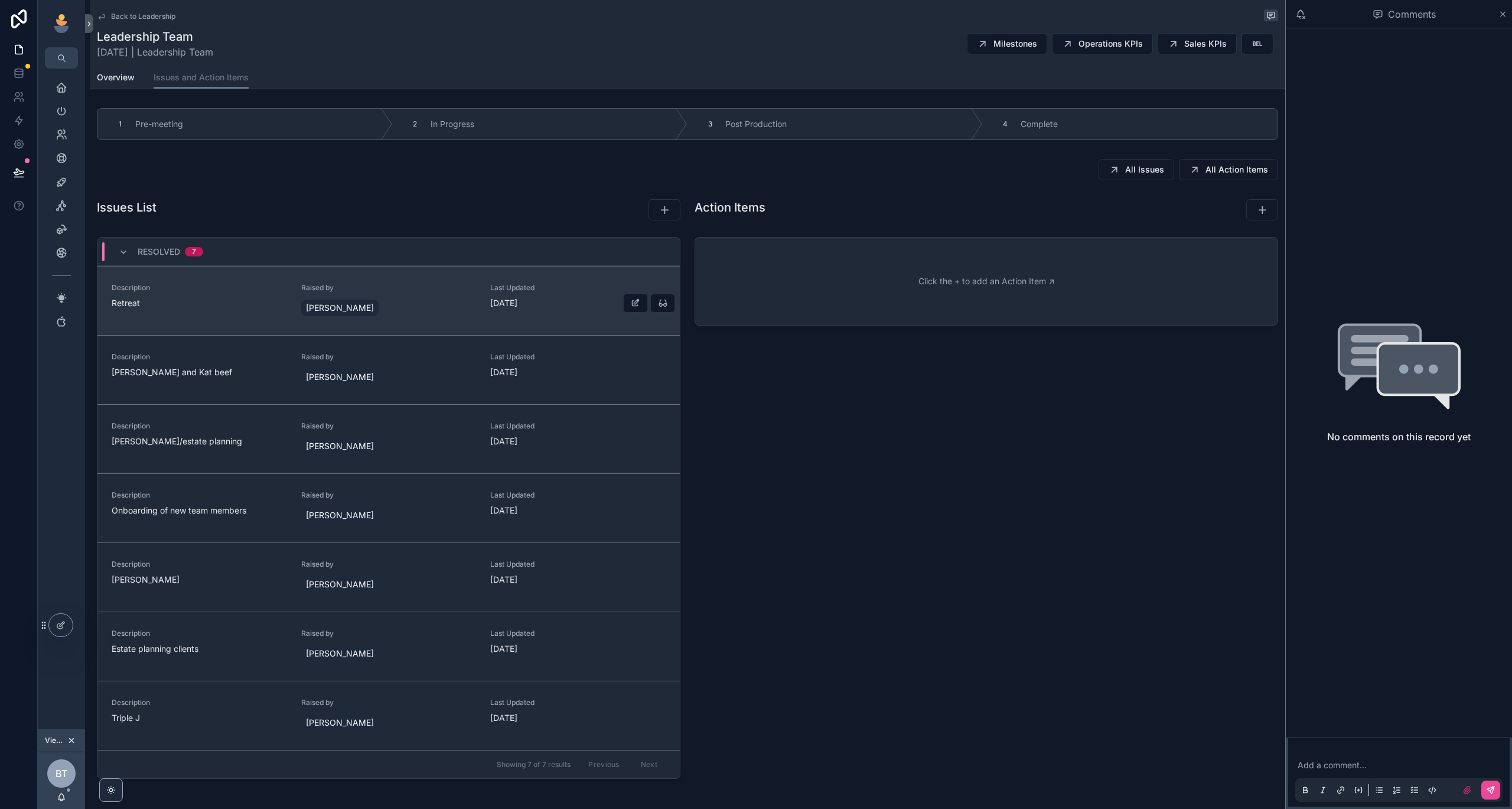
click at [154, 16] on span "Back to Leadership" at bounding box center [143, 16] width 64 height 9
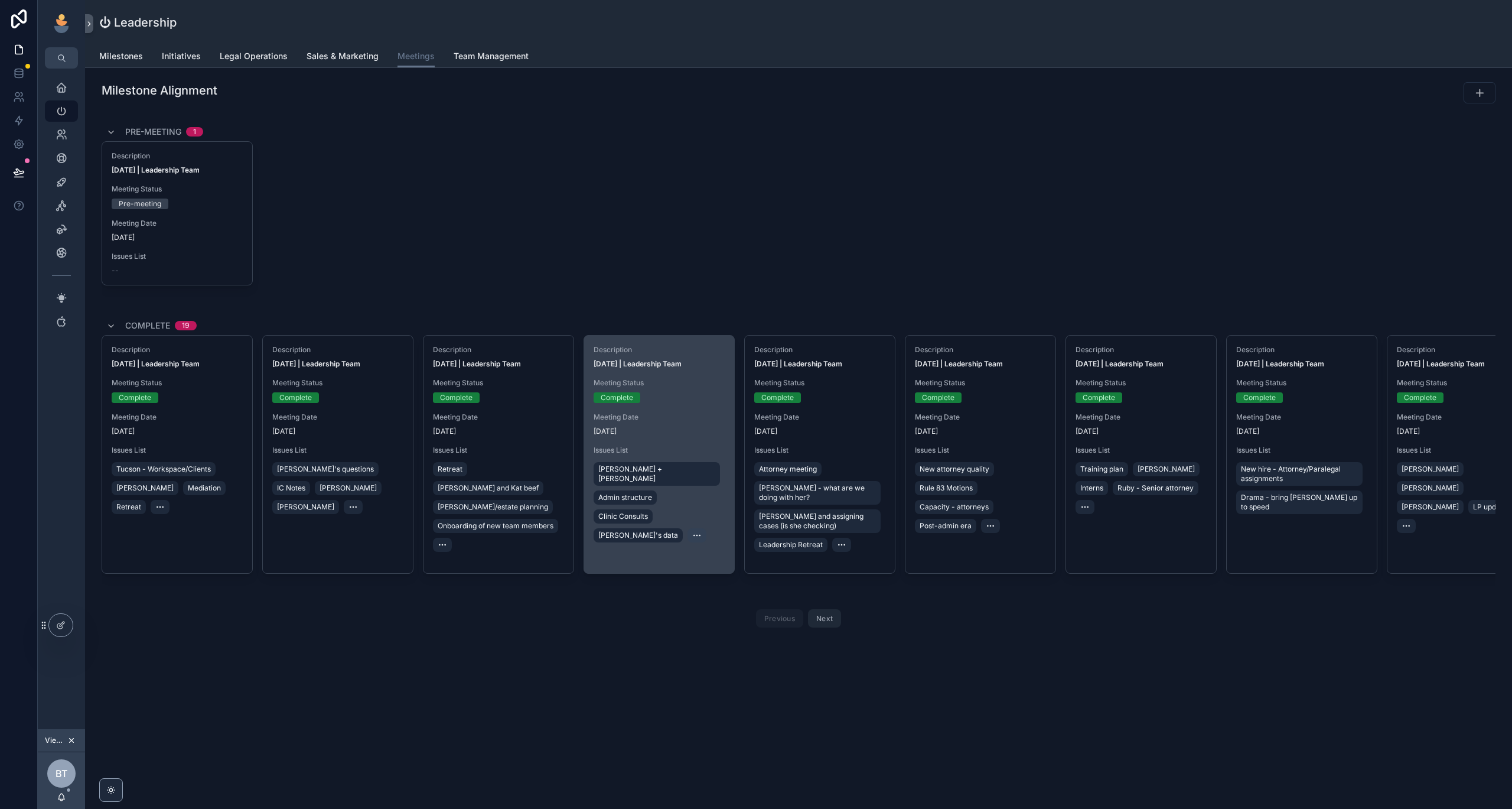
click at [699, 535] on icon "scrollable content" at bounding box center [699, 535] width 1 height 1
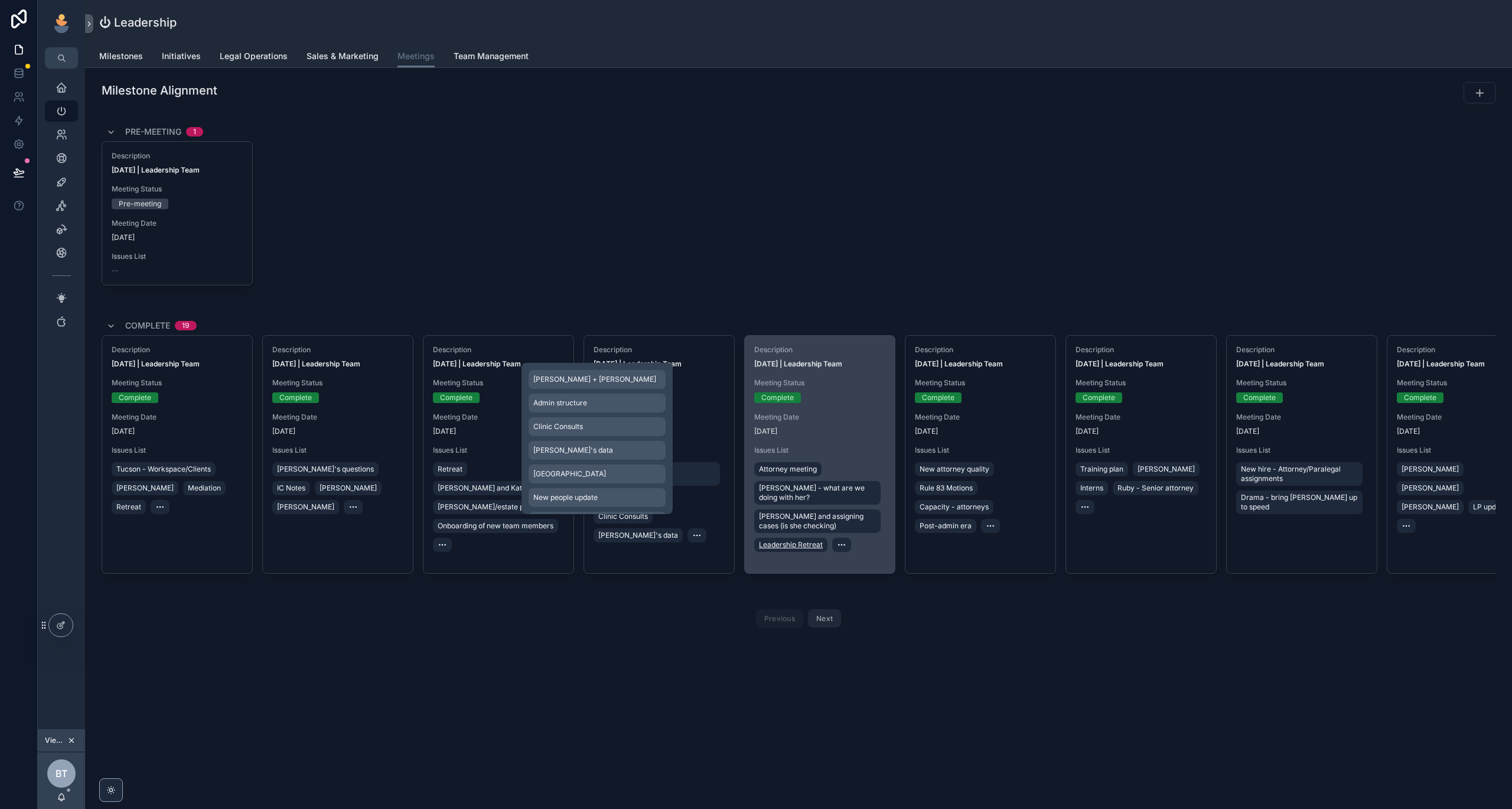
click at [783, 543] on span "Leadership Retreat" at bounding box center [791, 544] width 64 height 9
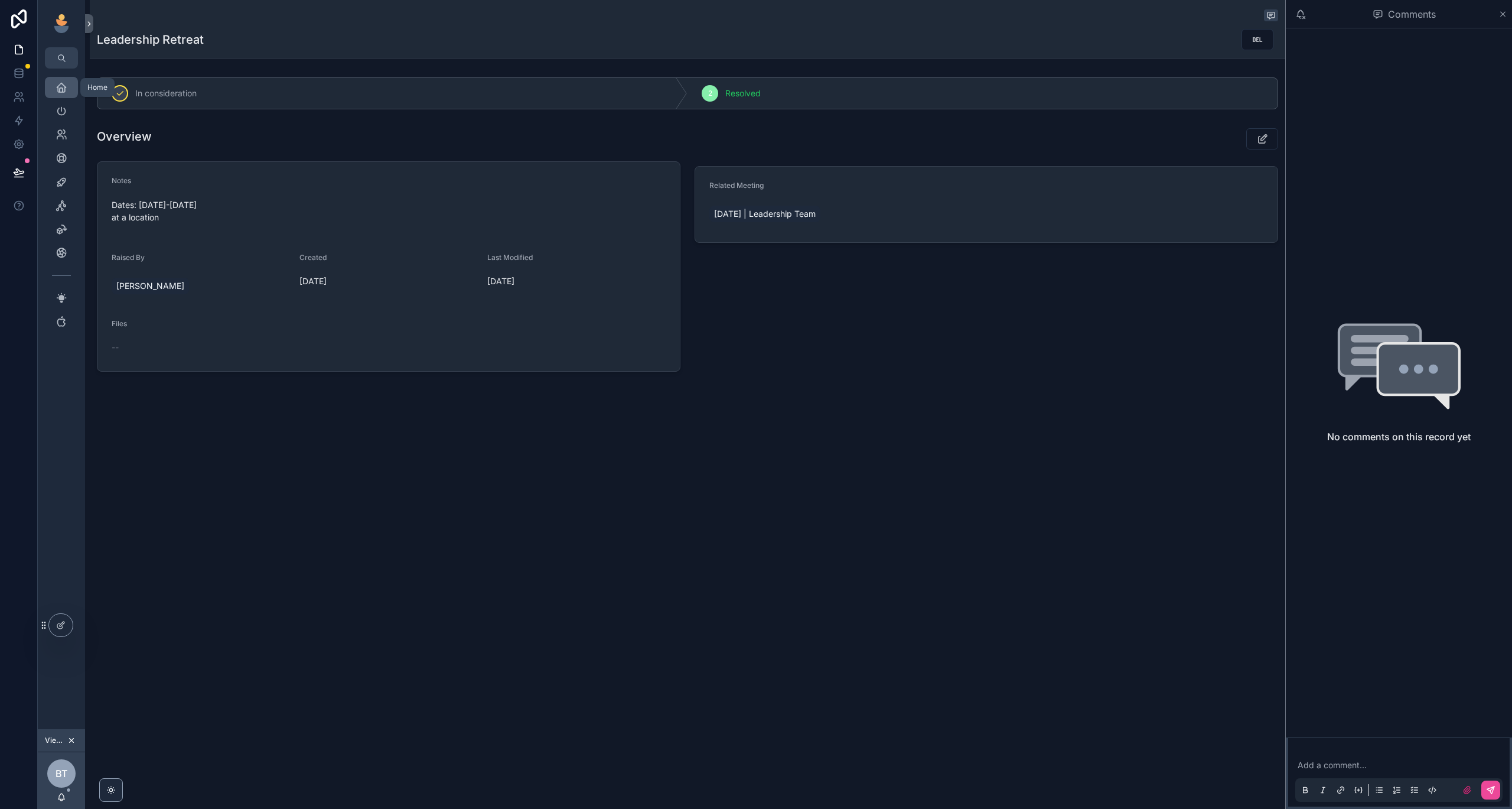
click at [61, 84] on icon "scrollable content" at bounding box center [62, 87] width 12 height 12
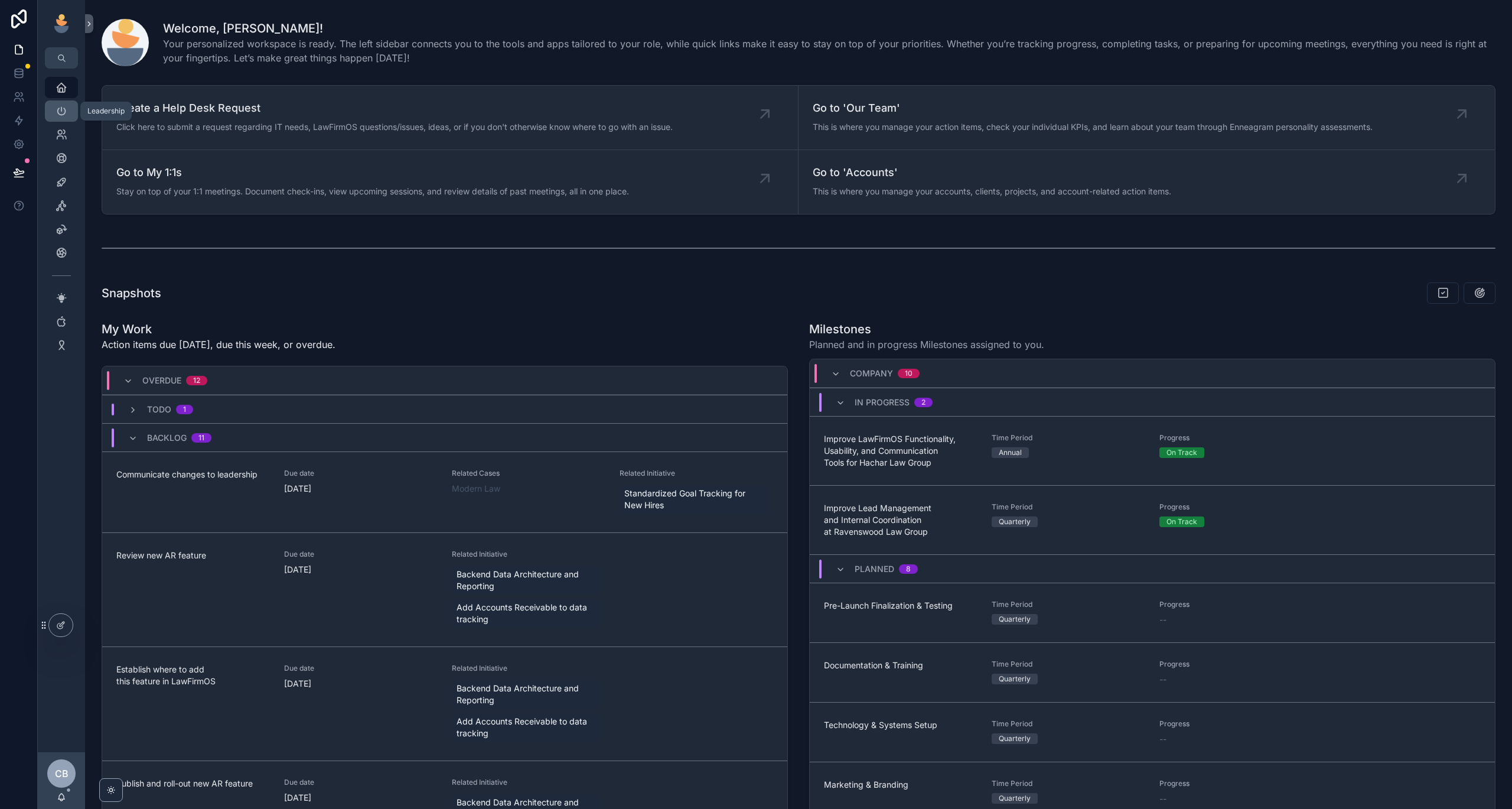
click at [54, 118] on div "Leadership" at bounding box center [62, 111] width 19 height 19
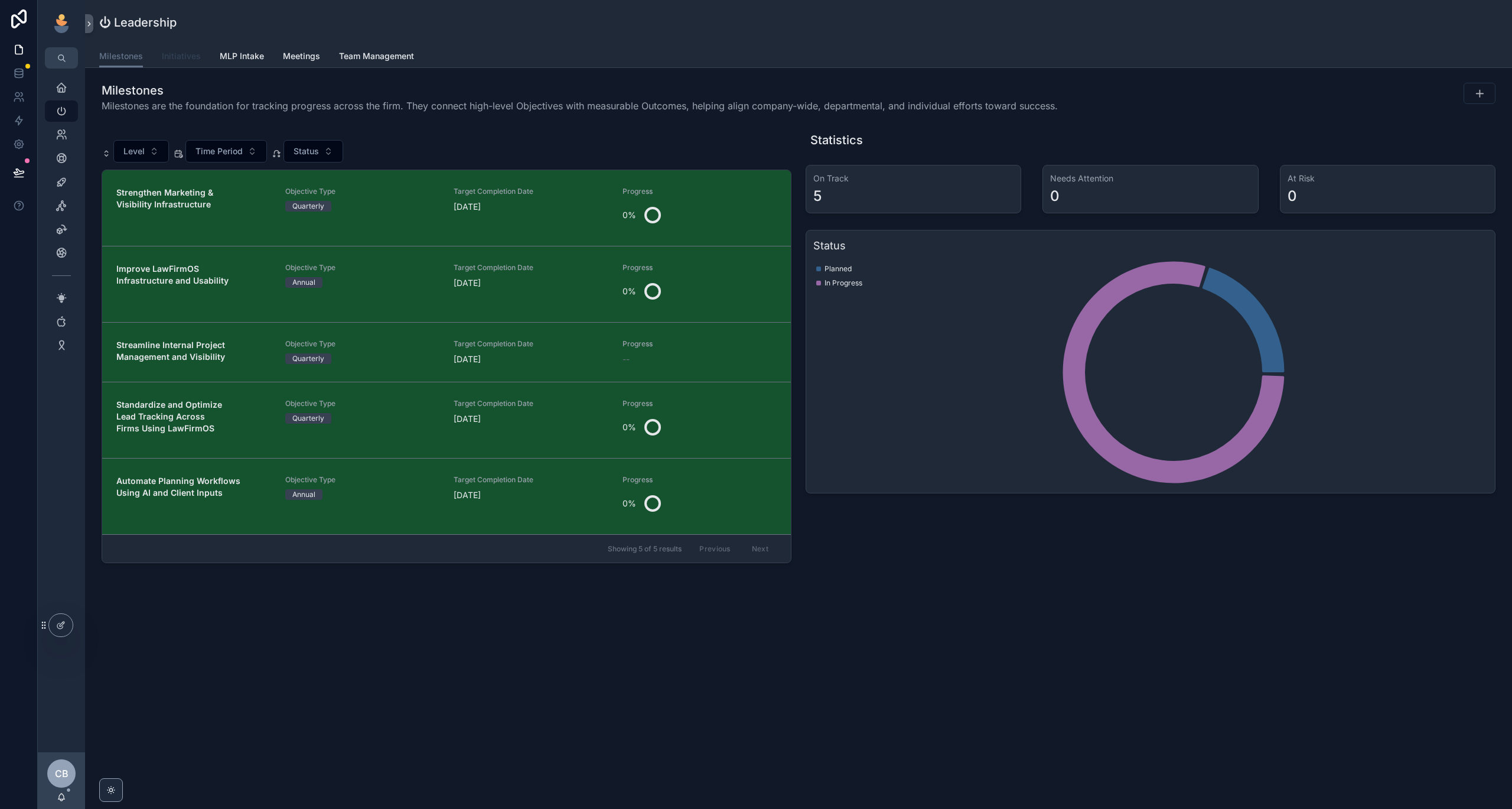
click at [191, 54] on span "Initiatives" at bounding box center [181, 56] width 39 height 12
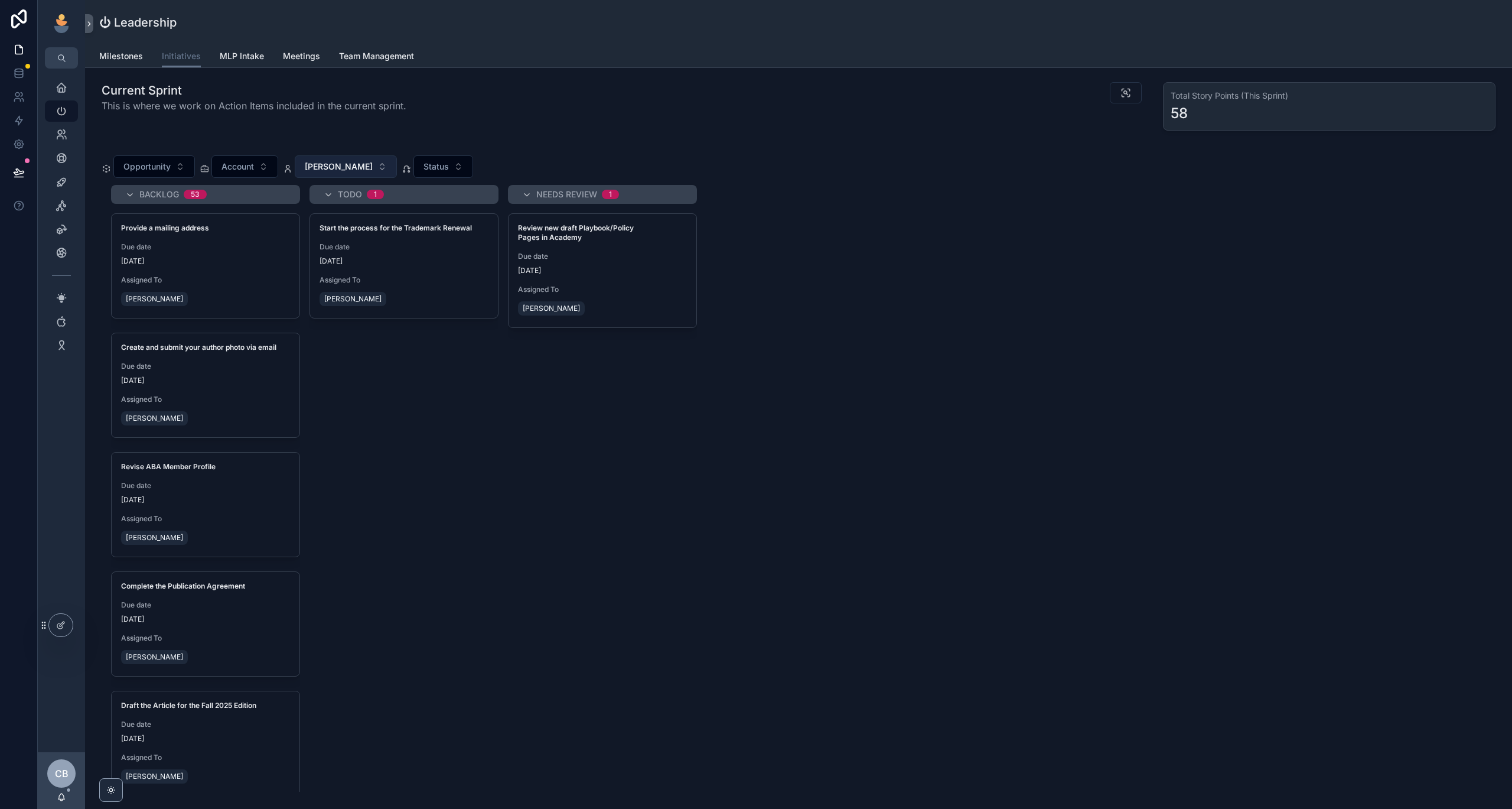
click at [341, 160] on button "[PERSON_NAME]" at bounding box center [346, 166] width 102 height 22
click at [327, 222] on div "None" at bounding box center [338, 214] width 142 height 19
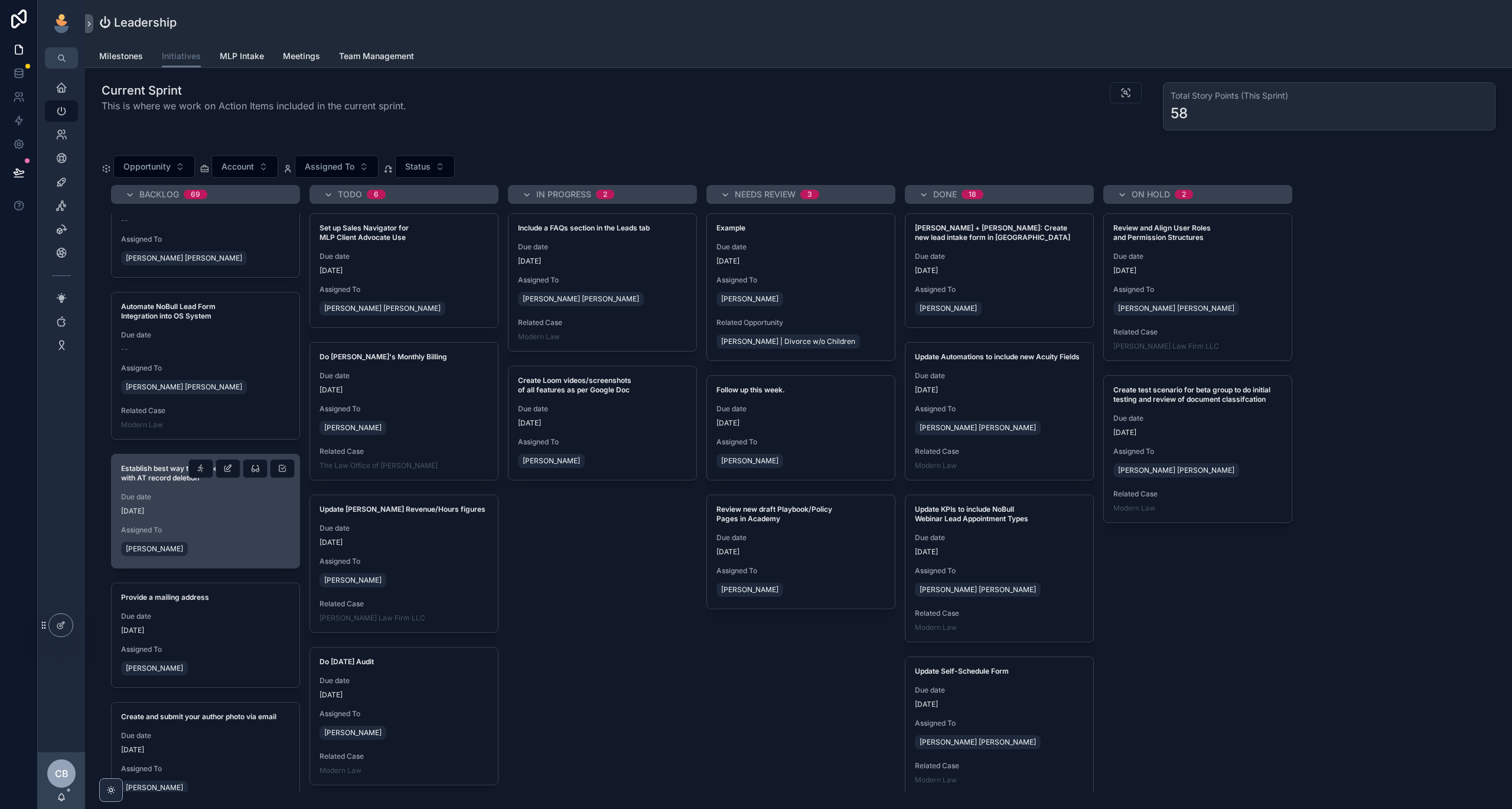
scroll to position [47, 0]
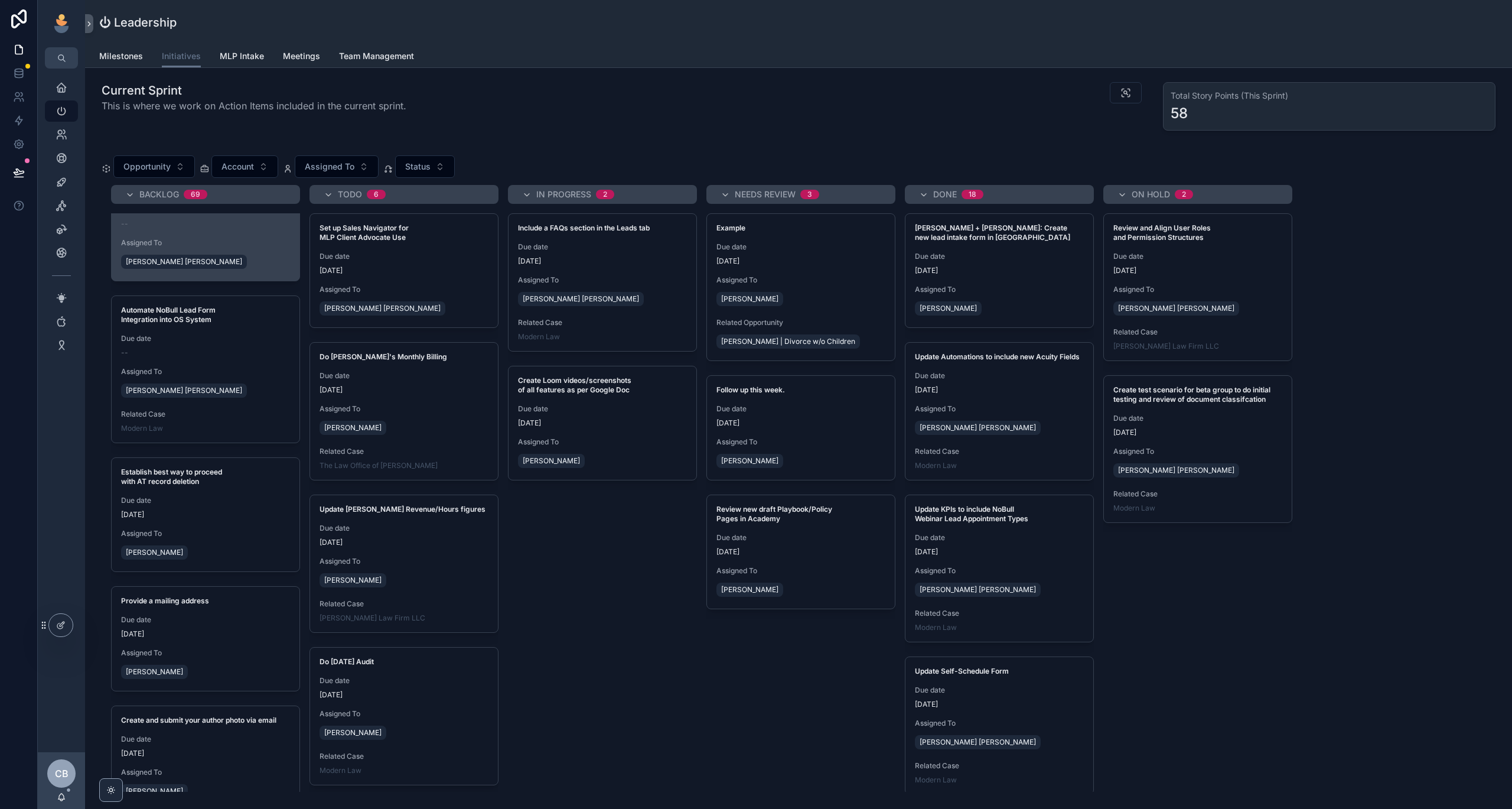
click at [232, 260] on div "[PERSON_NAME] [PERSON_NAME]" at bounding box center [205, 261] width 169 height 19
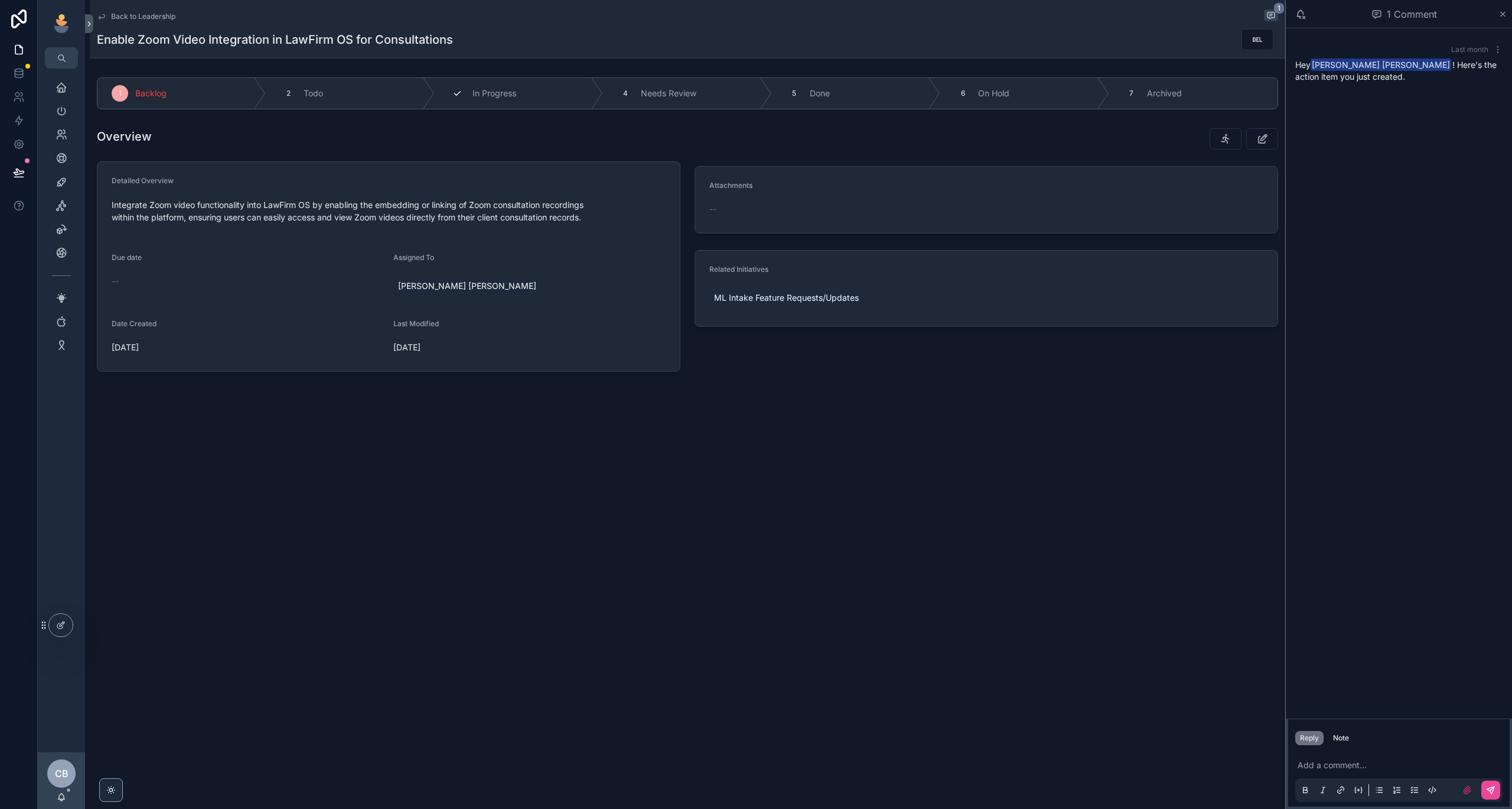
click at [499, 89] on span "In Progress" at bounding box center [494, 93] width 44 height 12
click at [753, 301] on span "ML Intake Feature Requests/Updates" at bounding box center [786, 298] width 145 height 12
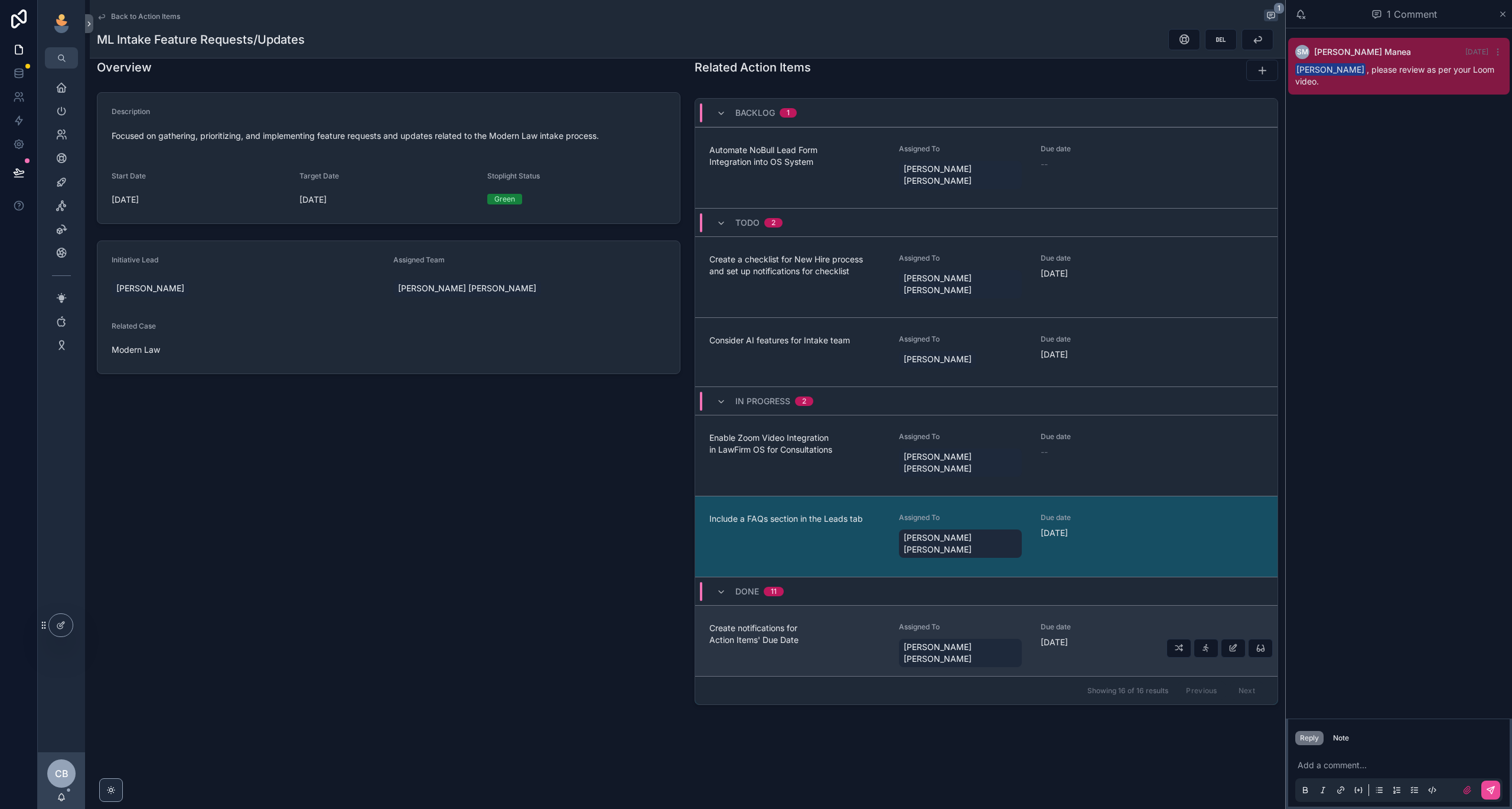
click at [850, 622] on span "Create notifications for Action Items' Due Date" at bounding box center [796, 634] width 175 height 24
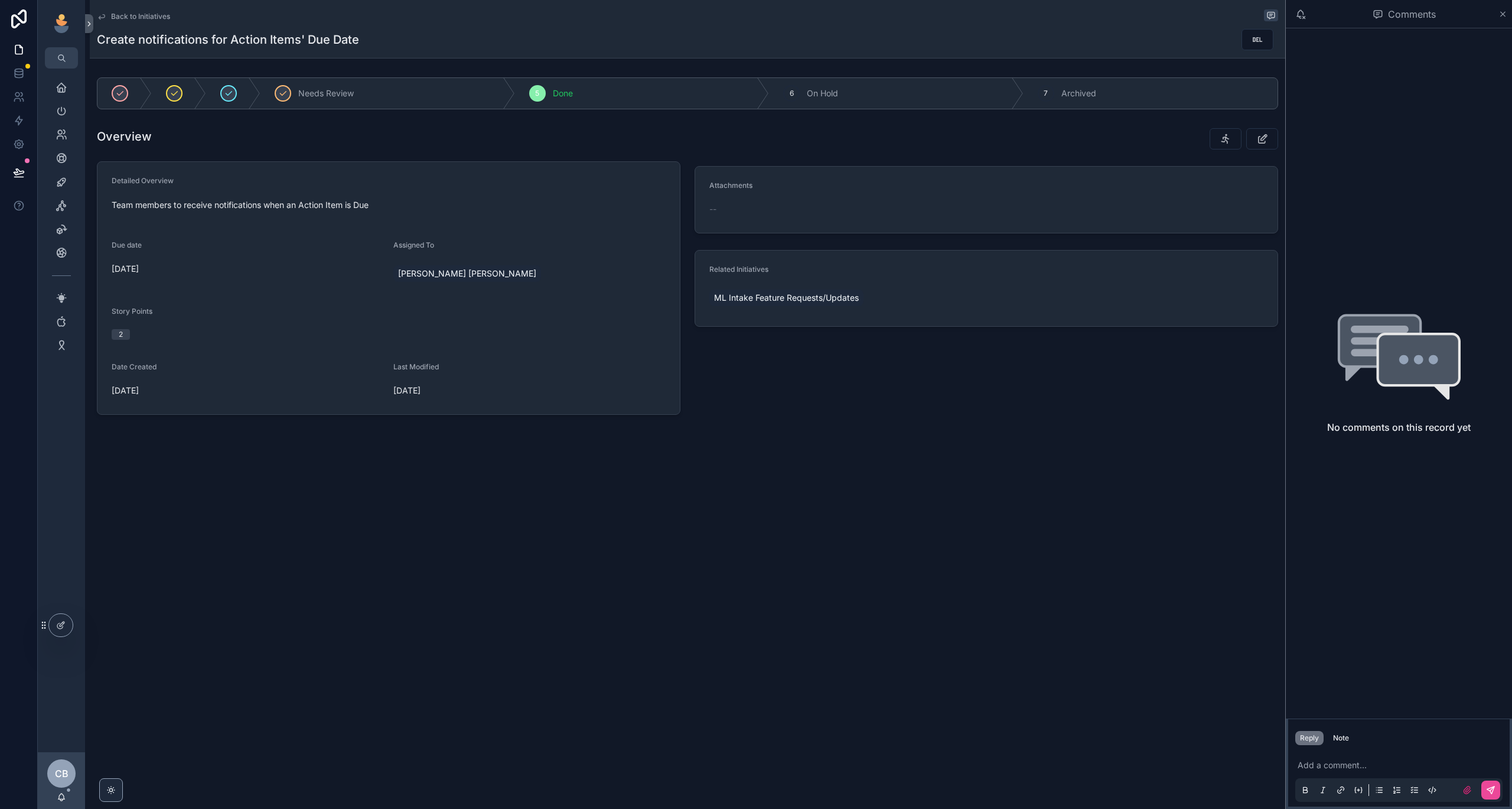
click at [129, 12] on span "Back to Initiatives" at bounding box center [140, 16] width 59 height 9
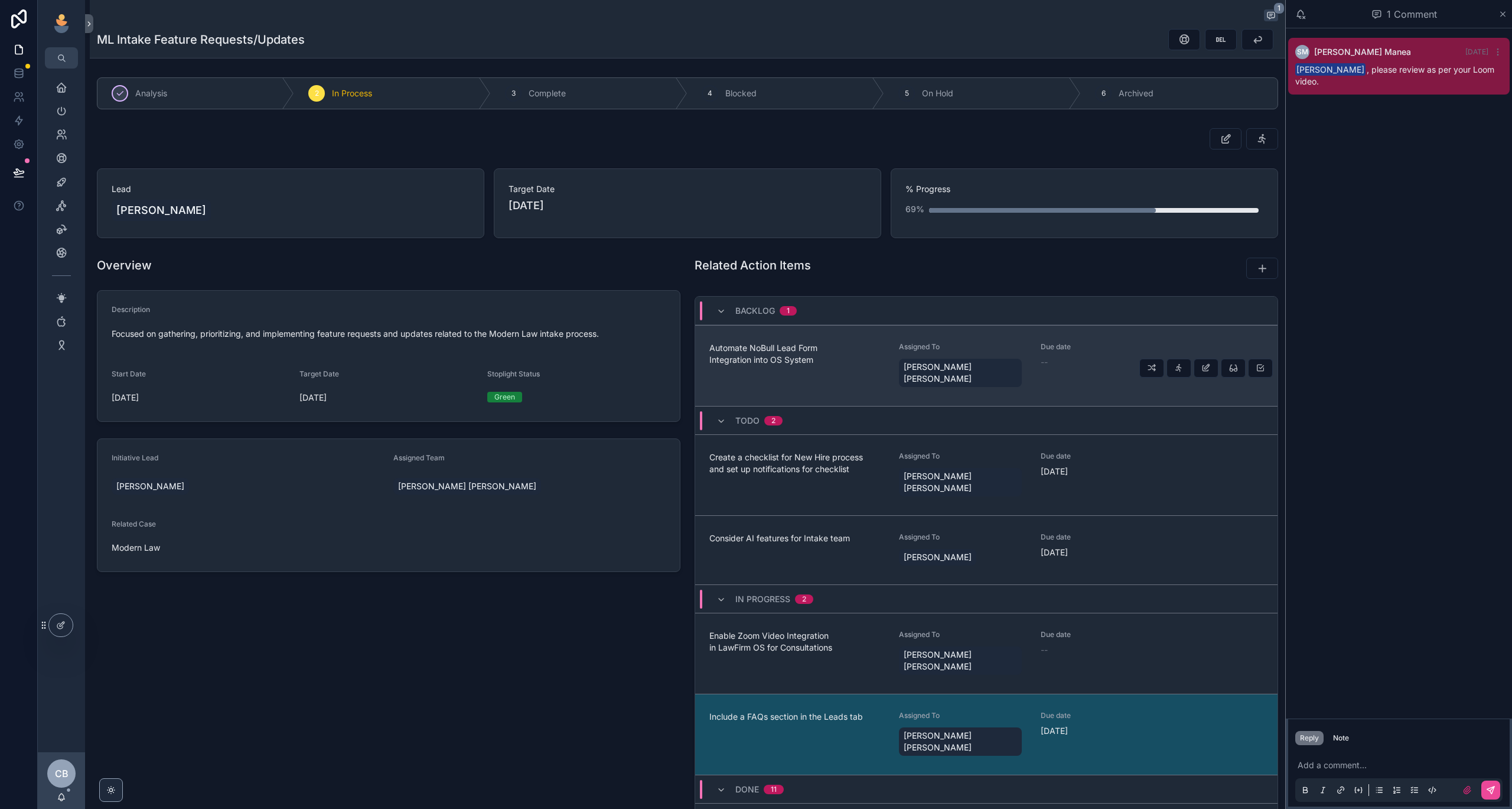
click at [804, 352] on span "Automate NoBull Lead Form Integration into OS System" at bounding box center [796, 354] width 175 height 24
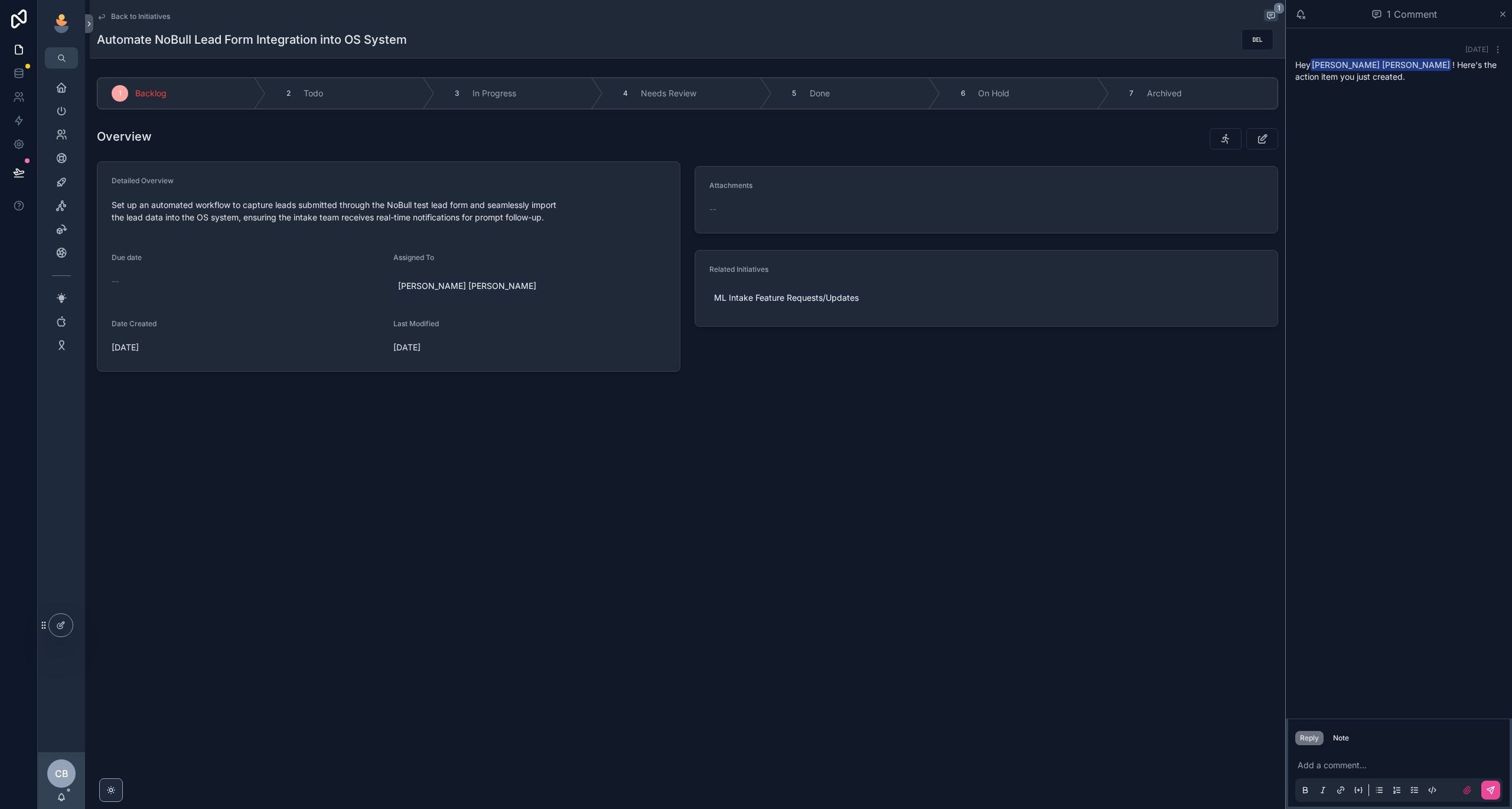
click at [135, 16] on span "Back to Initiatives" at bounding box center [140, 16] width 59 height 9
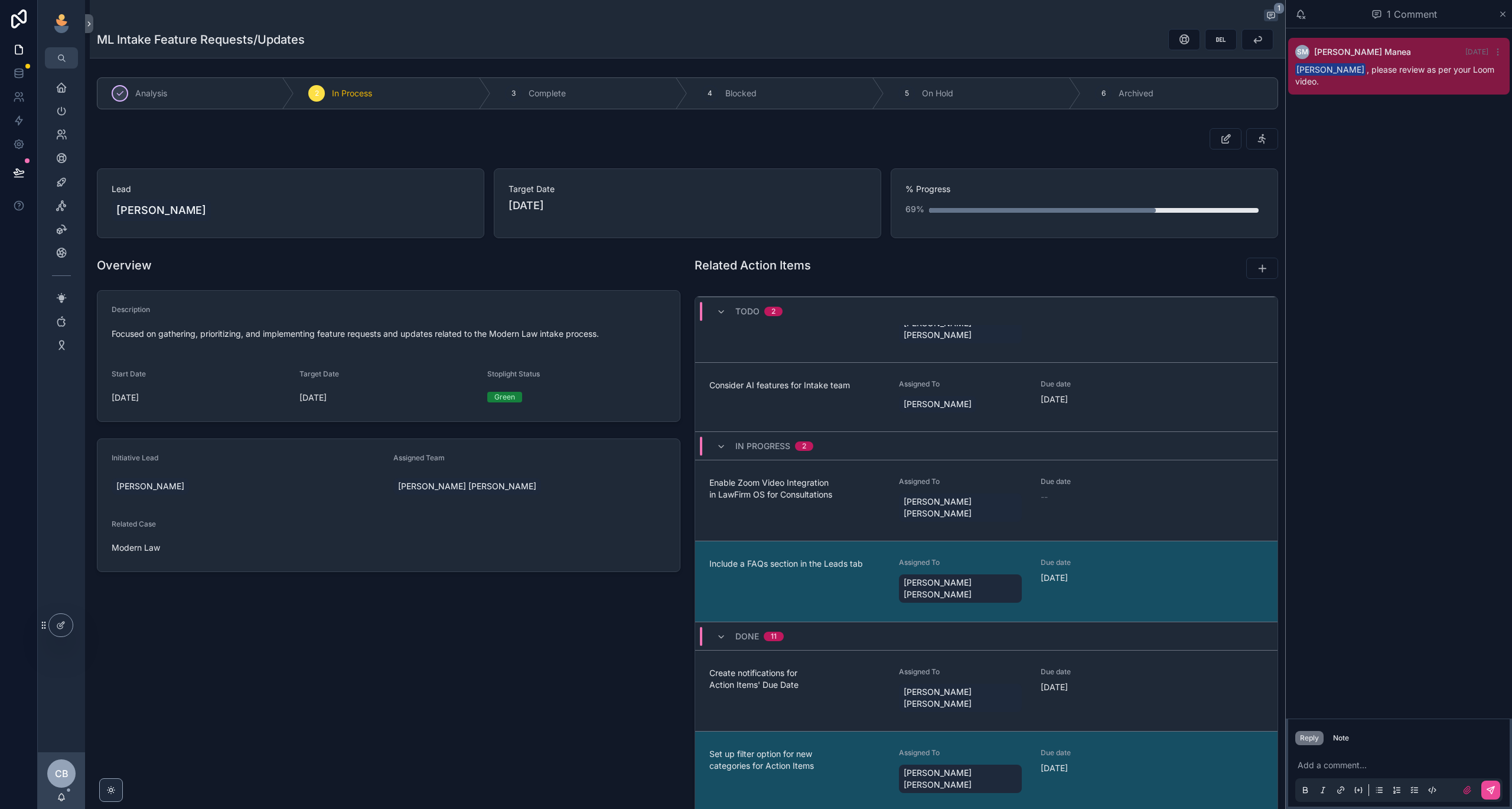
scroll to position [188, 0]
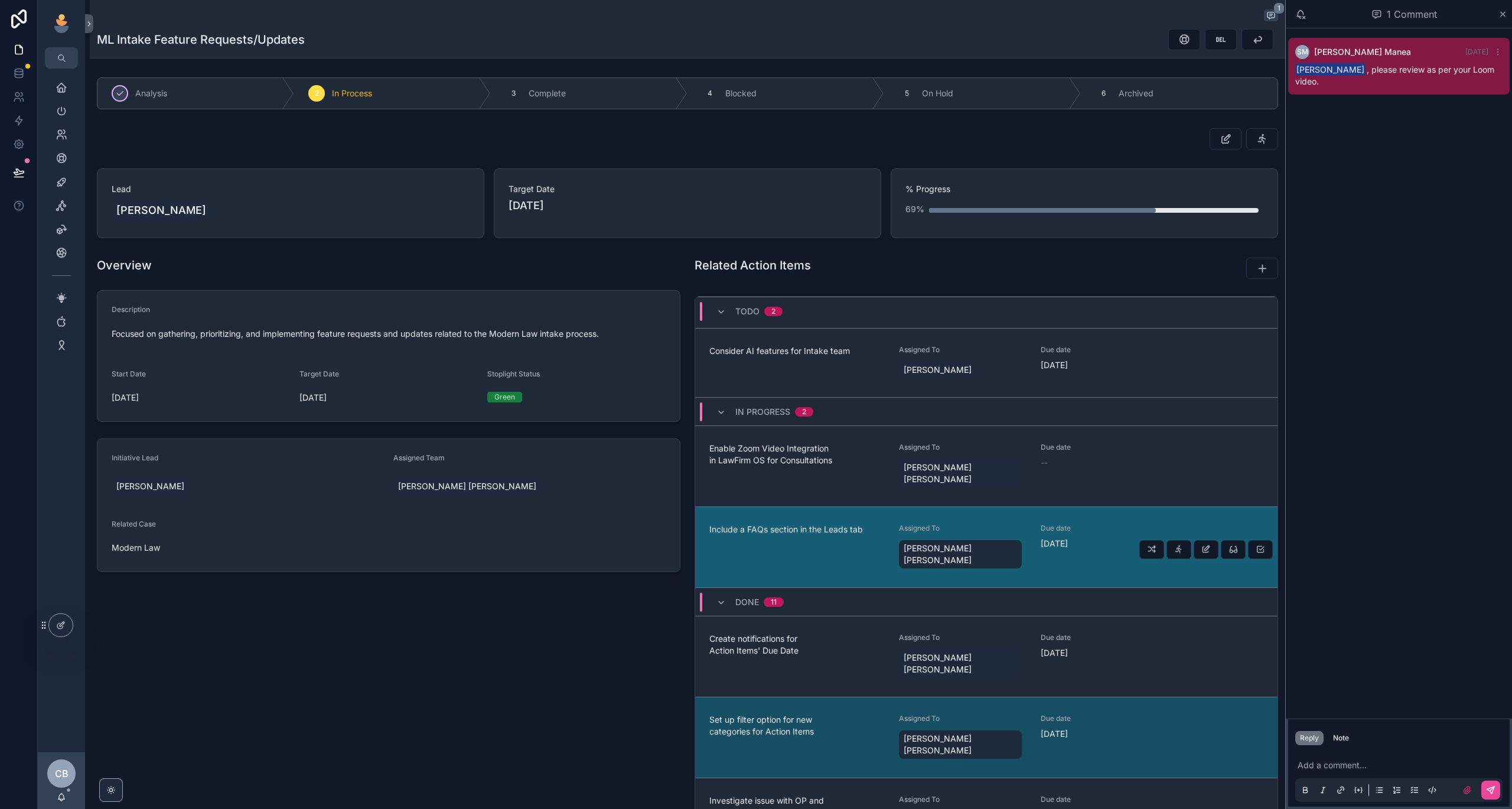
click at [799, 523] on div "Include a FAQs section in the Leads tab" at bounding box center [796, 547] width 175 height 47
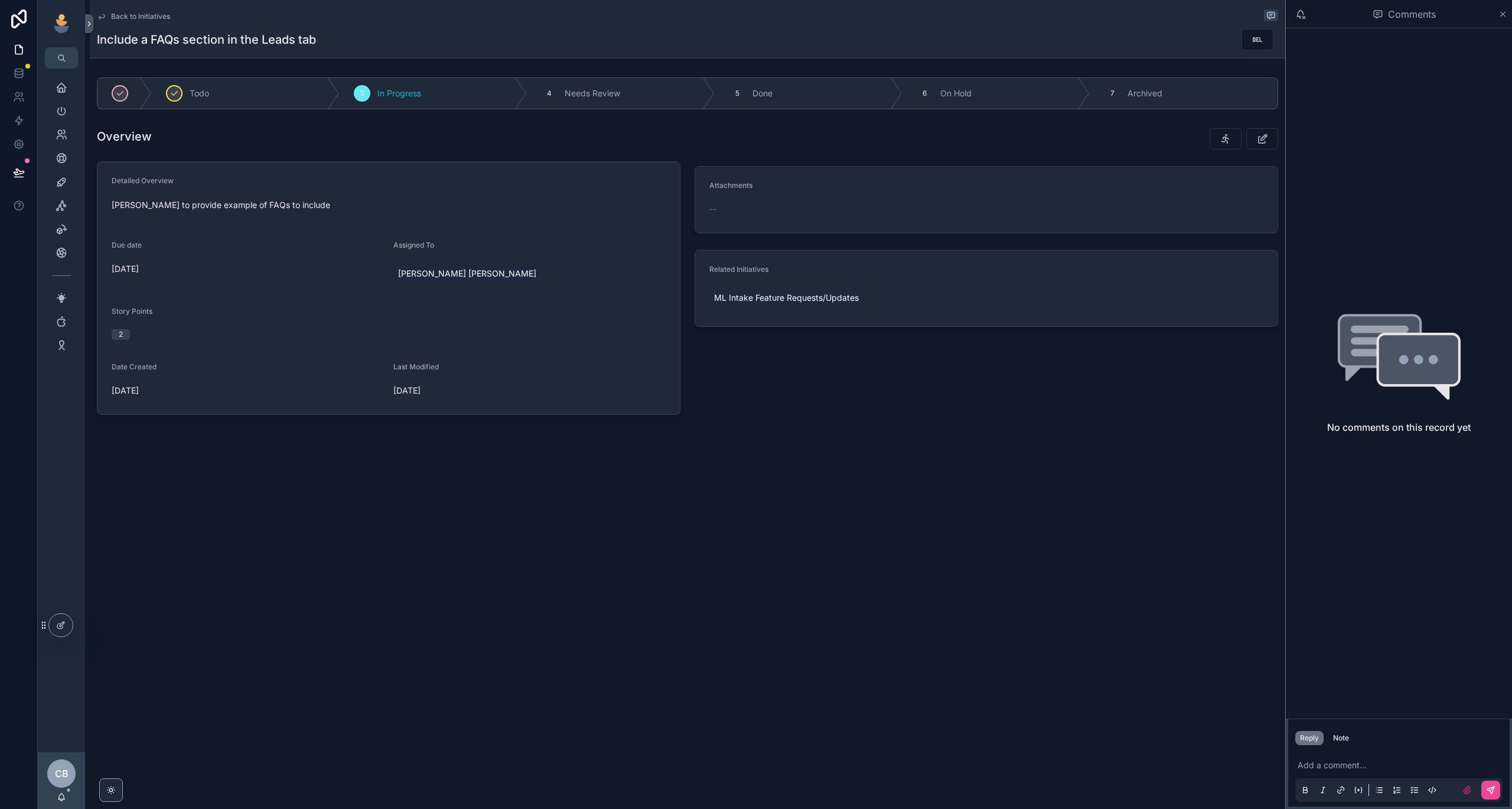
click at [120, 17] on span "Back to Initiatives" at bounding box center [140, 16] width 59 height 9
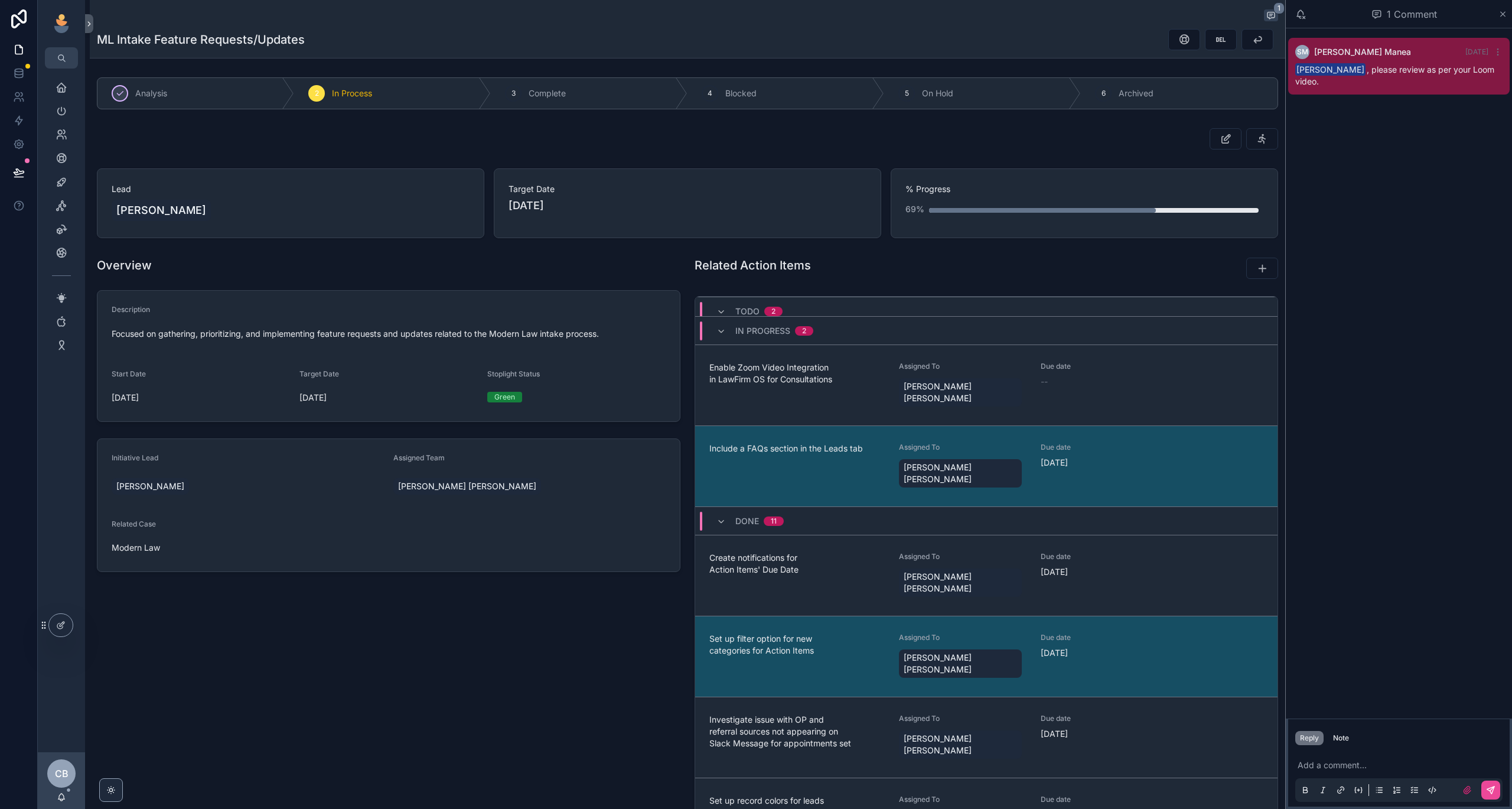
scroll to position [277, 0]
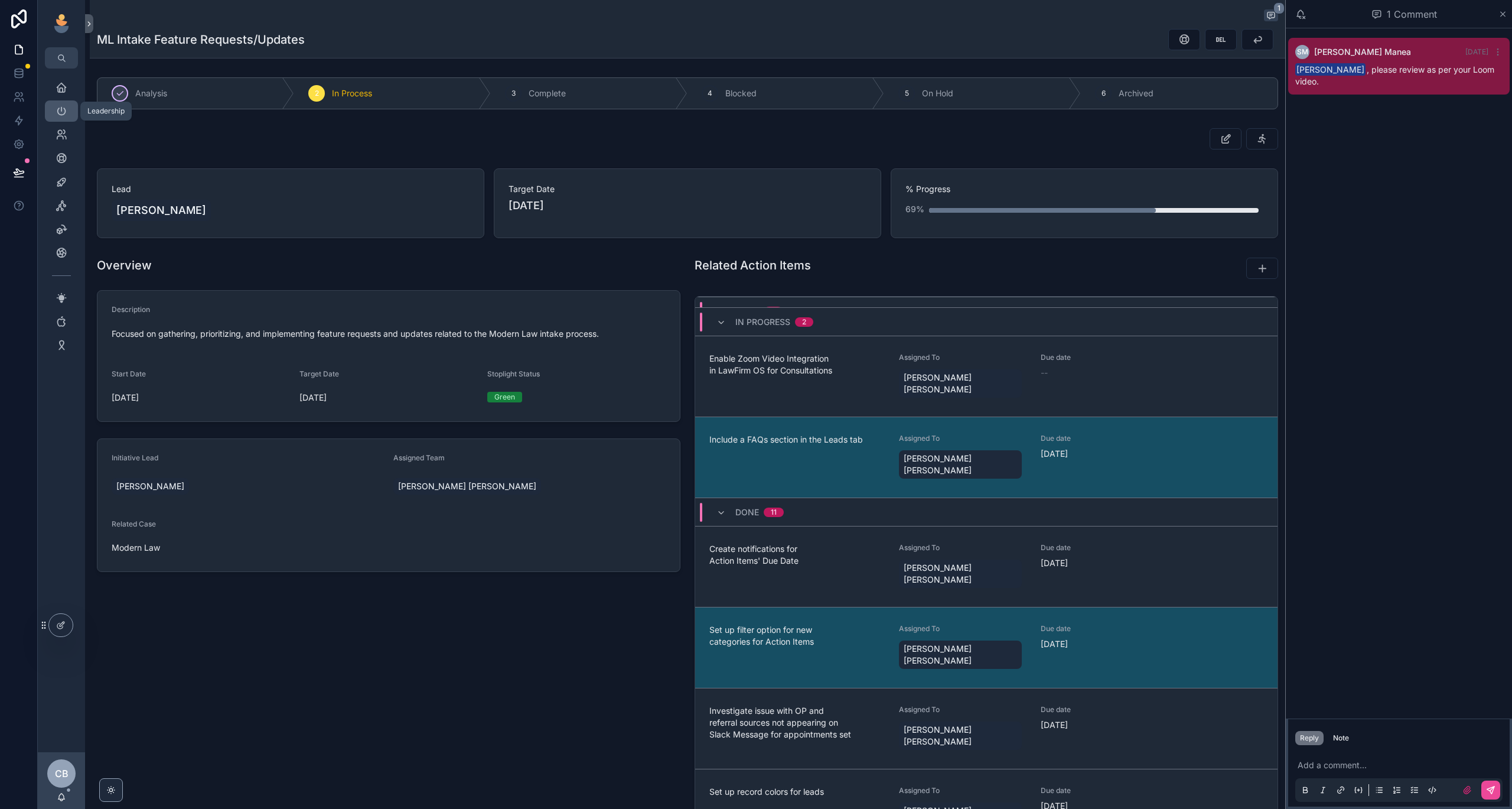
click at [58, 117] on div "Leadership" at bounding box center [62, 111] width 19 height 19
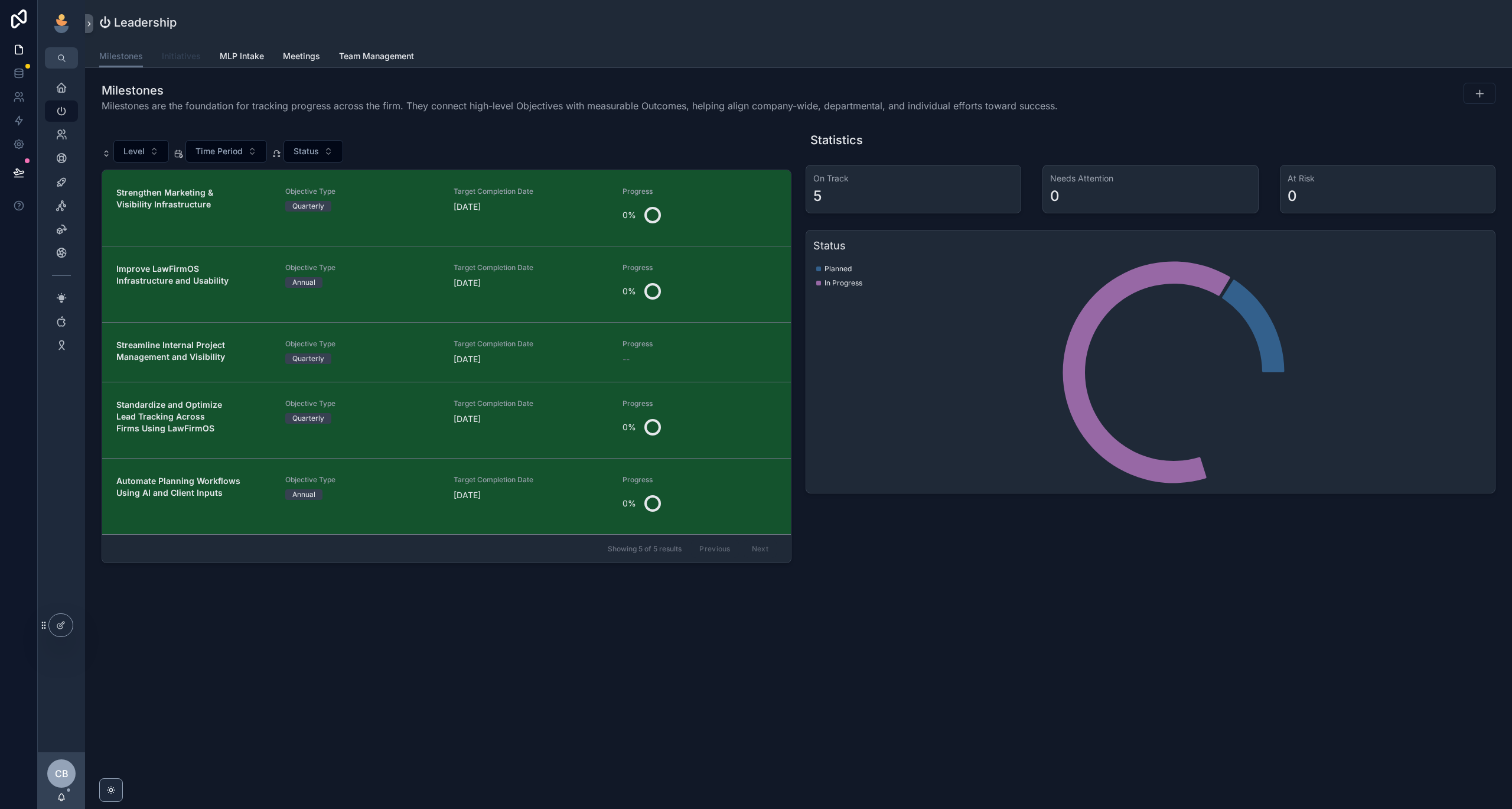
click at [174, 62] on span "Initiatives" at bounding box center [181, 56] width 39 height 12
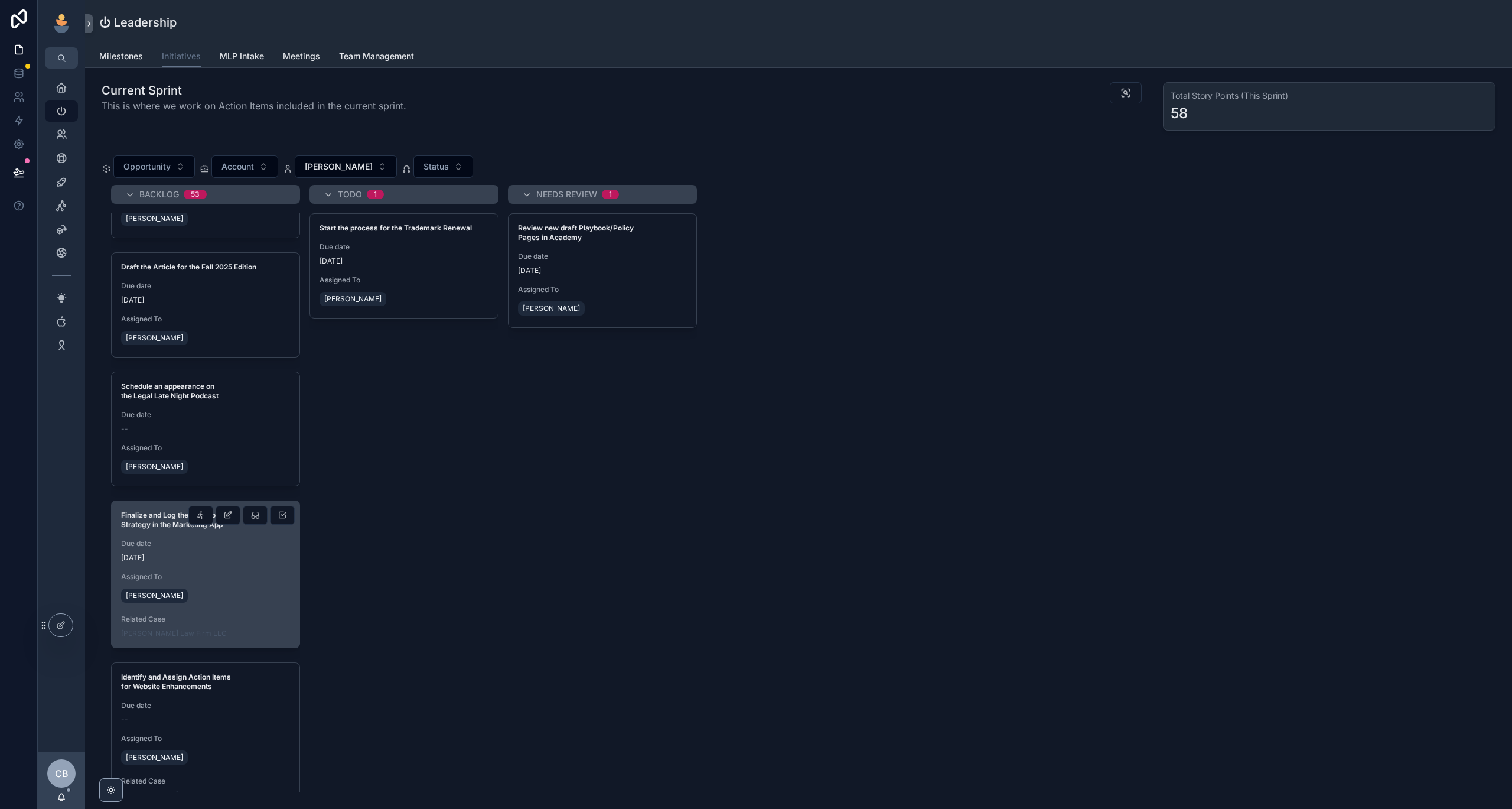
scroll to position [440, 0]
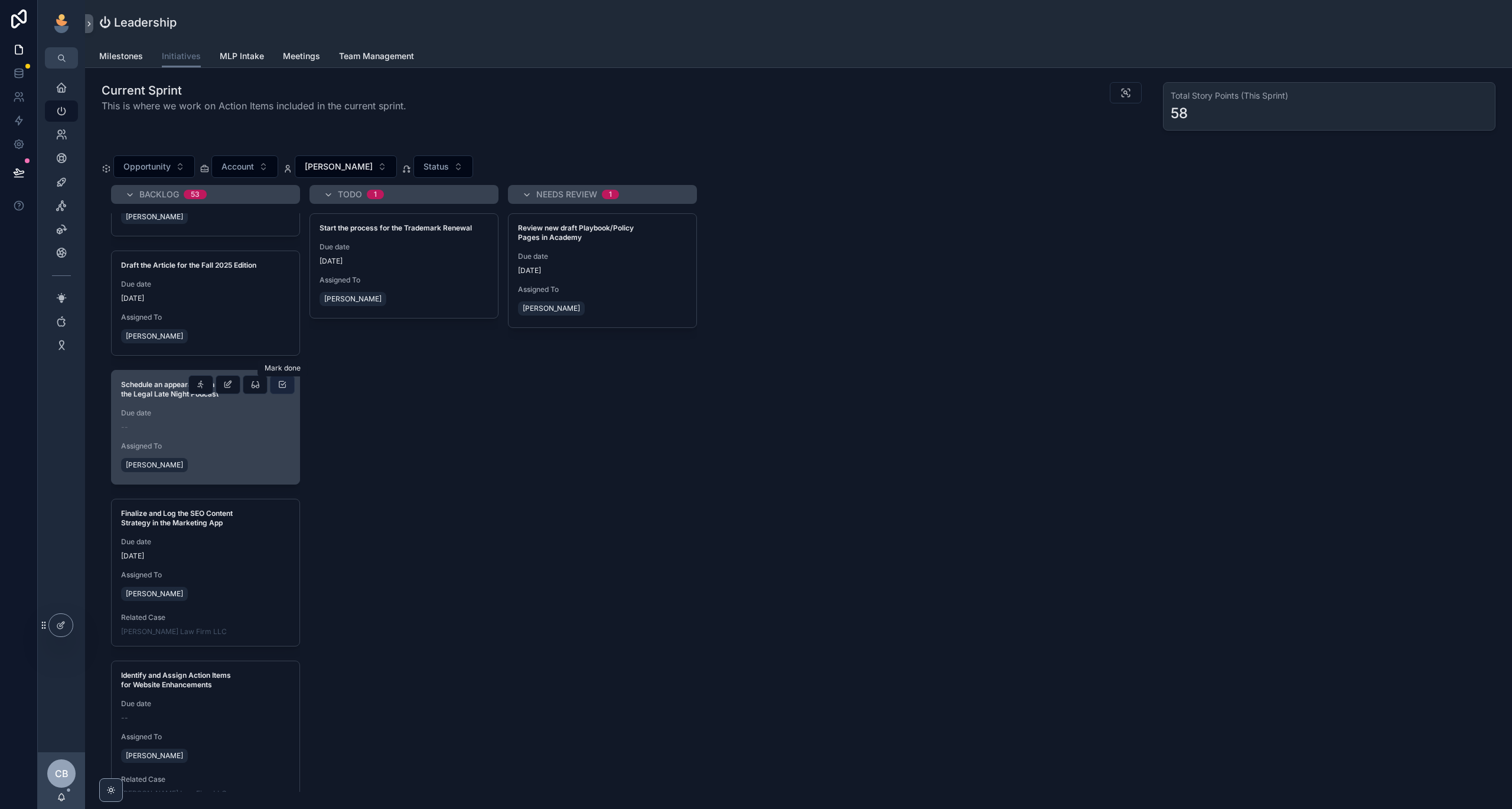
click at [278, 383] on icon "scrollable content" at bounding box center [282, 384] width 9 height 9
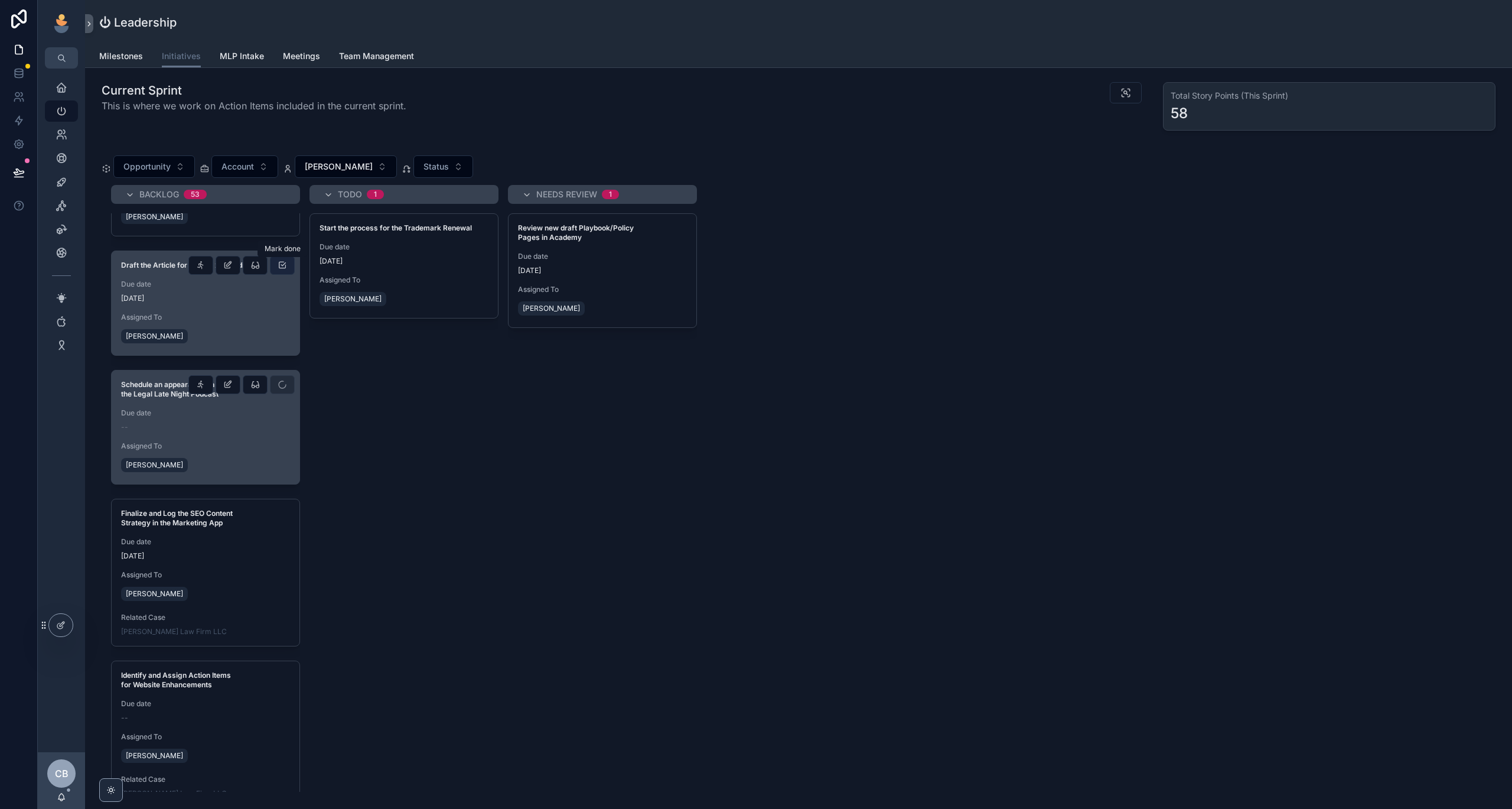
click at [286, 265] on icon "scrollable content" at bounding box center [282, 265] width 9 height 9
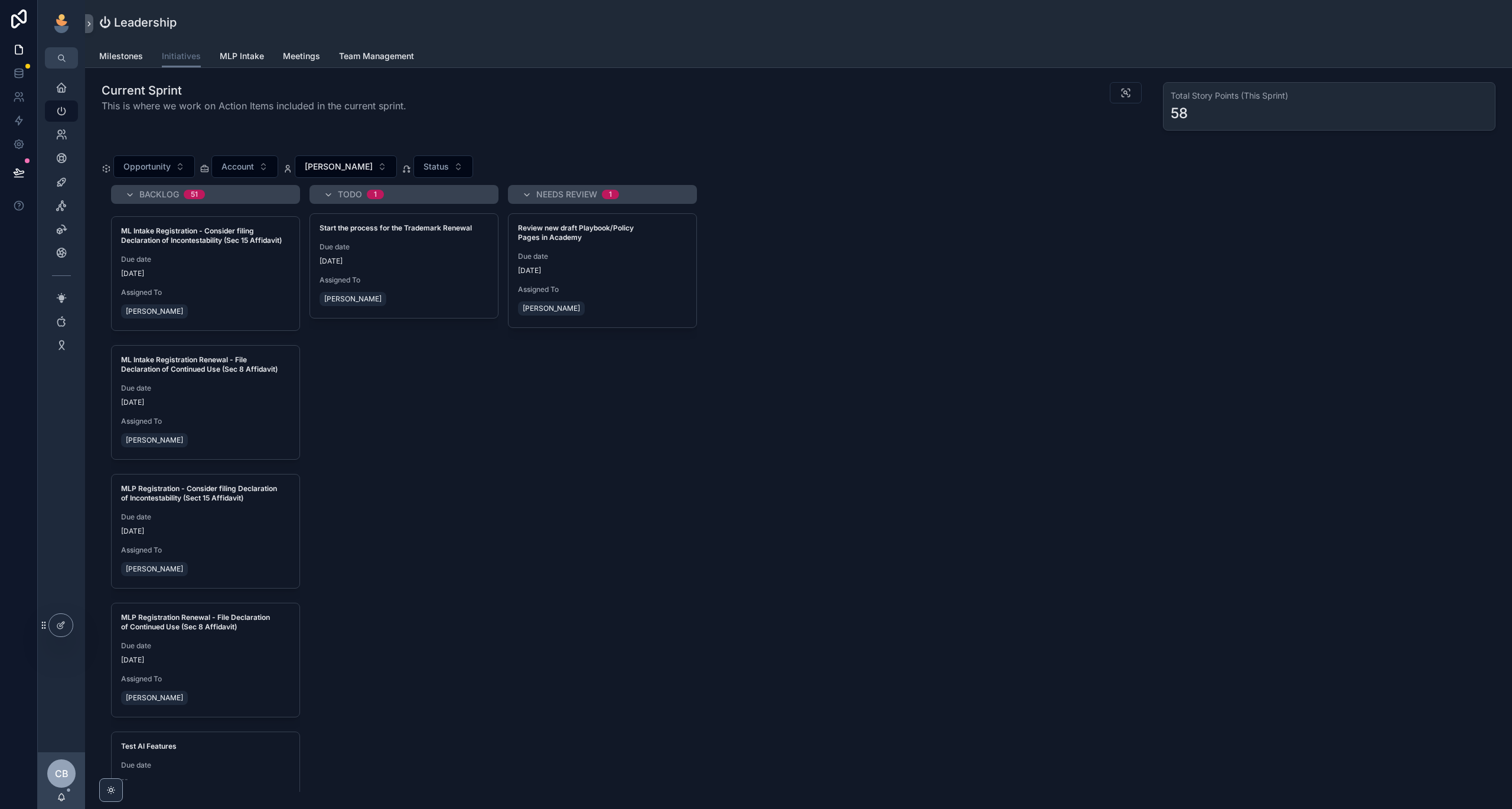
scroll to position [1914, 0]
